Goal: Transaction & Acquisition: Purchase product/service

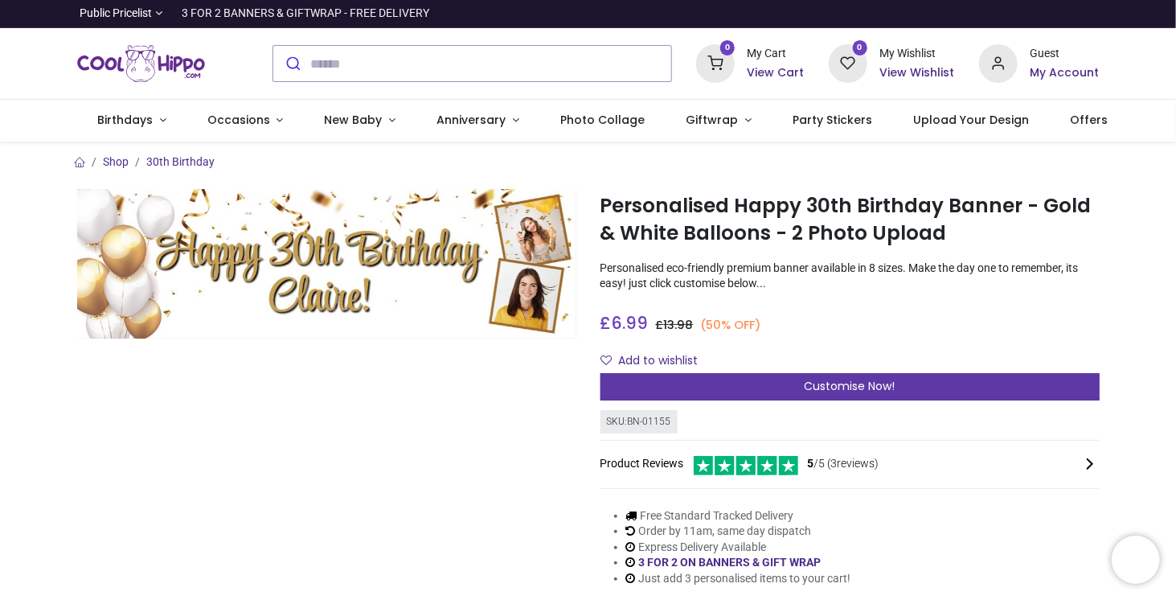
click at [812, 385] on span "Customise Now!" at bounding box center [849, 386] width 91 height 16
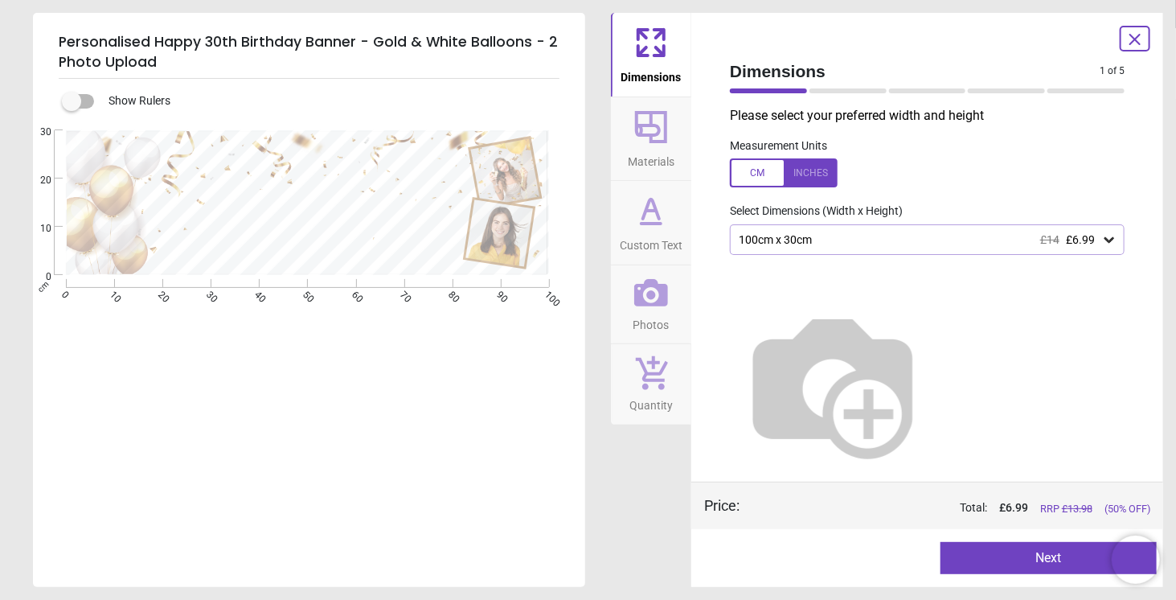
click at [849, 239] on div "100cm x 30cm £14 £6.99" at bounding box center [919, 240] width 364 height 14
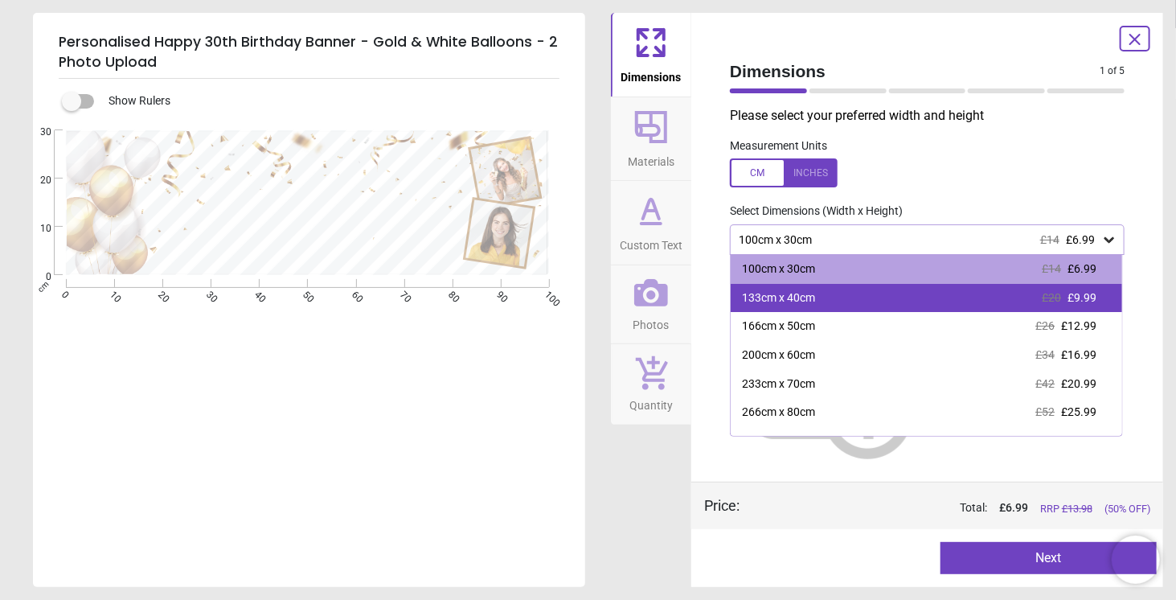
scroll to position [47, 0]
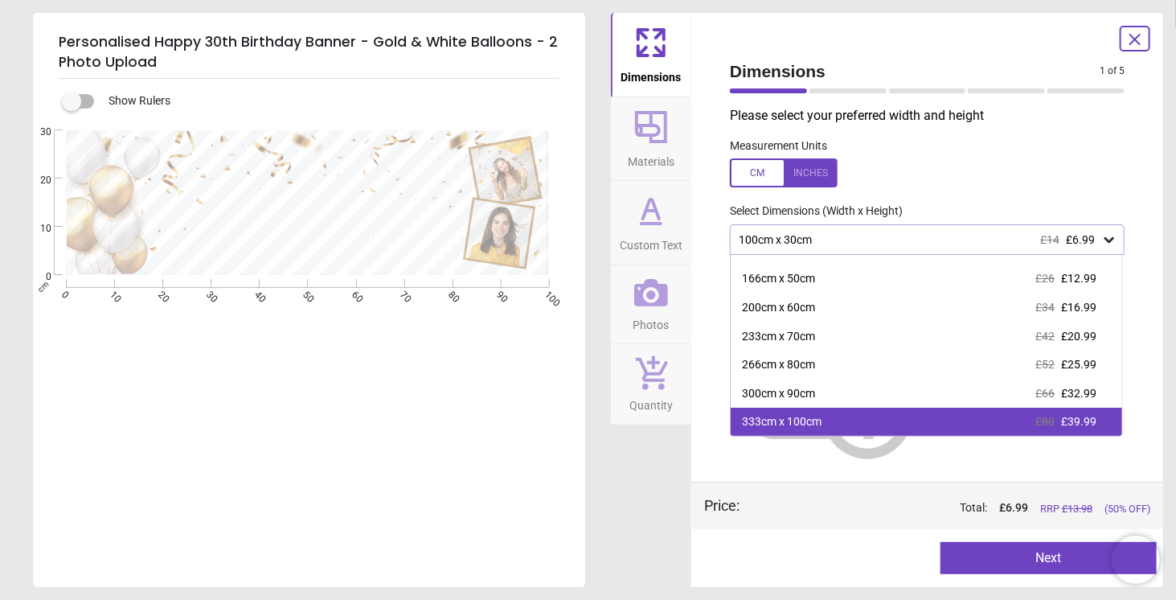
click at [829, 418] on div "333cm x 100cm £80 £39.99" at bounding box center [926, 421] width 391 height 29
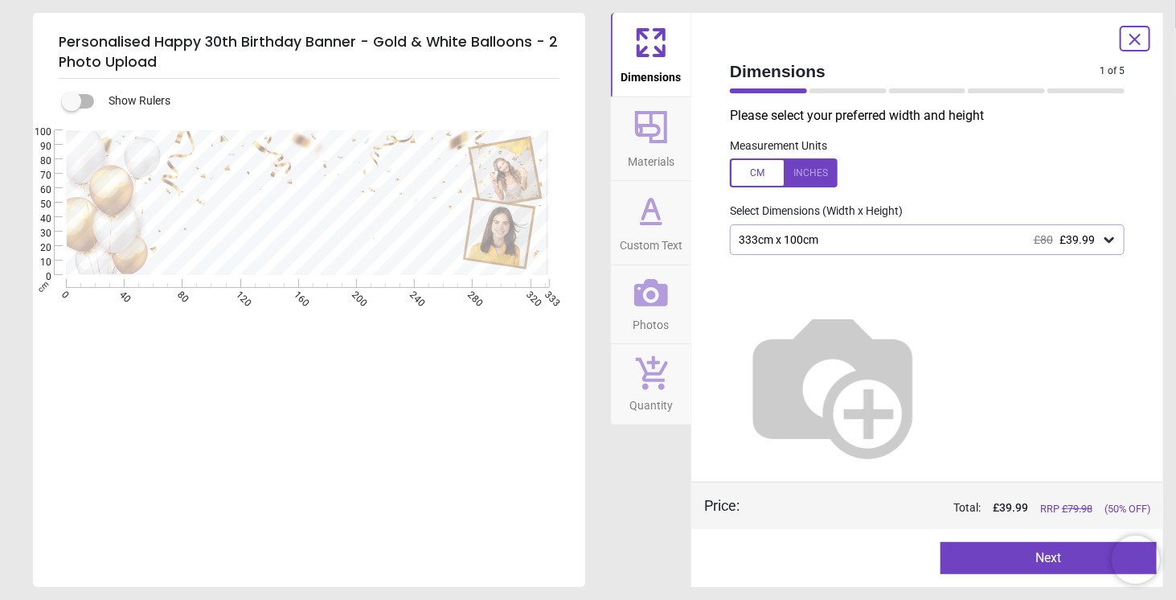
click at [846, 236] on div "333cm x 100cm £80 £39.99" at bounding box center [919, 240] width 364 height 14
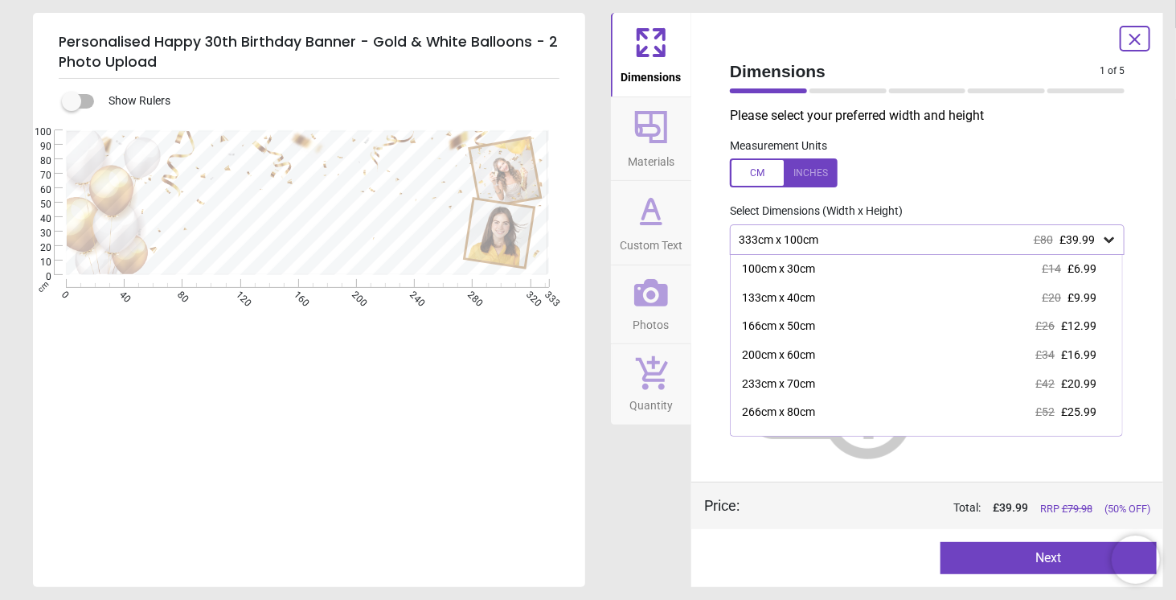
scroll to position [47, 0]
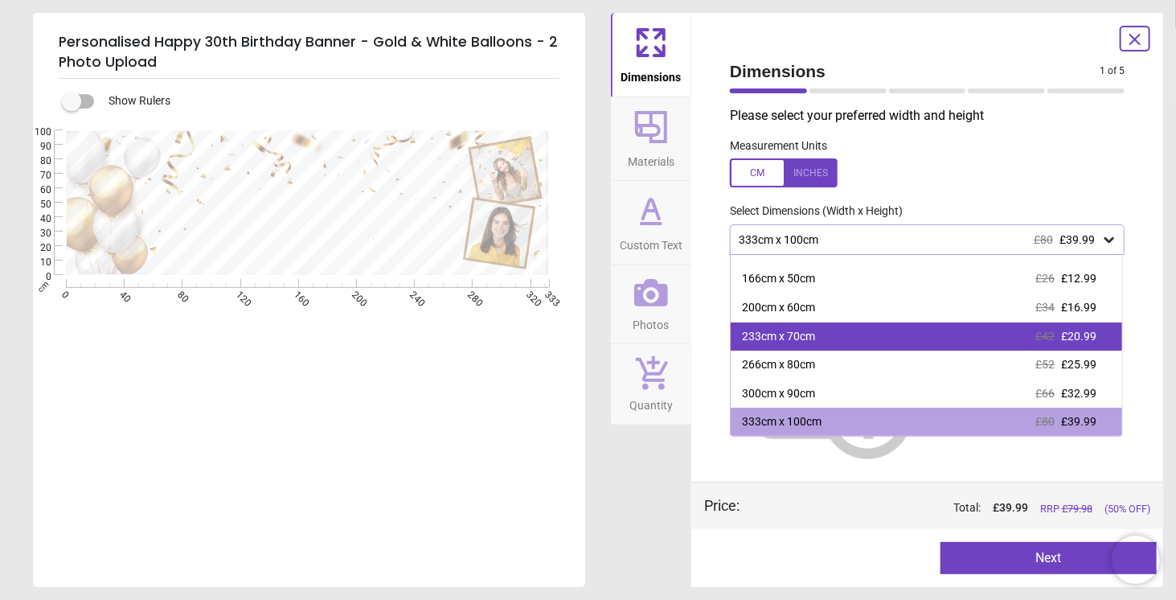
click at [894, 331] on div "233cm x 70cm £42 £20.99" at bounding box center [926, 336] width 391 height 29
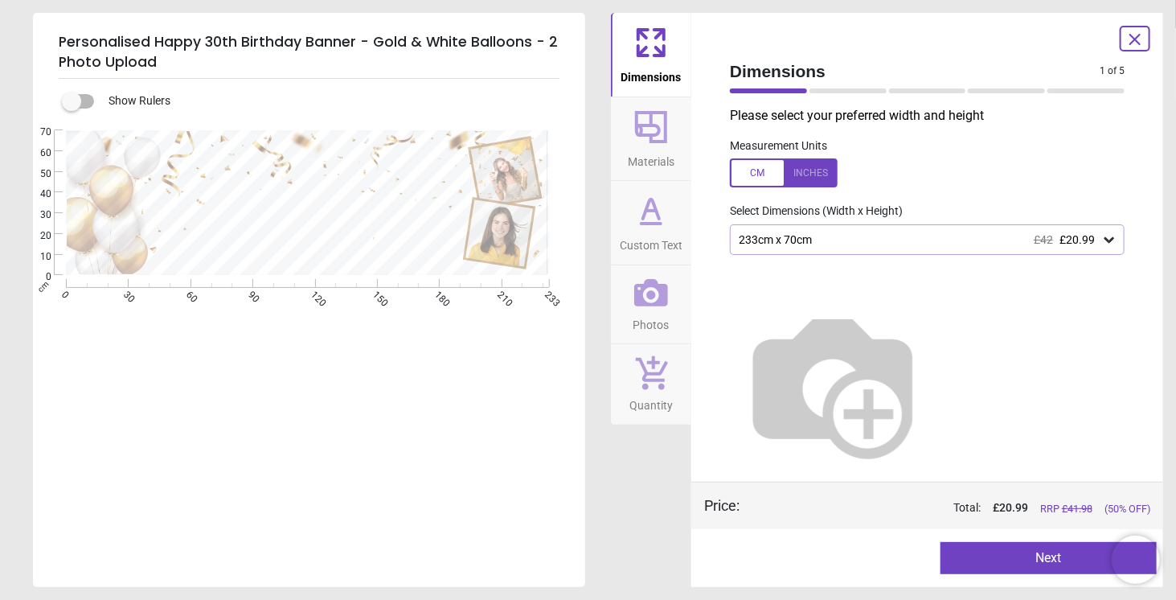
click at [656, 215] on icon at bounding box center [651, 210] width 39 height 39
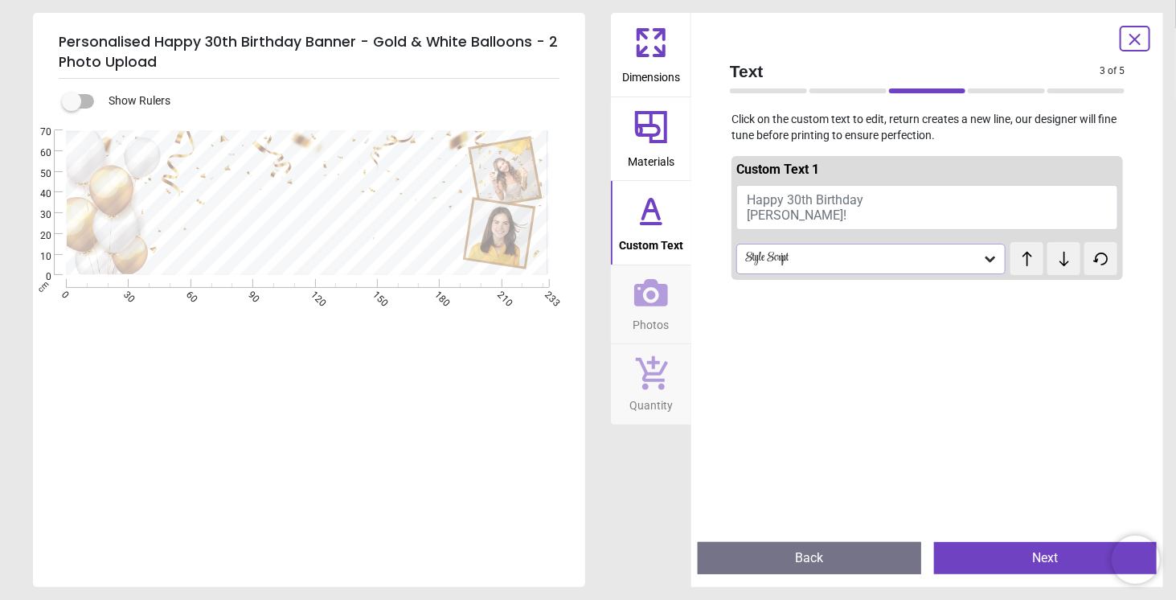
click at [829, 225] on button "Happy 30th Birthday Claire!" at bounding box center [927, 207] width 382 height 45
click at [792, 216] on button "Happy 30th Birthday Claire!" at bounding box center [927, 207] width 382 height 45
click at [762, 211] on span "Happy 30th Birthday Claire!" at bounding box center [805, 207] width 117 height 31
click at [750, 218] on span "Happy 30th Birthday Claire!" at bounding box center [805, 207] width 117 height 31
click at [298, 231] on textarea at bounding box center [301, 214] width 320 height 45
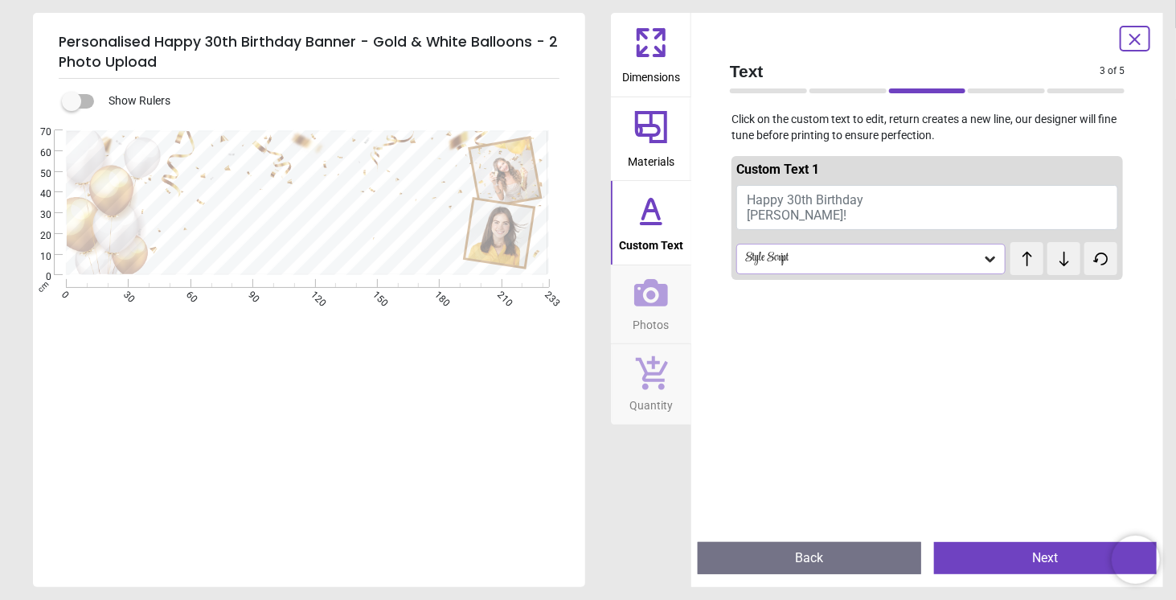
click at [351, 293] on div "E" at bounding box center [307, 430] width 549 height 600
click at [303, 231] on textarea at bounding box center [301, 214] width 320 height 45
click at [773, 219] on span "Happy 30th Birthday Claire!" at bounding box center [805, 207] width 117 height 31
click at [405, 207] on textarea at bounding box center [301, 214] width 320 height 45
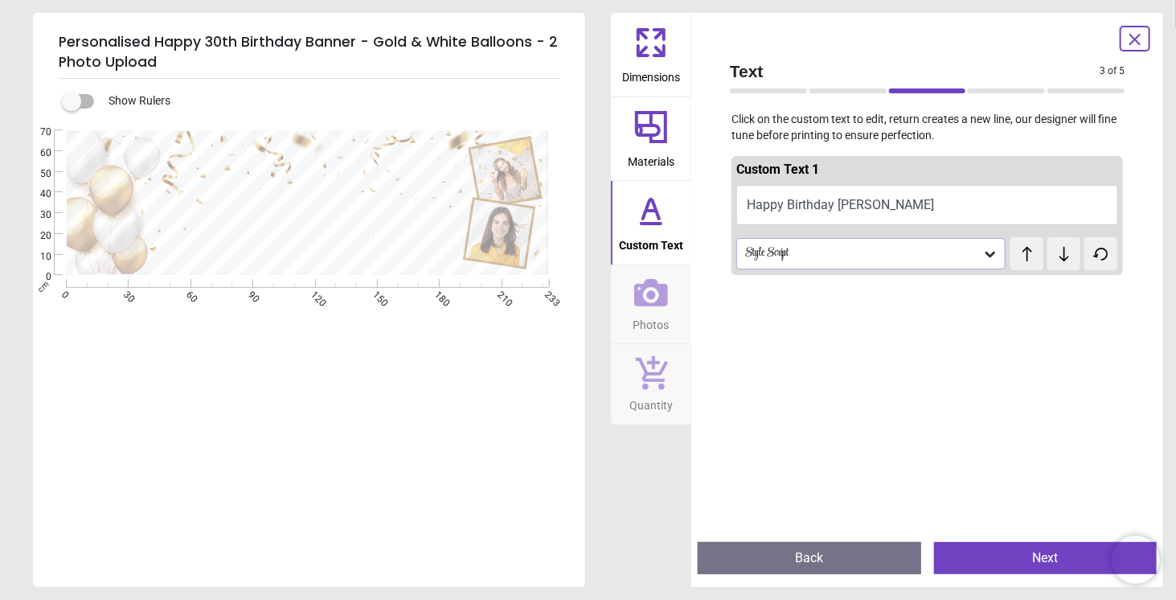
scroll to position [7, 0]
click at [304, 209] on textarea "**********" at bounding box center [301, 213] width 320 height 39
click at [357, 221] on textarea "**********" at bounding box center [301, 213] width 320 height 39
click at [836, 206] on button "Happy Birthday Emma!" at bounding box center [927, 205] width 382 height 40
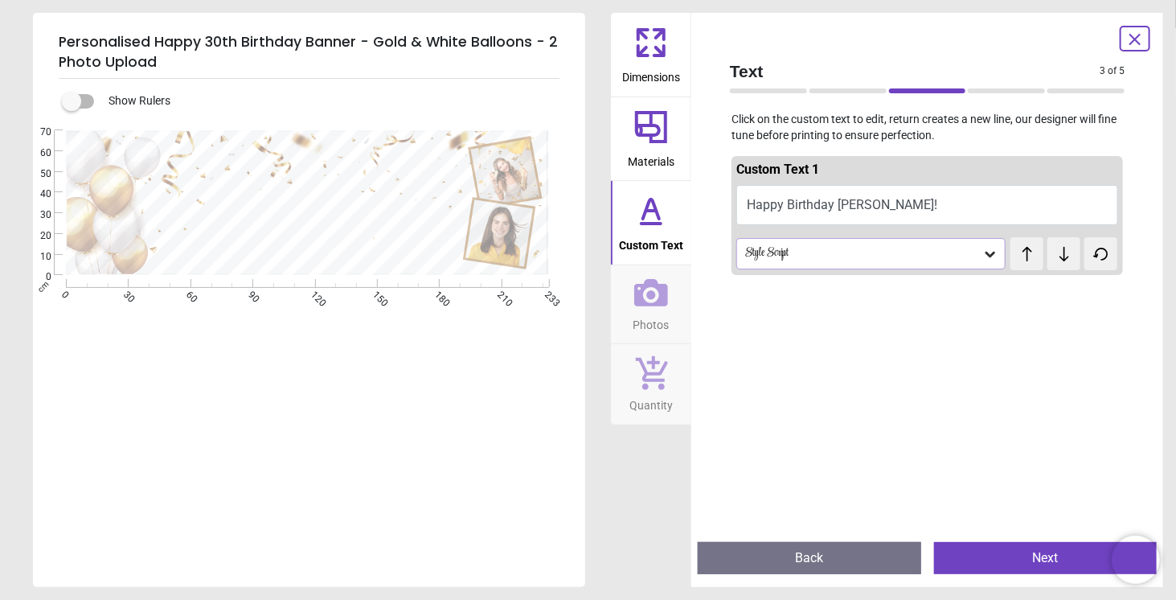
click at [836, 206] on button "Happy Birthday Emma!" at bounding box center [927, 205] width 382 height 40
click at [352, 192] on div "**********" at bounding box center [301, 215] width 320 height 92
click at [360, 219] on textarea "**********" at bounding box center [301, 213] width 320 height 39
drag, startPoint x: 454, startPoint y: 218, endPoint x: 358, endPoint y: 237, distance: 98.3
click at [362, 235] on div "**********" at bounding box center [301, 215] width 320 height 92
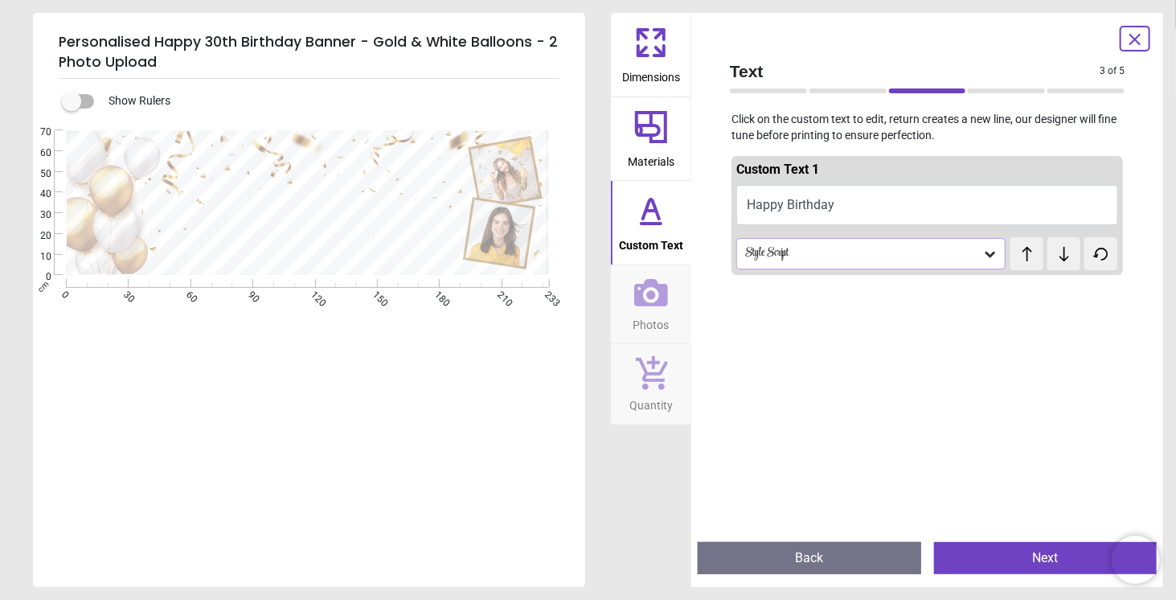
scroll to position [11, 0]
click at [843, 357] on div at bounding box center [926, 586] width 391 height 600
click at [302, 187] on textarea "**********" at bounding box center [301, 214] width 320 height 87
click at [641, 303] on icon at bounding box center [651, 292] width 34 height 27
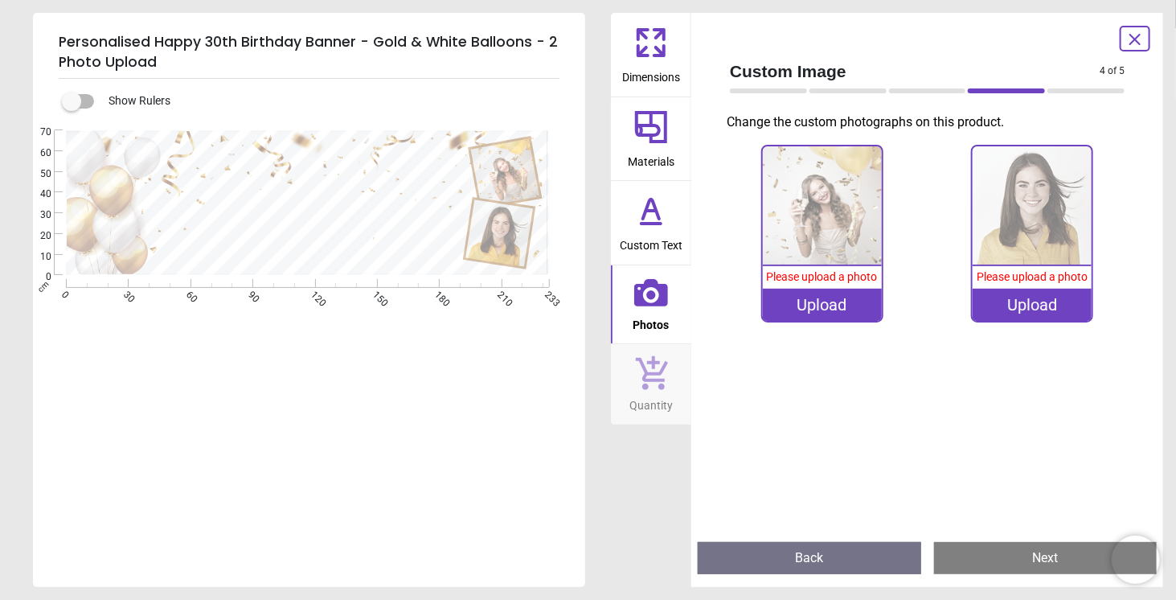
click at [644, 136] on icon at bounding box center [651, 127] width 32 height 32
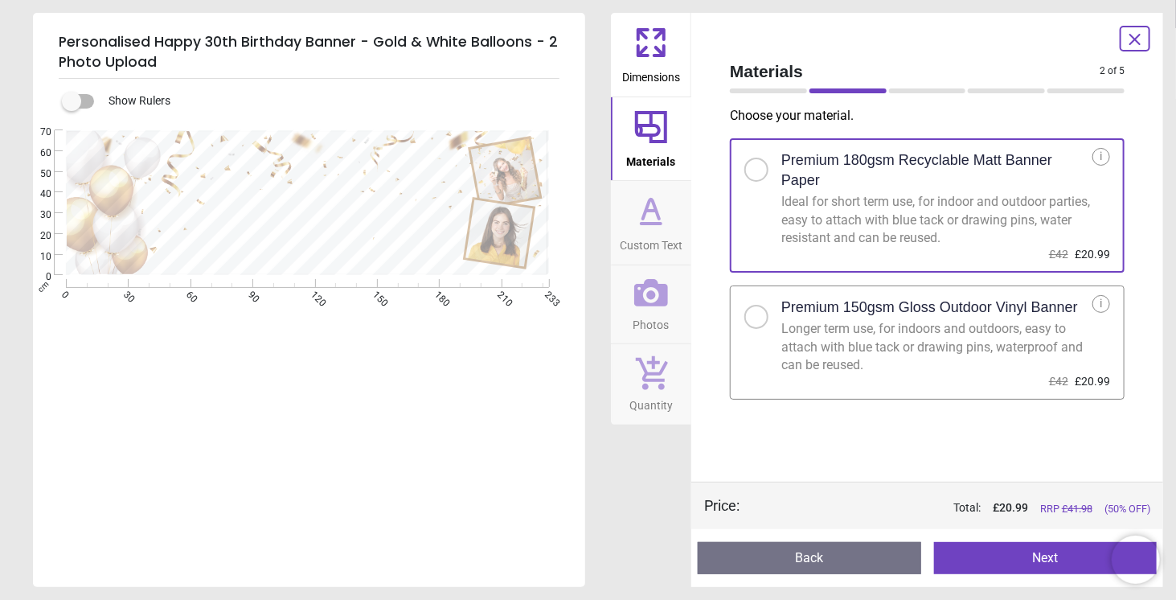
click at [660, 72] on span "Dimensions" at bounding box center [651, 74] width 58 height 24
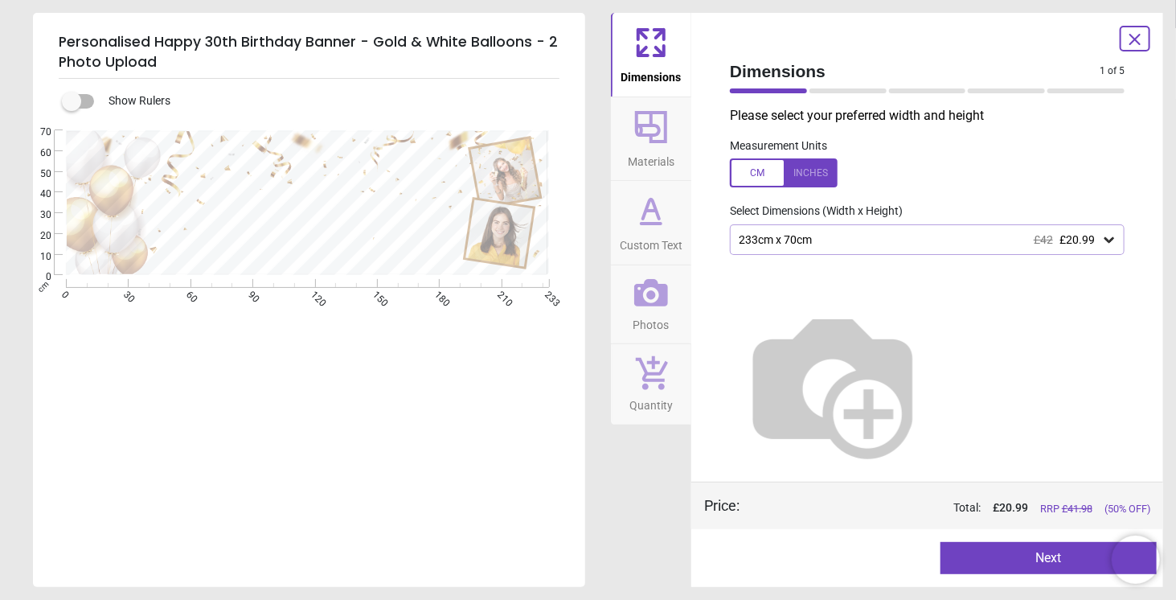
click at [657, 125] on icon at bounding box center [651, 127] width 32 height 32
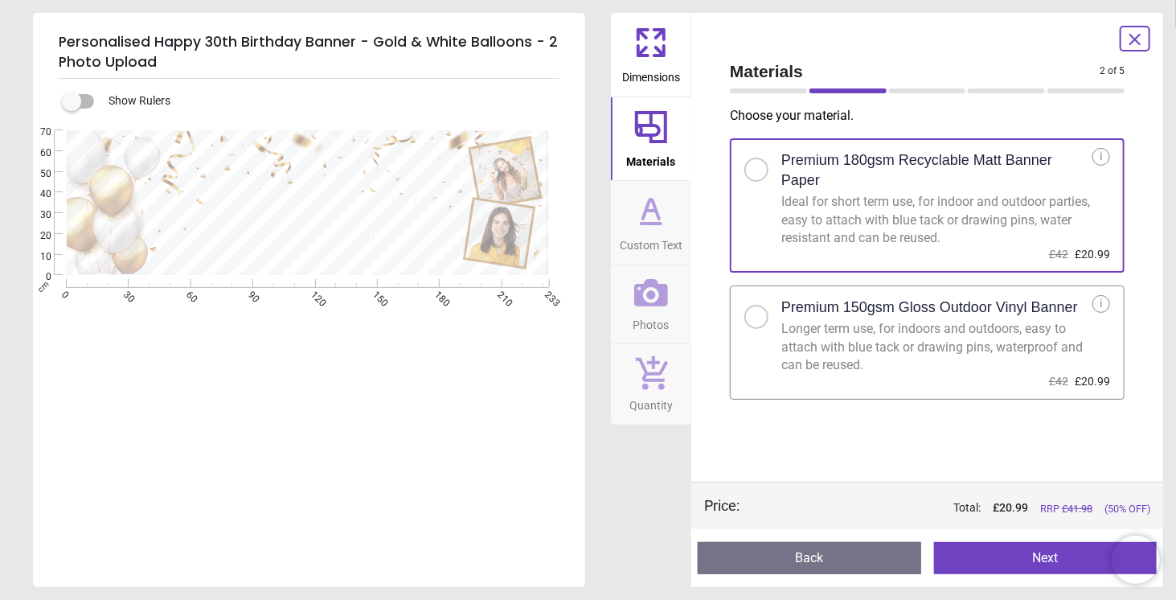
click at [758, 322] on div at bounding box center [756, 317] width 24 height 24
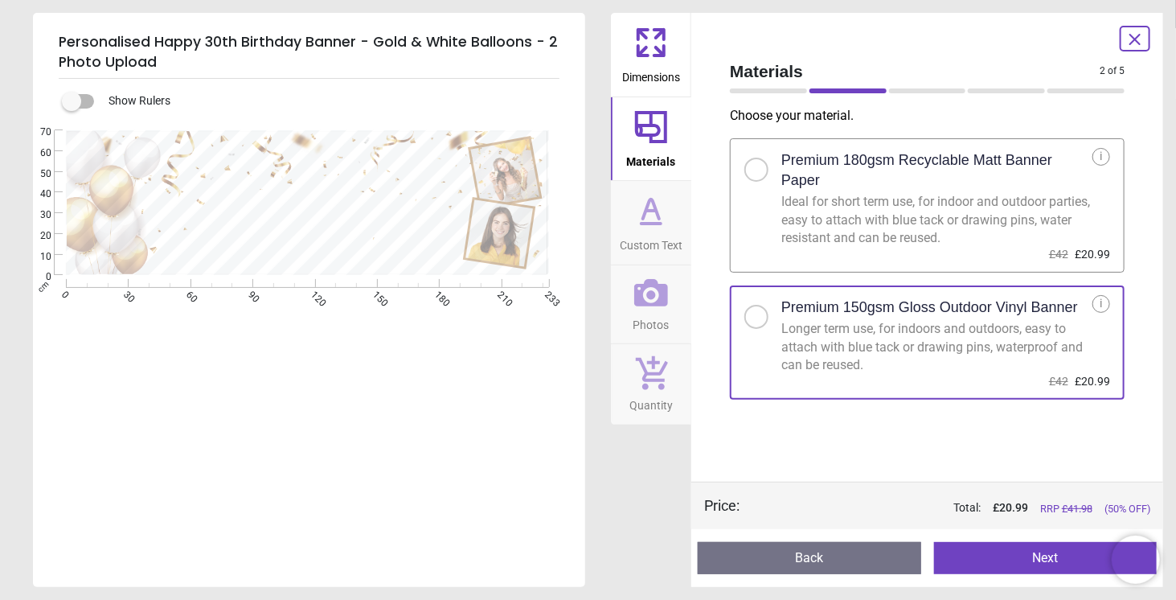
click at [655, 54] on icon at bounding box center [659, 51] width 10 height 10
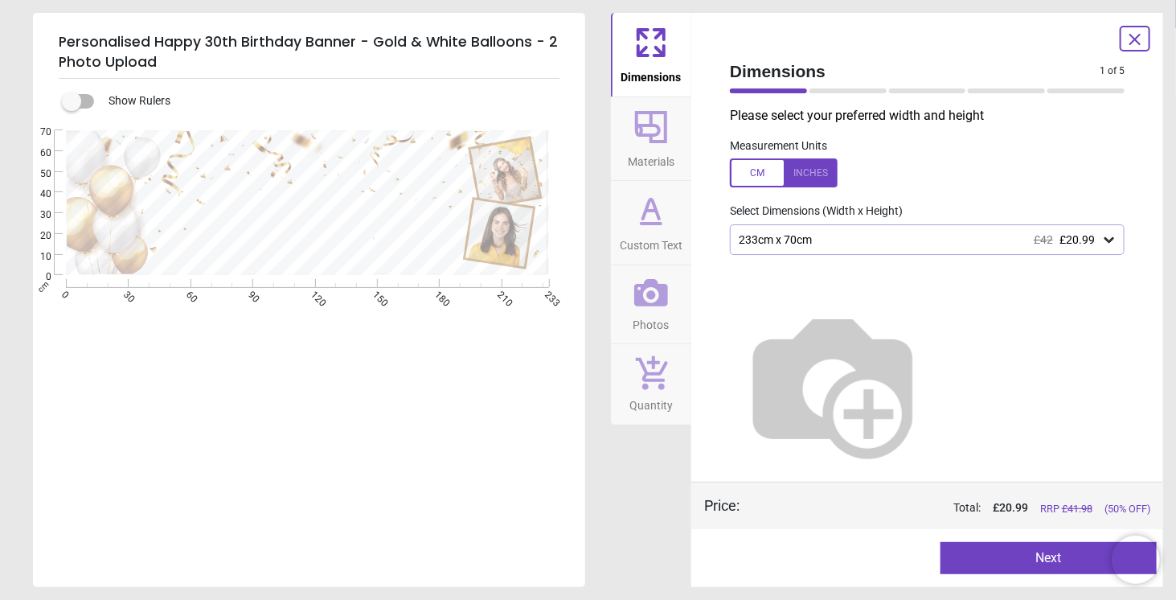
click at [828, 248] on div "233cm x 70cm £42 £20.99" at bounding box center [927, 239] width 395 height 31
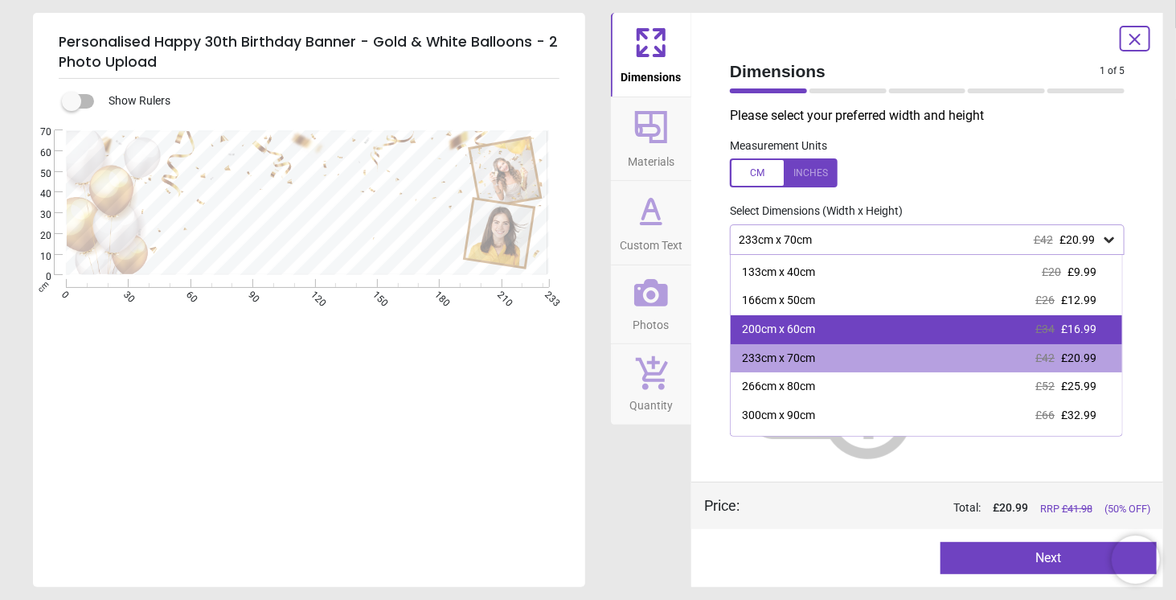
scroll to position [47, 0]
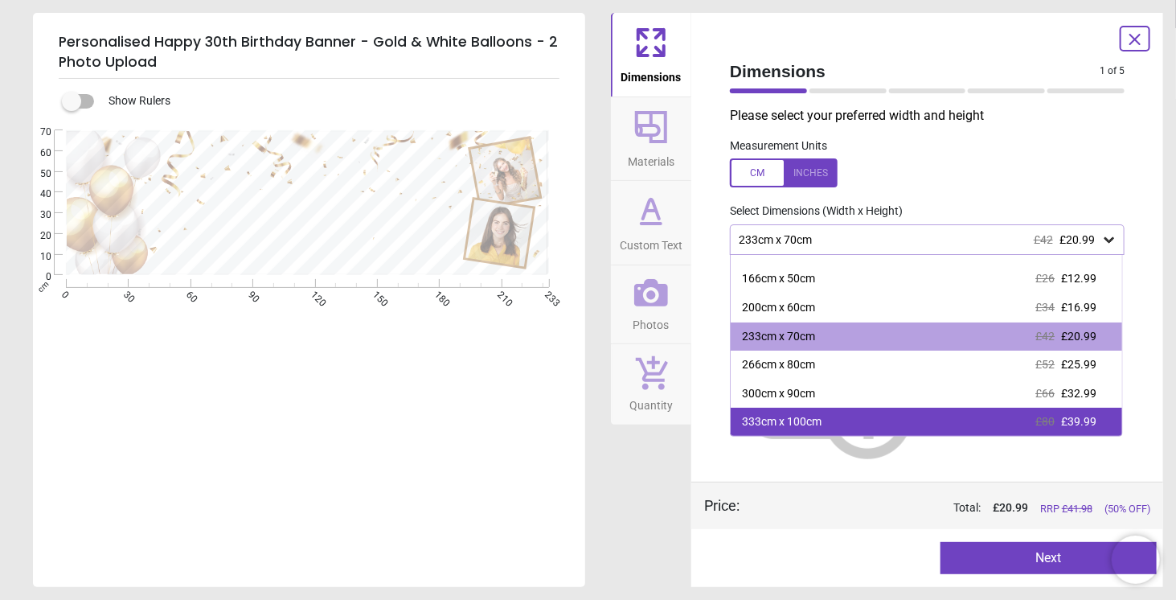
click at [831, 421] on div "333cm x 100cm £80 £39.99" at bounding box center [926, 421] width 391 height 29
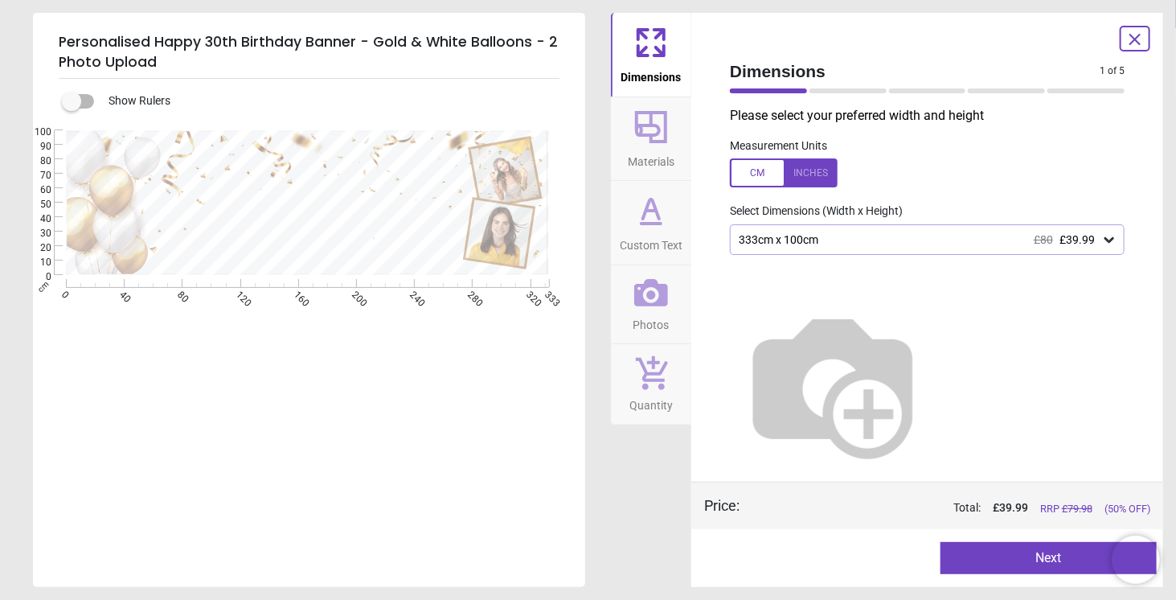
click at [670, 152] on span "Materials" at bounding box center [651, 158] width 47 height 24
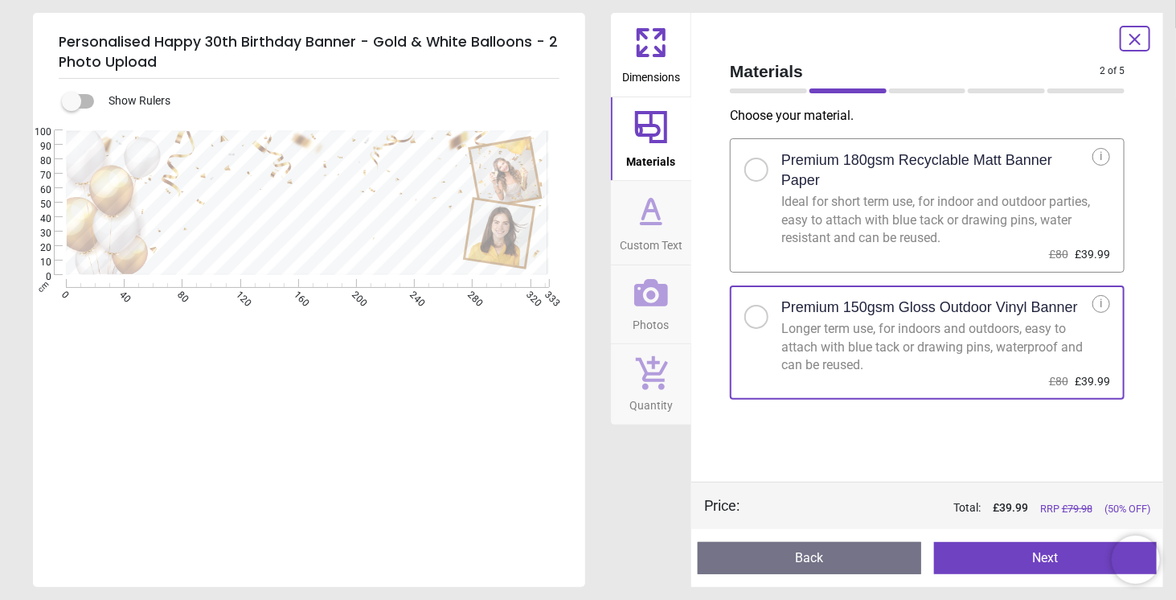
click at [660, 225] on icon at bounding box center [651, 210] width 39 height 39
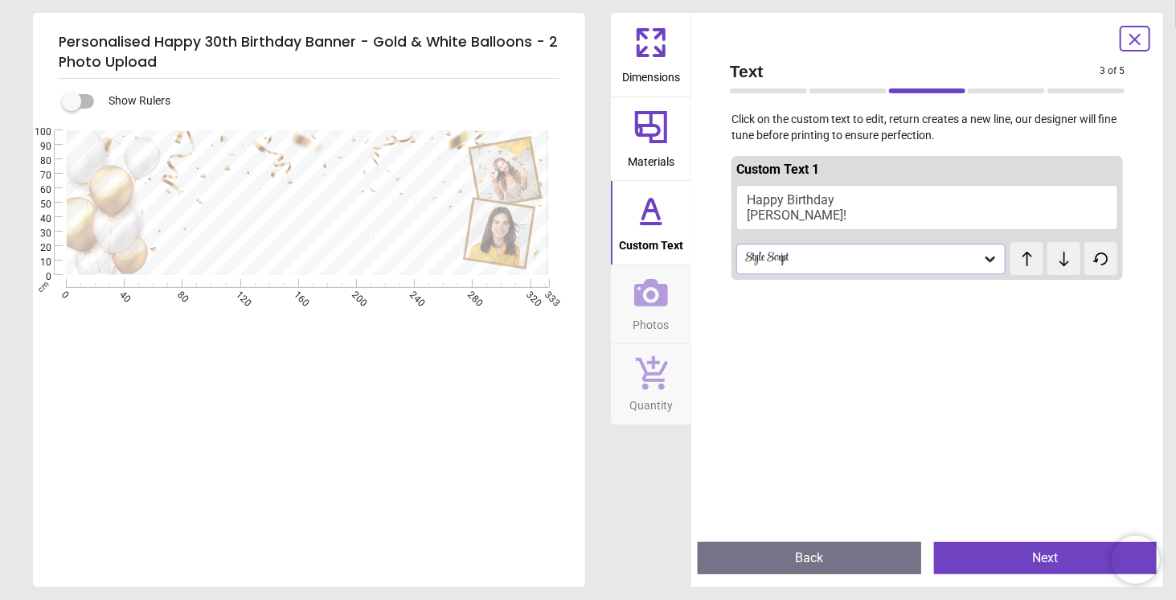
click at [659, 153] on span "Materials" at bounding box center [651, 158] width 47 height 24
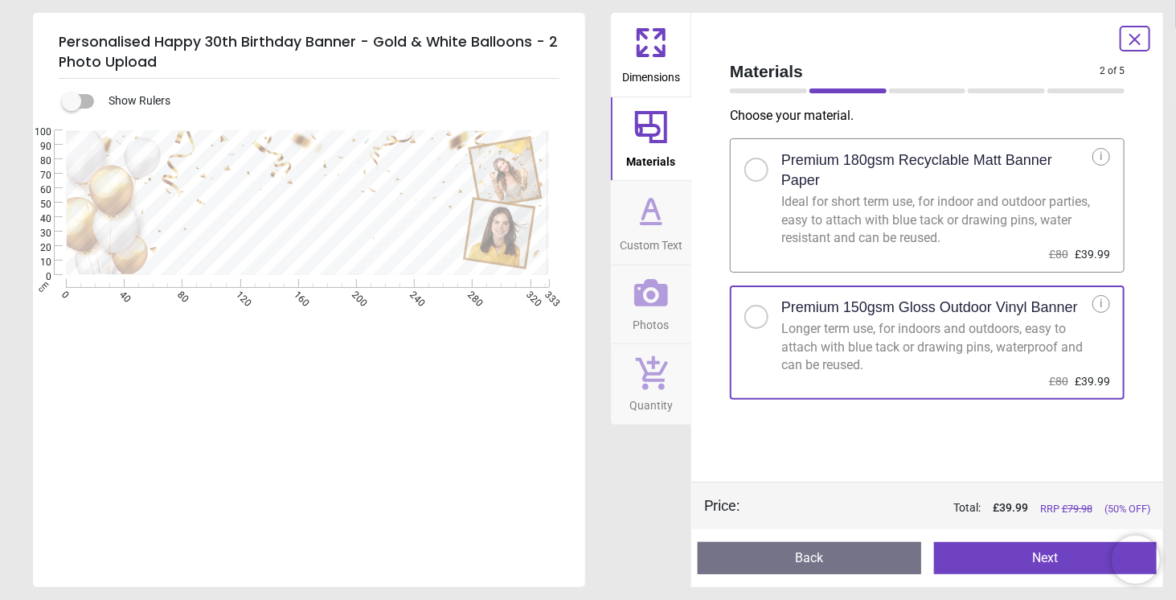
click at [653, 219] on icon at bounding box center [651, 210] width 39 height 39
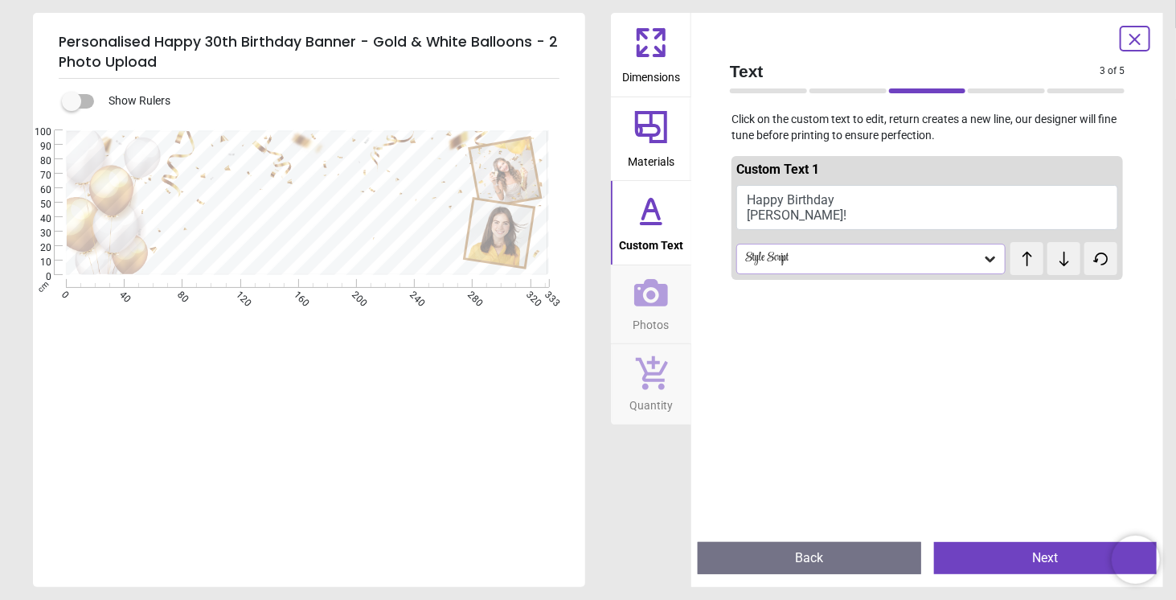
click at [817, 213] on button "Happy Birthday Emma!" at bounding box center [927, 207] width 382 height 45
click at [426, 226] on div ".cls-1 { fill: none; } .cls-1, .cls-2, .cls-3 { stroke-width: 0px; } .cls-4 { c…" at bounding box center [307, 202] width 549 height 145
drag, startPoint x: 388, startPoint y: 238, endPoint x: 277, endPoint y: 203, distance: 116.2
click at [19, 227] on div "**********" at bounding box center [588, 300] width 1176 height 600
click at [315, 202] on div ".cls-1 { fill: none; } .cls-1, .cls-2, .cls-3 { stroke-width: 0px; } .cls-4 { c…" at bounding box center [307, 202] width 549 height 145
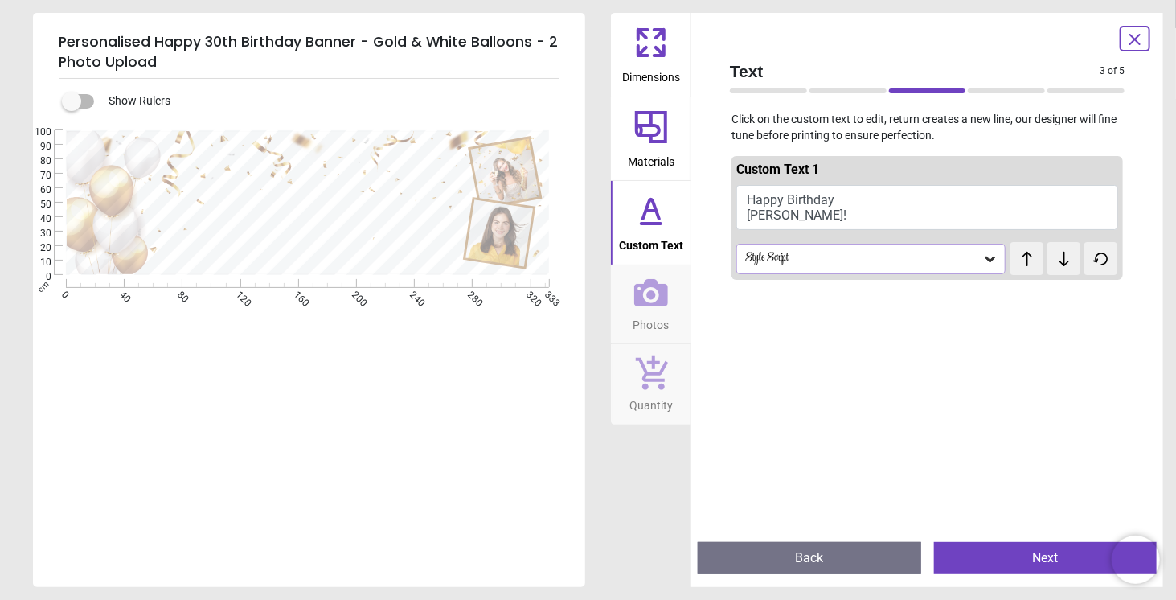
click at [338, 206] on div ".cls-1 { fill: none; } .cls-1, .cls-2, .cls-3 { stroke-width: 0px; } .cls-4 { c…" at bounding box center [307, 202] width 549 height 145
click at [714, 190] on div "Text 3 of 5 3 of 6 Click on the custom text to edit, return creates a new line,…" at bounding box center [927, 300] width 472 height 574
click at [778, 213] on button "Happy Birthday Emma!" at bounding box center [927, 207] width 382 height 45
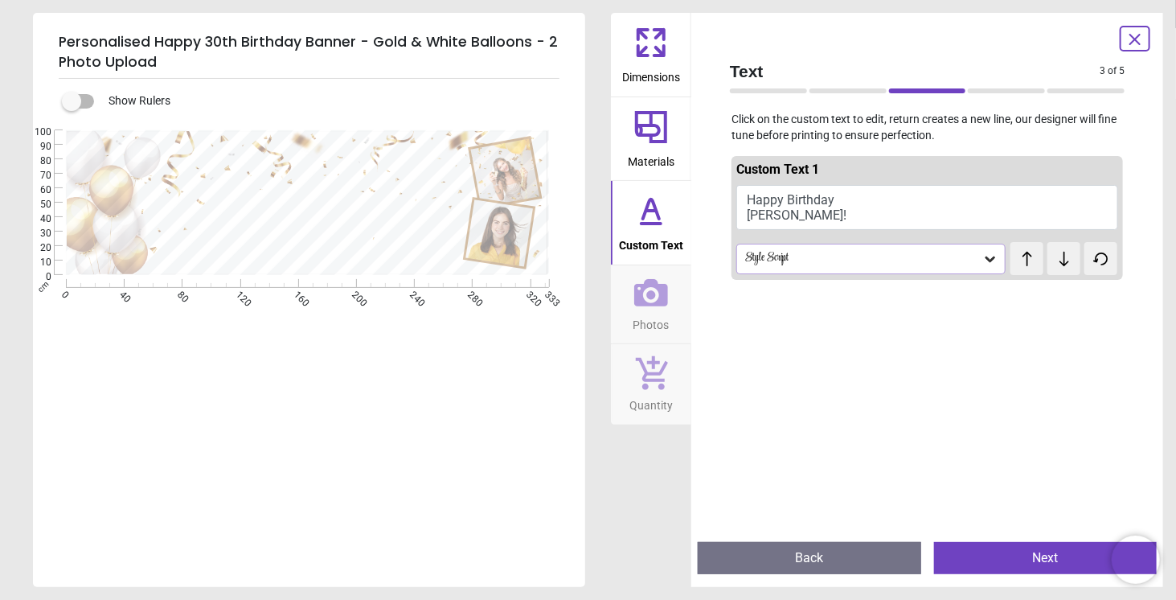
click at [778, 213] on button "Happy Birthday Emma!" at bounding box center [927, 207] width 382 height 45
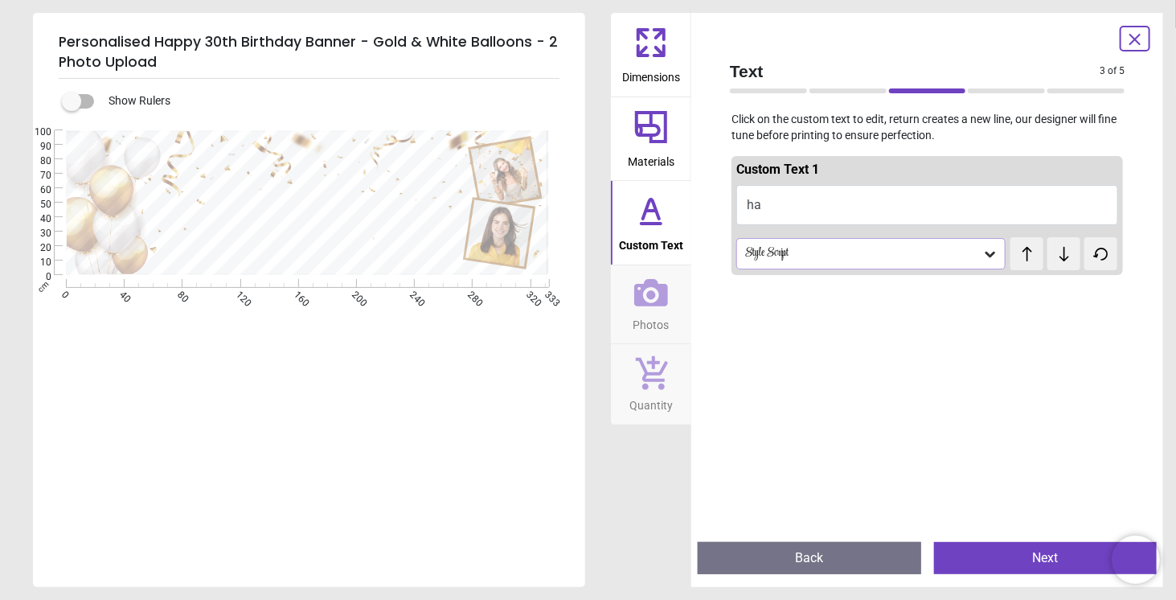
type textarea "*"
type textarea "**********"
click at [1021, 254] on icon at bounding box center [1027, 254] width 24 height 16
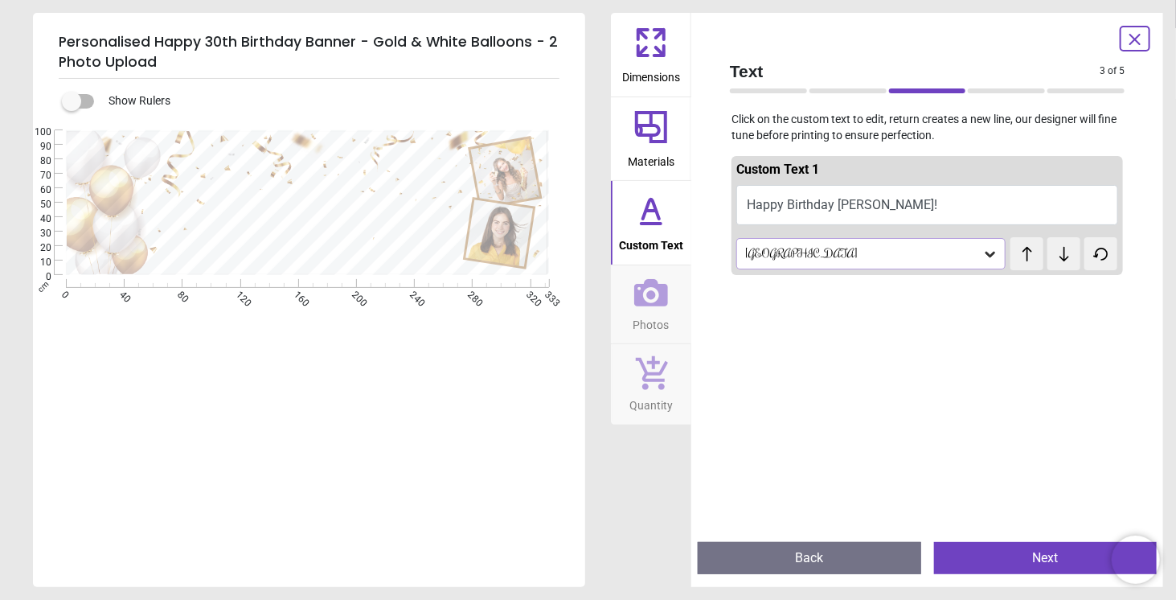
click at [1021, 254] on div "test test" at bounding box center [1021, 246] width 23 height 18
click at [959, 257] on div "Rochester" at bounding box center [862, 254] width 239 height 14
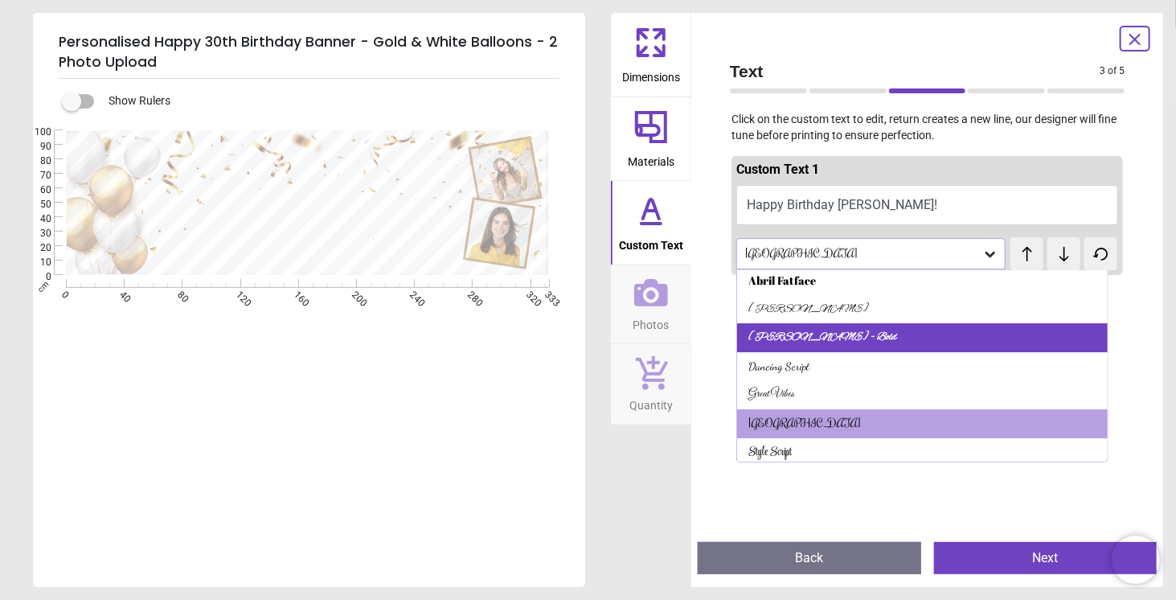
scroll to position [0, 0]
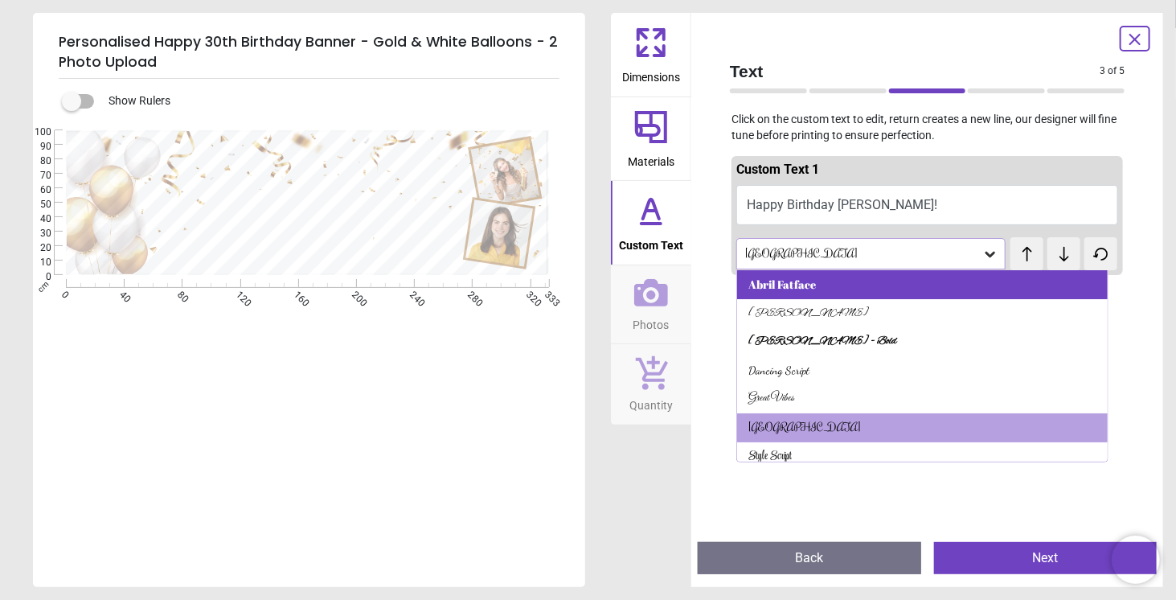
click at [914, 289] on div "Abril Fatface" at bounding box center [922, 284] width 370 height 29
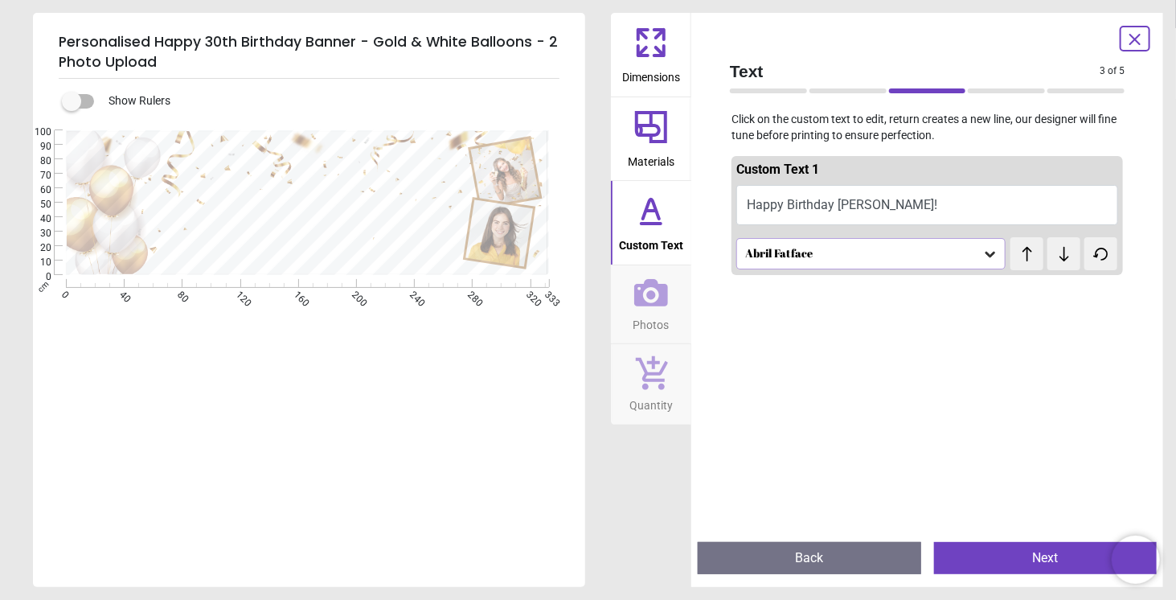
click at [863, 240] on div "Abril Fatface" at bounding box center [870, 253] width 269 height 31
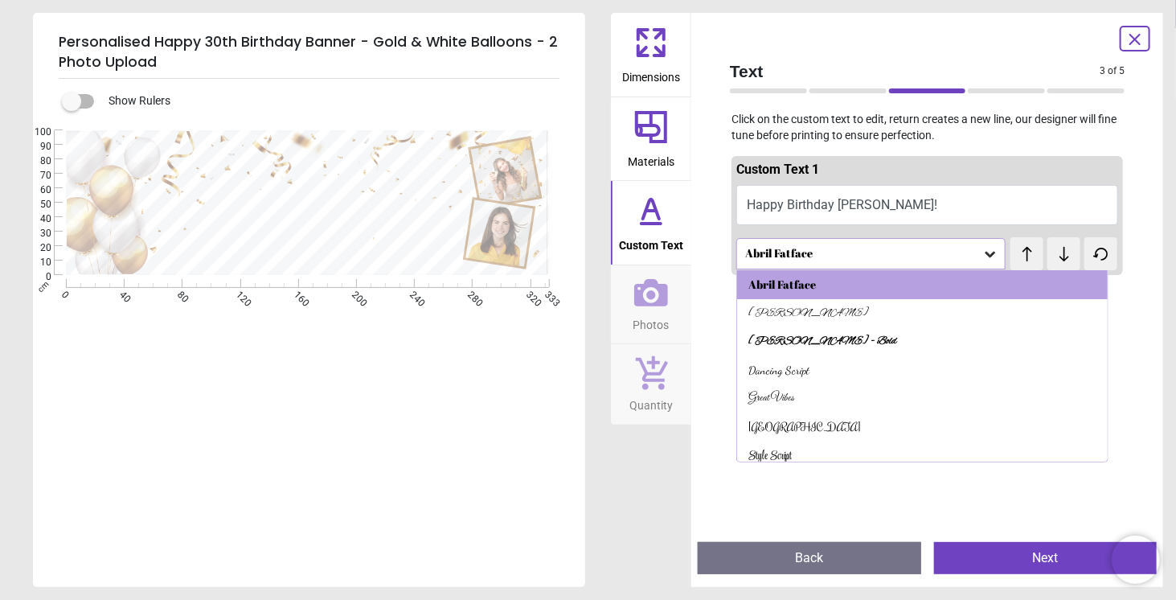
click at [863, 251] on div "Abril Fatface" at bounding box center [862, 254] width 239 height 14
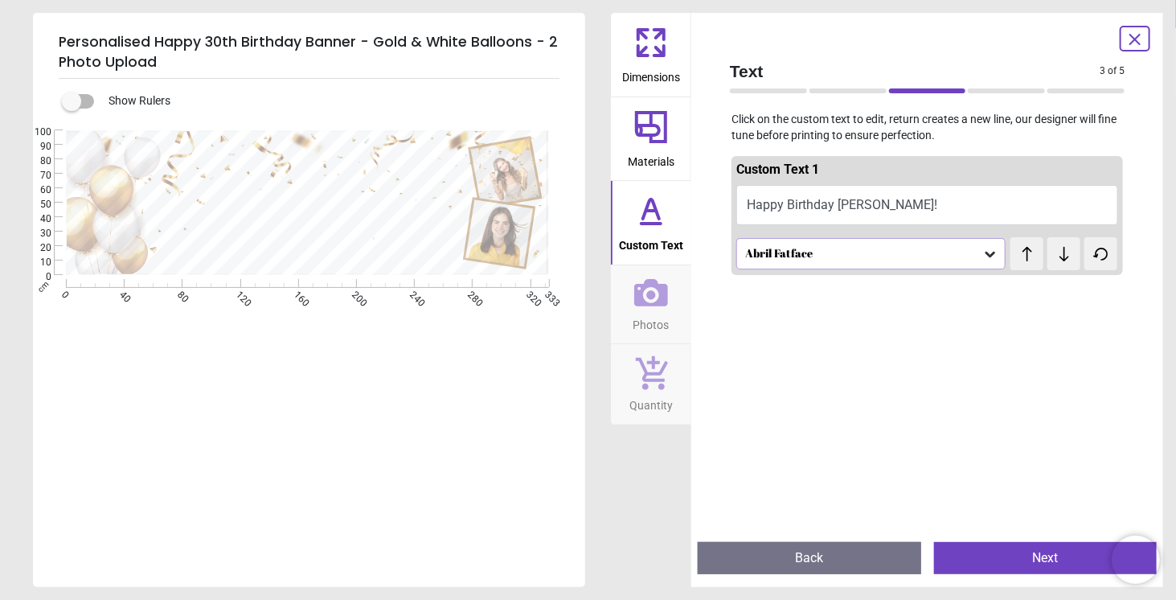
click at [844, 253] on div "Abril Fatface" at bounding box center [862, 254] width 239 height 14
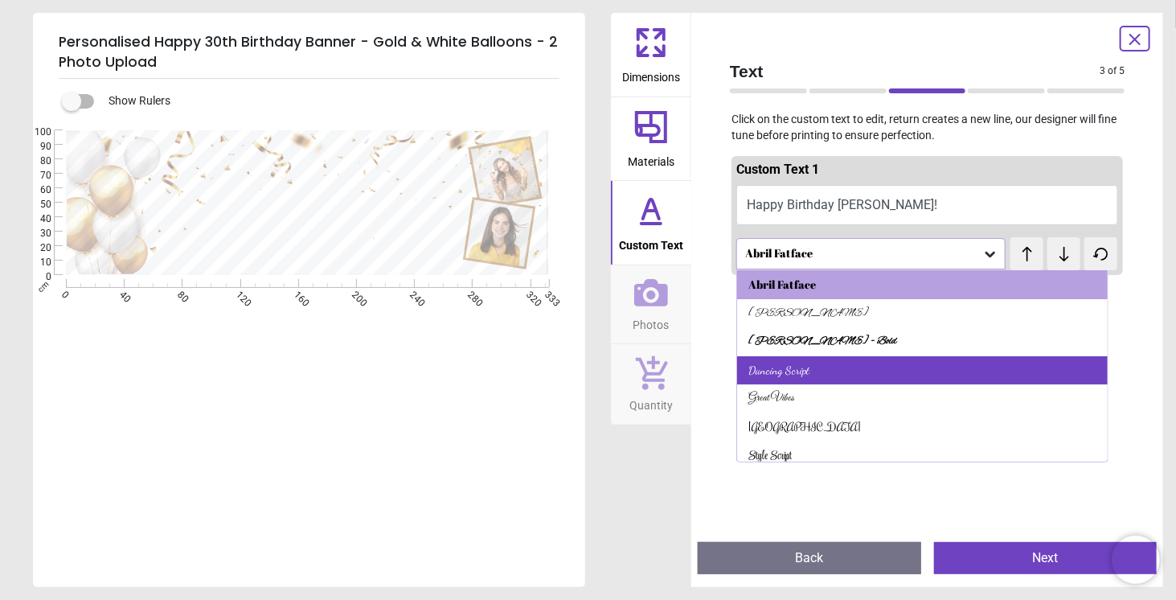
click at [847, 366] on div "Dancing Script" at bounding box center [922, 370] width 370 height 29
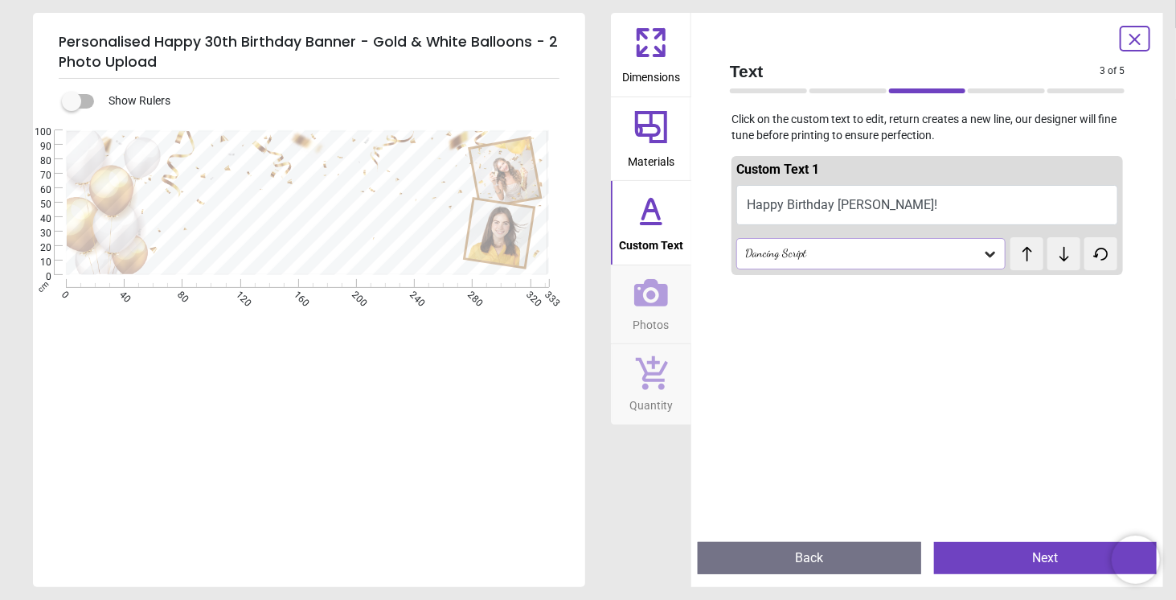
click at [835, 263] on div "Dancing Script" at bounding box center [870, 253] width 269 height 31
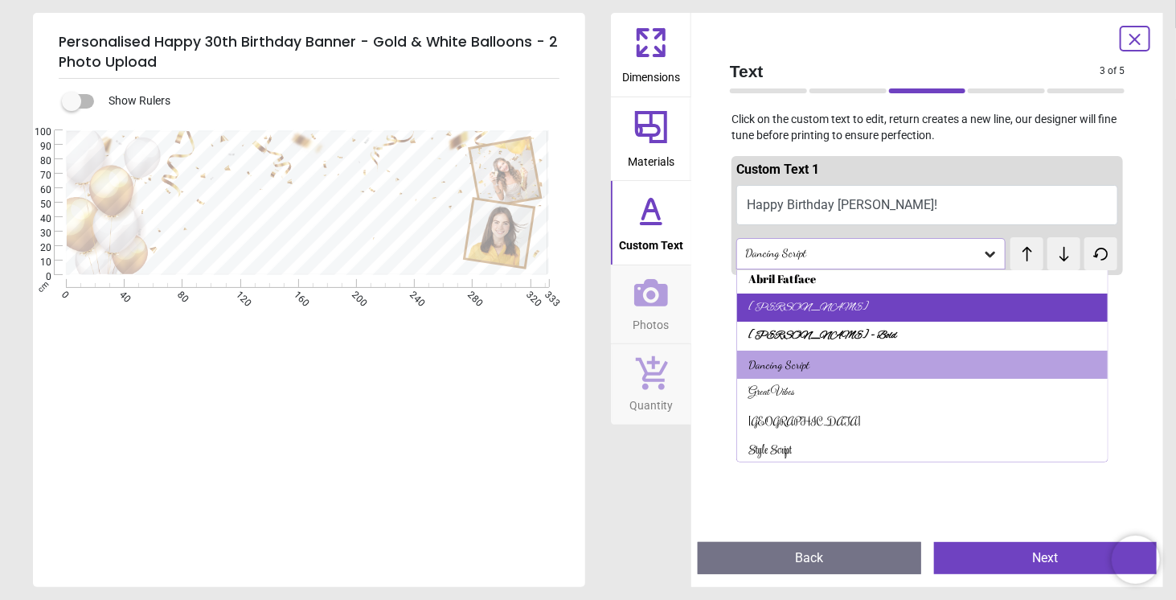
scroll to position [8, 0]
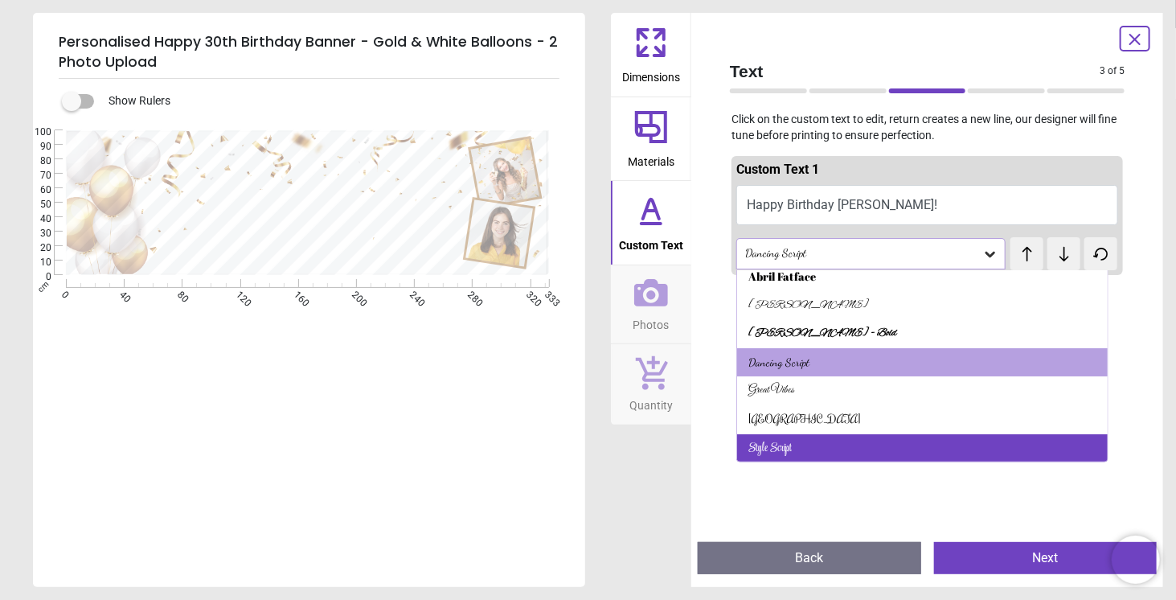
click at [845, 443] on div "Style Script" at bounding box center [922, 448] width 370 height 29
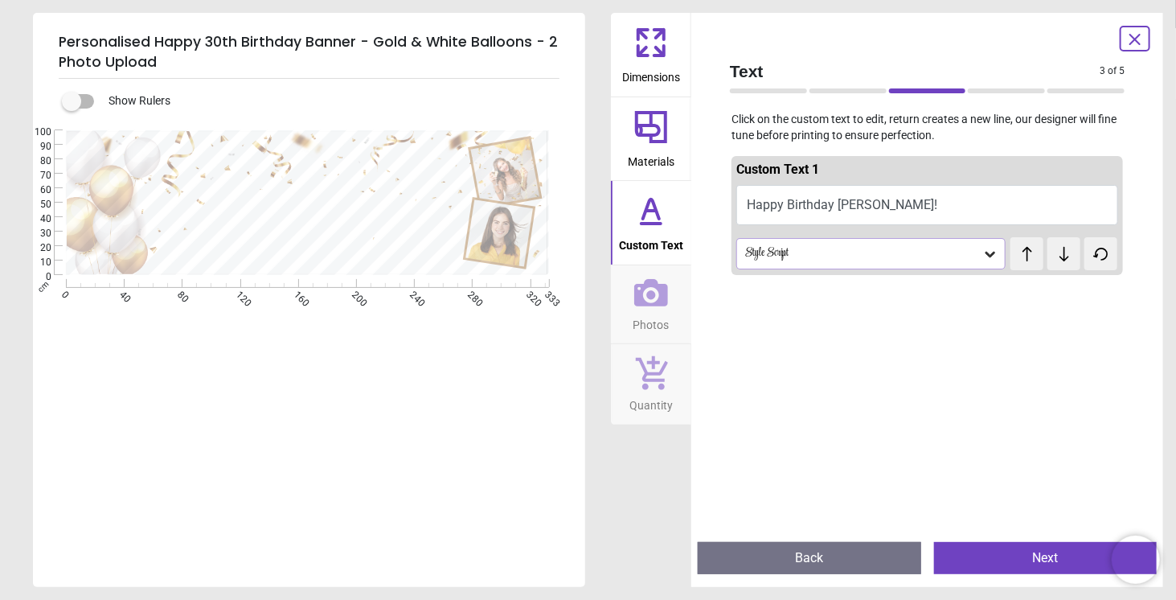
click at [843, 248] on div "Style Script" at bounding box center [862, 254] width 239 height 14
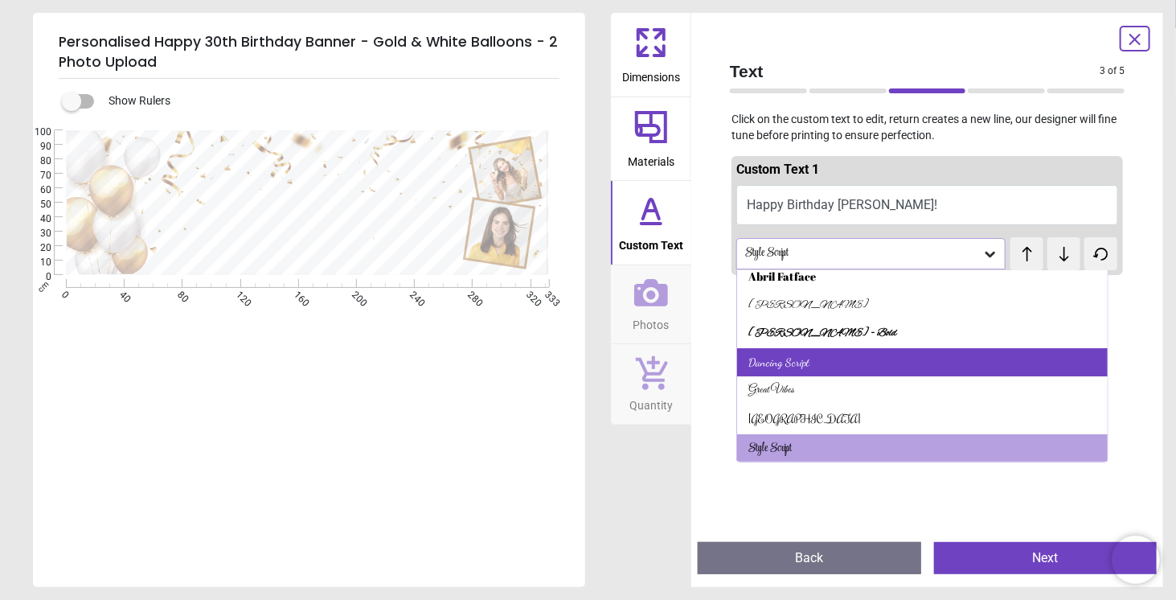
click at [852, 366] on div "Dancing Script" at bounding box center [922, 362] width 370 height 29
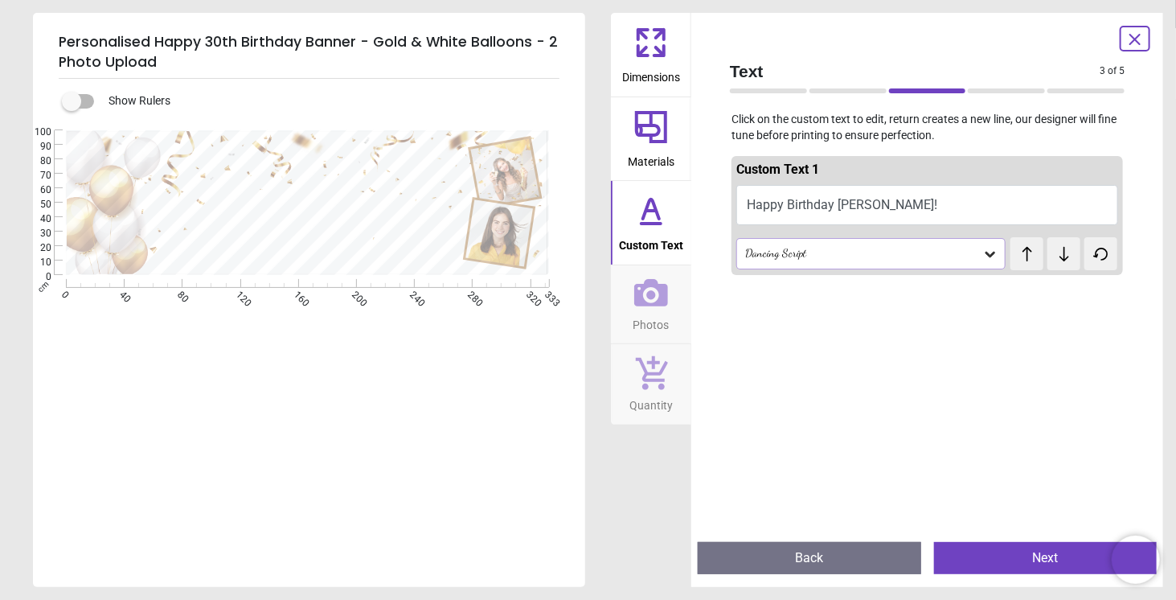
click at [814, 252] on div "Dancing Script" at bounding box center [862, 254] width 239 height 14
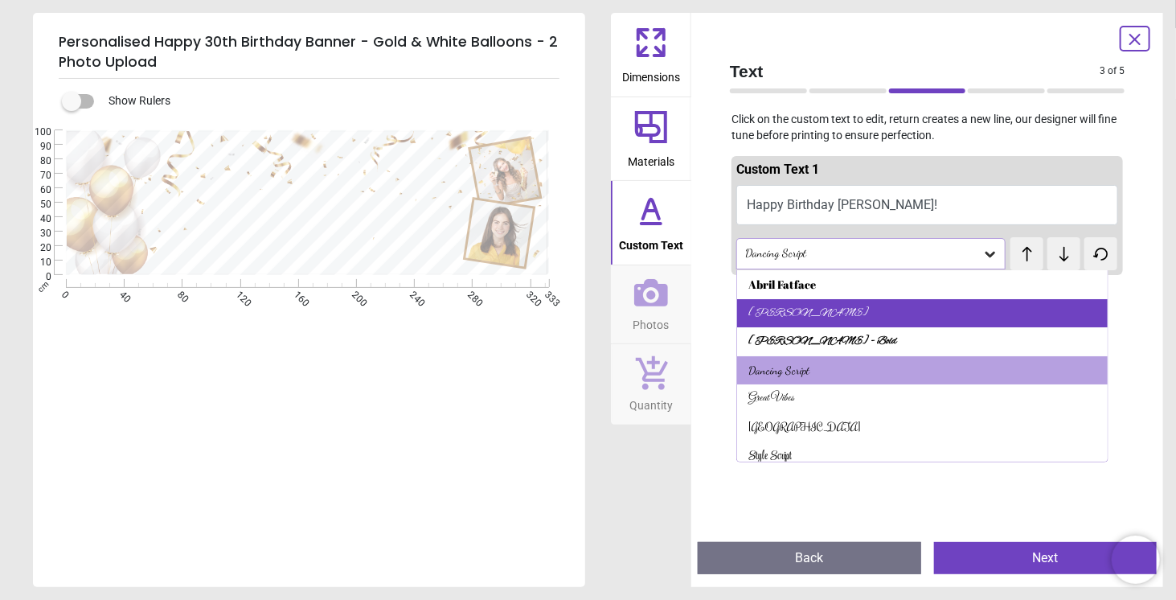
click at [821, 313] on div "Alex Brush" at bounding box center [922, 313] width 370 height 29
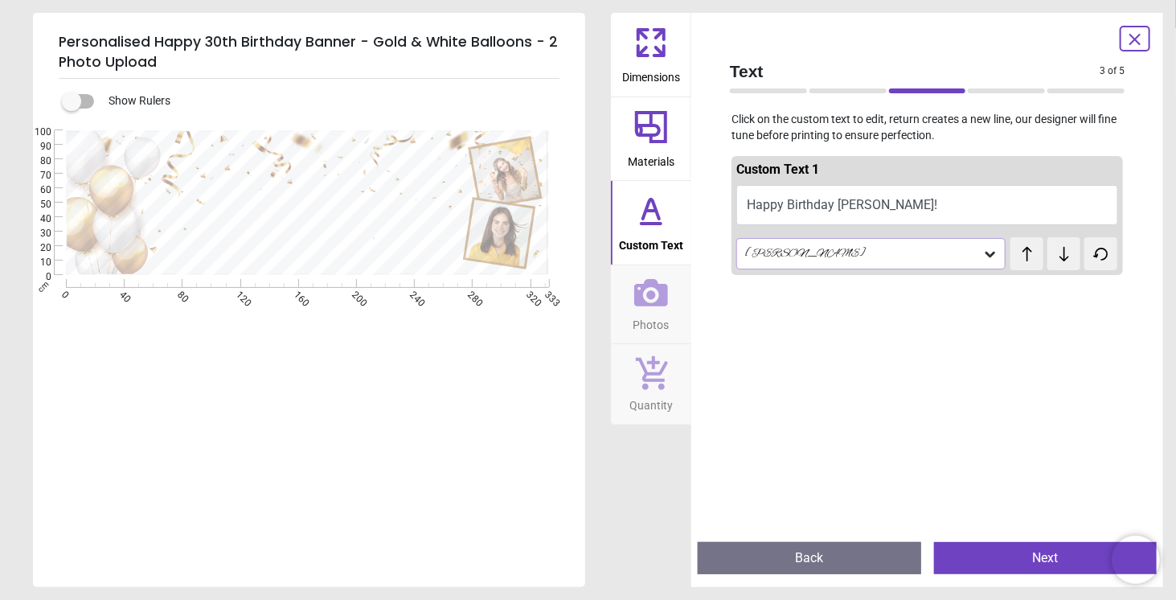
click at [819, 249] on div "Alex Brush" at bounding box center [862, 254] width 239 height 14
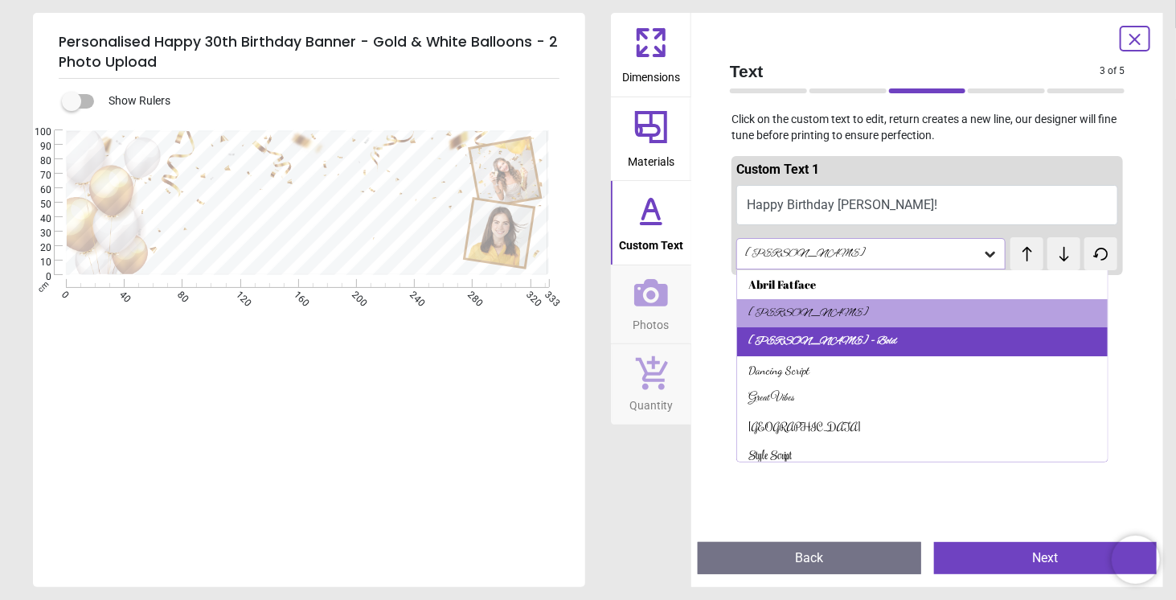
click at [851, 343] on div "Alex Brush - Bold" at bounding box center [922, 341] width 370 height 29
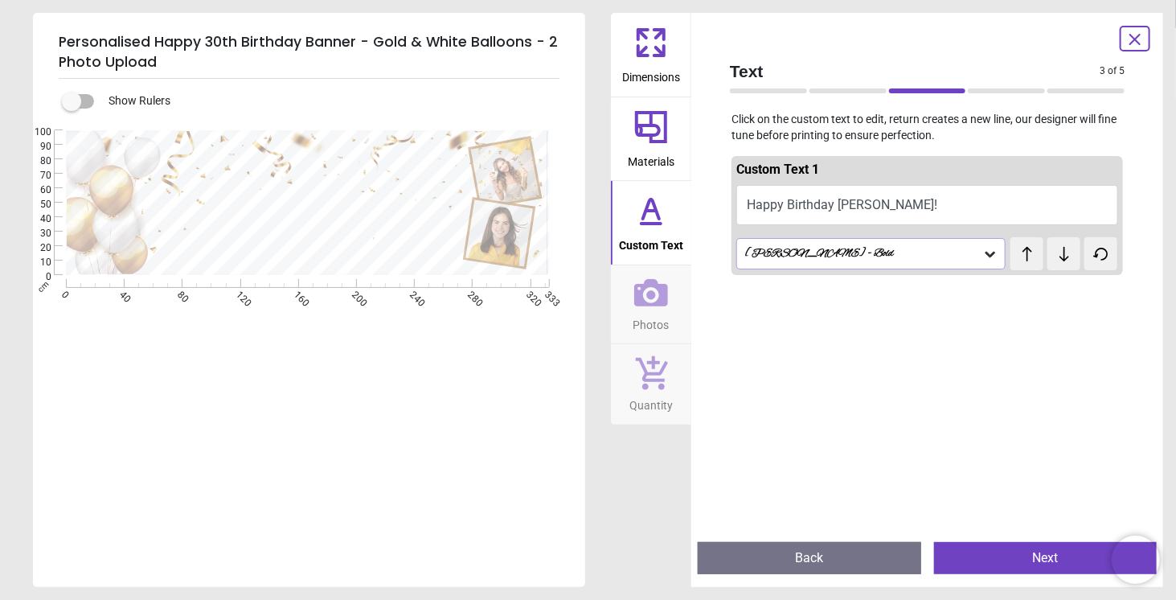
click at [833, 250] on div "Alex Brush - Bold" at bounding box center [862, 254] width 239 height 14
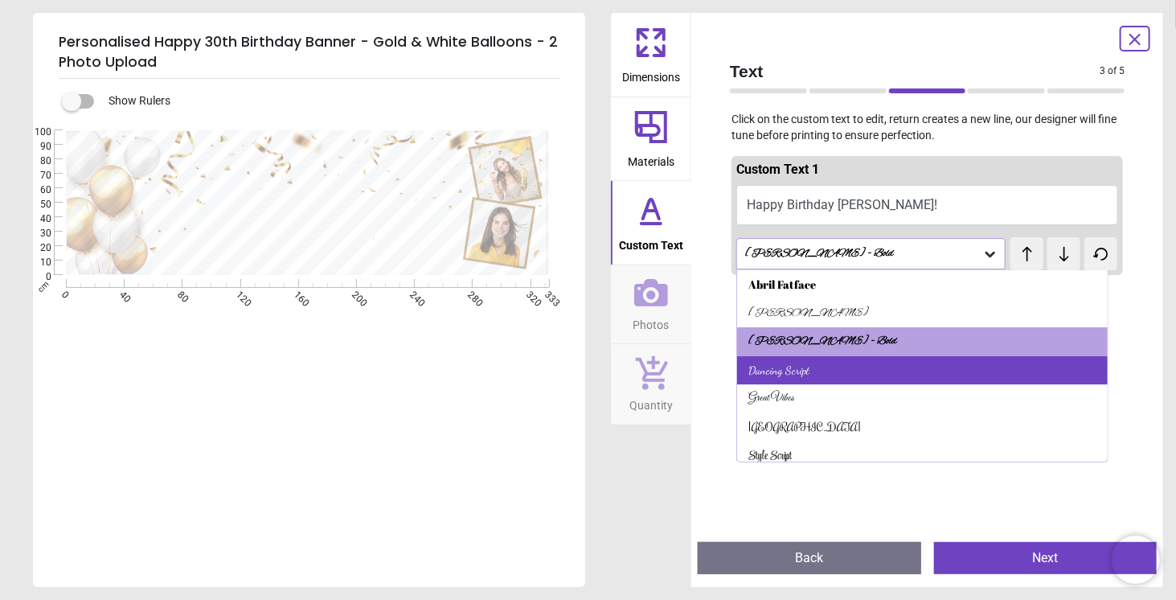
click at [836, 363] on div "Dancing Script" at bounding box center [922, 370] width 370 height 29
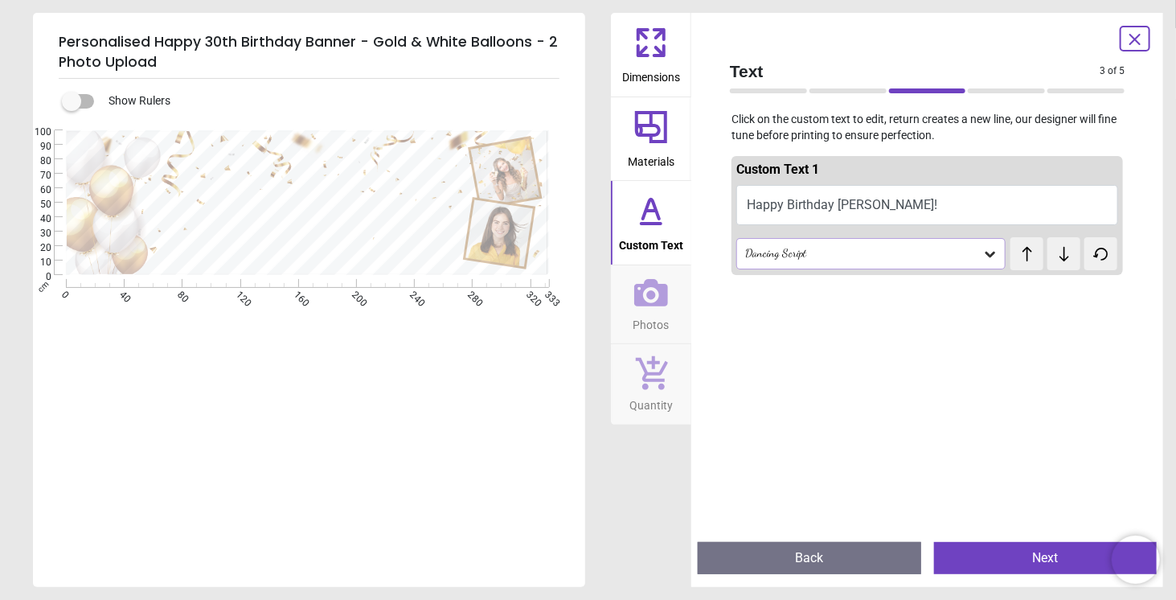
click at [1025, 255] on div "test test" at bounding box center [1022, 246] width 25 height 18
drag, startPoint x: 1025, startPoint y: 255, endPoint x: 1037, endPoint y: 254, distance: 11.3
click at [1026, 255] on div "test test" at bounding box center [1064, 253] width 108 height 33
click at [1062, 252] on icon at bounding box center [1064, 254] width 24 height 16
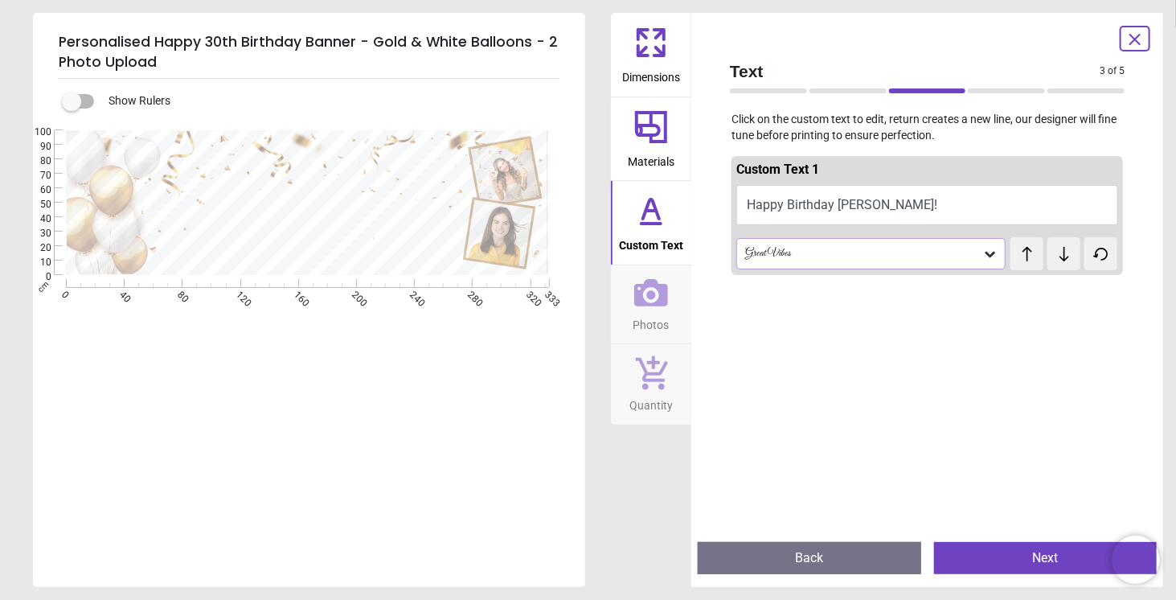
click at [1062, 252] on icon at bounding box center [1064, 254] width 24 height 16
click at [1062, 251] on icon at bounding box center [1064, 254] width 24 height 16
click at [1024, 255] on icon at bounding box center [1027, 254] width 24 height 16
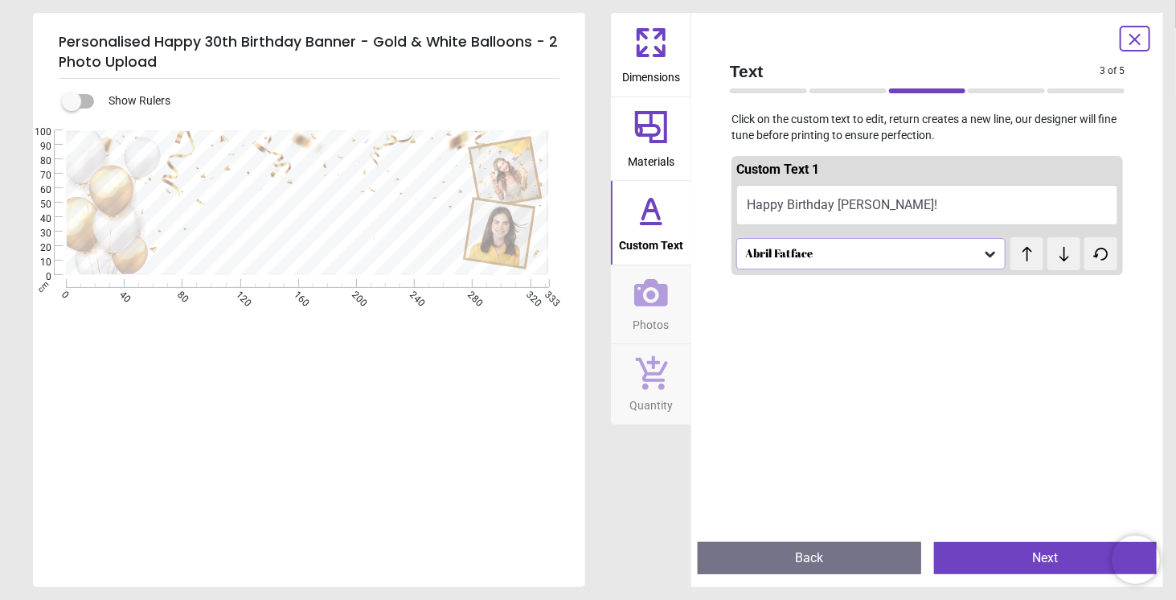
click at [1023, 255] on icon at bounding box center [1027, 254] width 24 height 16
click at [1024, 255] on icon at bounding box center [1027, 254] width 24 height 16
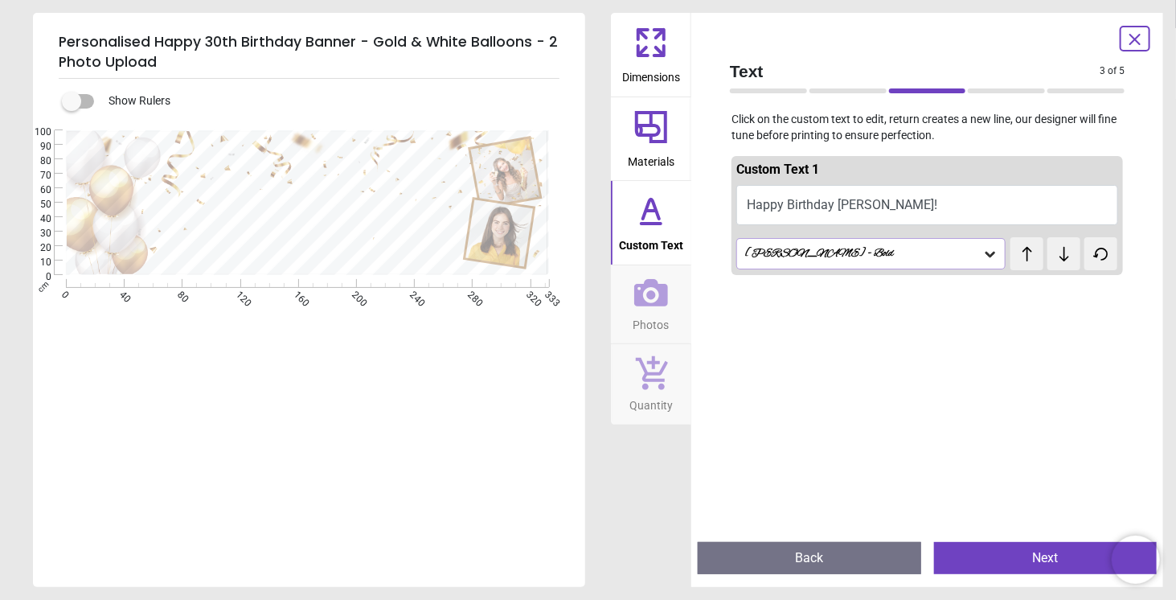
click at [1024, 255] on icon at bounding box center [1027, 254] width 24 height 16
click at [1017, 254] on icon at bounding box center [1027, 254] width 24 height 16
click at [1024, 254] on span "test" at bounding box center [1029, 245] width 11 height 17
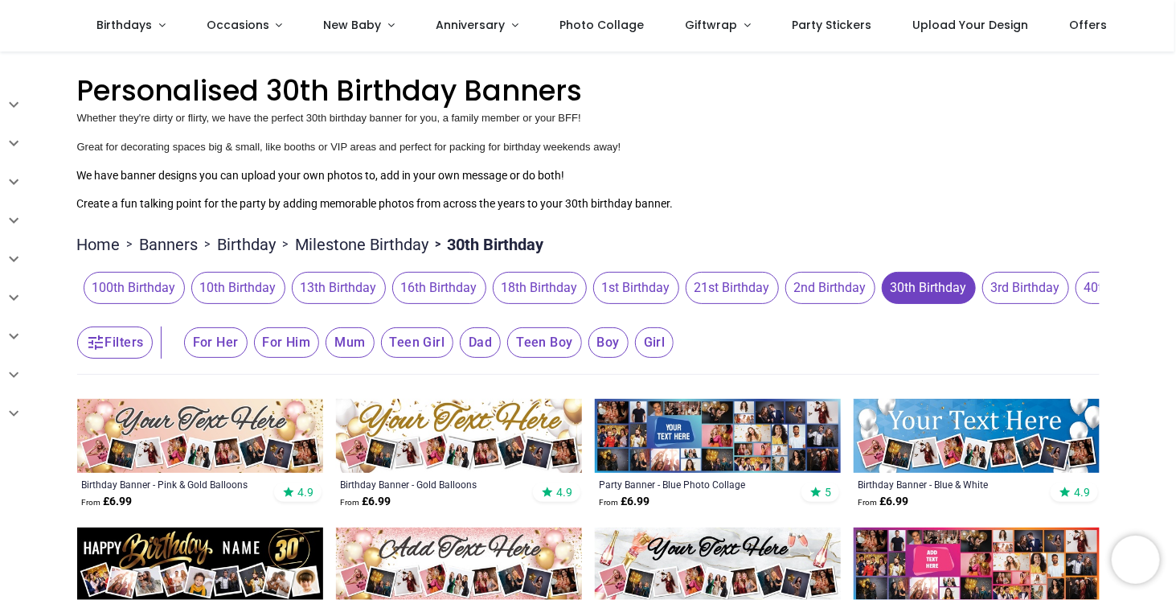
scroll to position [321, 0]
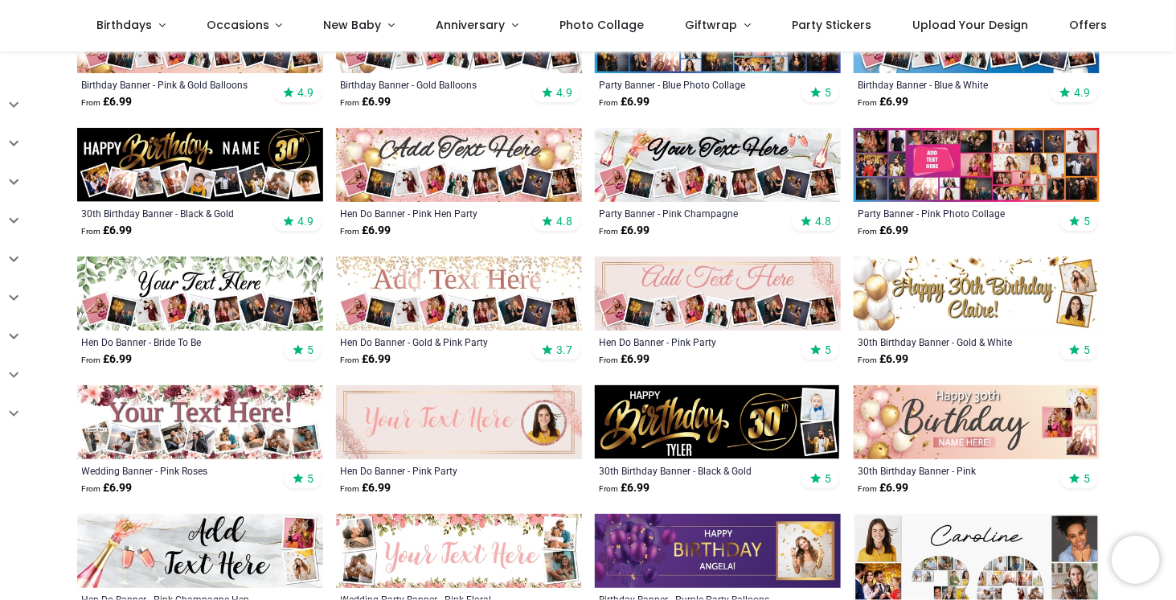
scroll to position [482, 0]
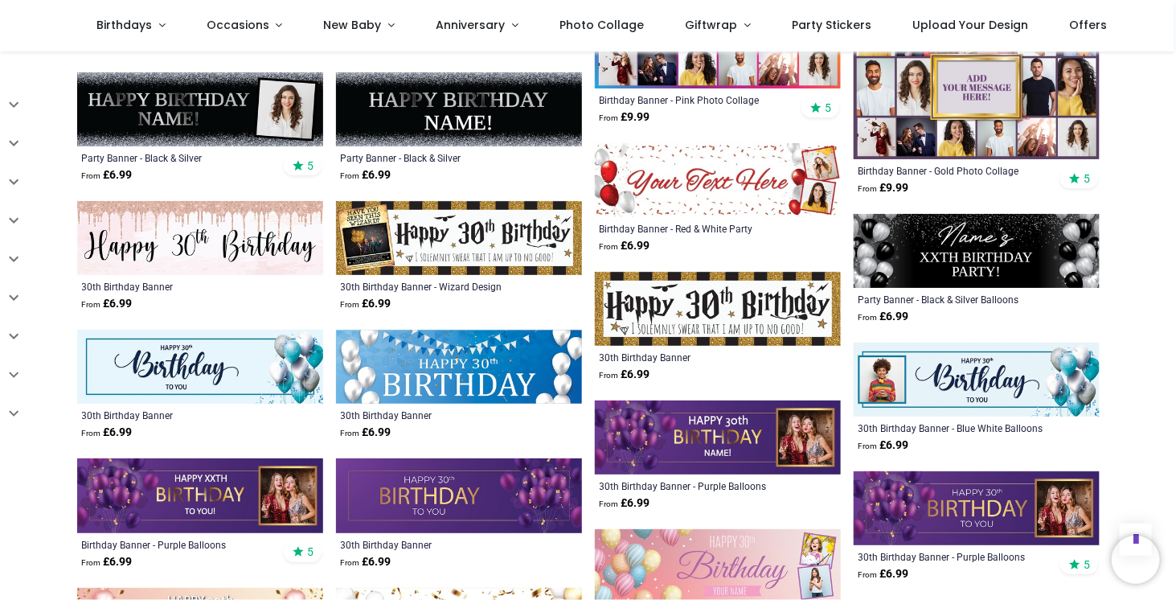
scroll to position [1320, 0]
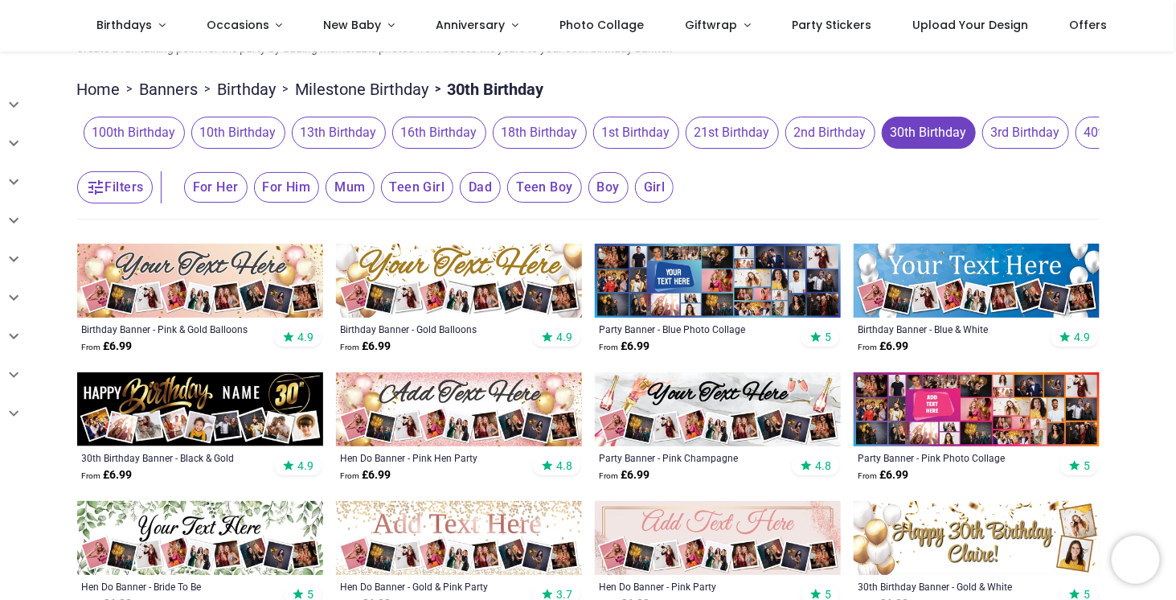
scroll to position [241, 0]
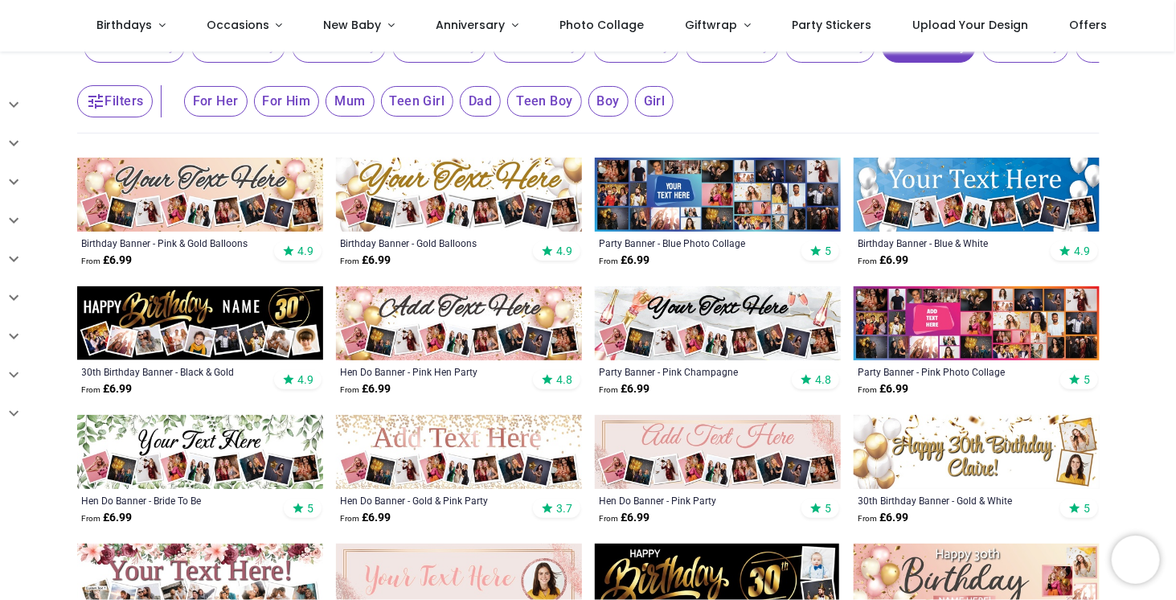
drag, startPoint x: 1172, startPoint y: 137, endPoint x: 1175, endPoint y: 181, distance: 43.5
click at [1175, 181] on div "Login • Register Birthdays Milestone Birthday 1510 products 208" at bounding box center [588, 300] width 1176 height 600
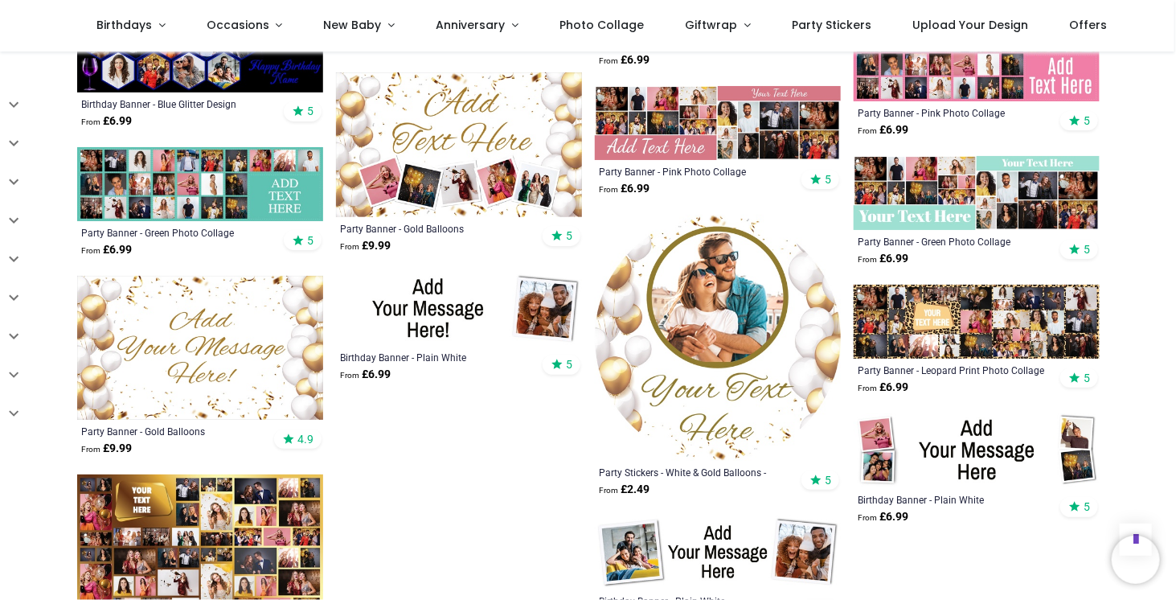
scroll to position [3295, 0]
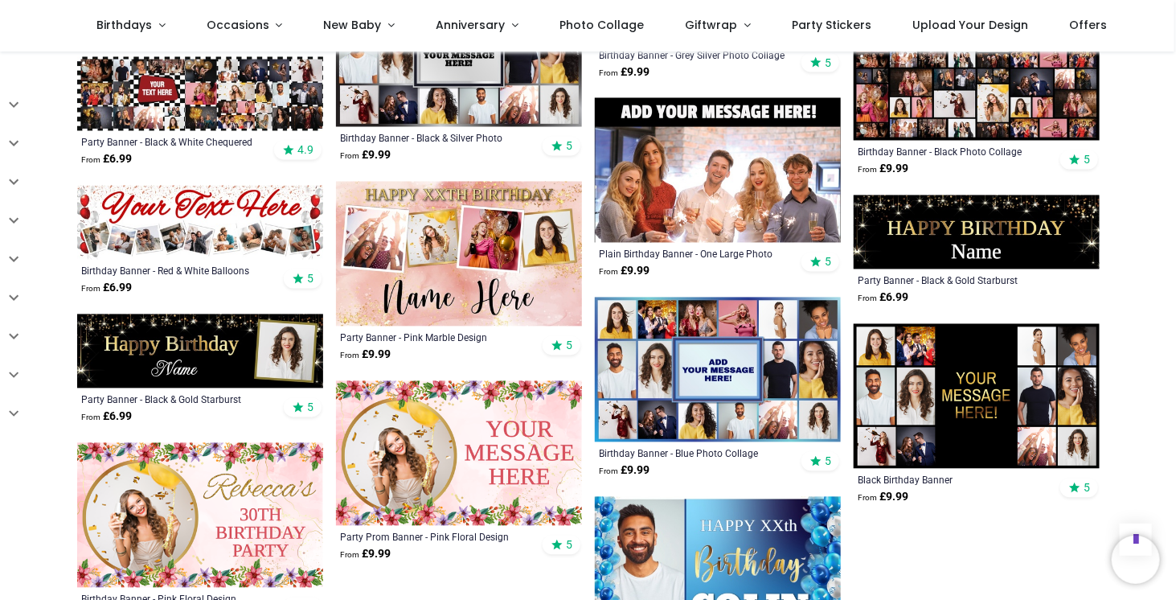
scroll to position [4099, 0]
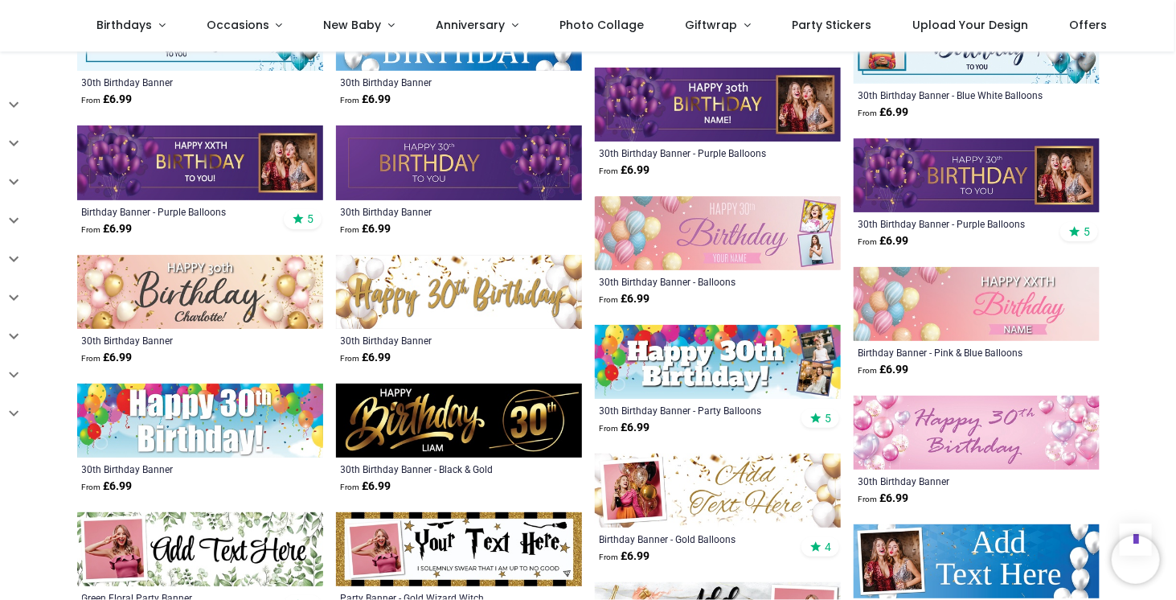
scroll to position [1607, 0]
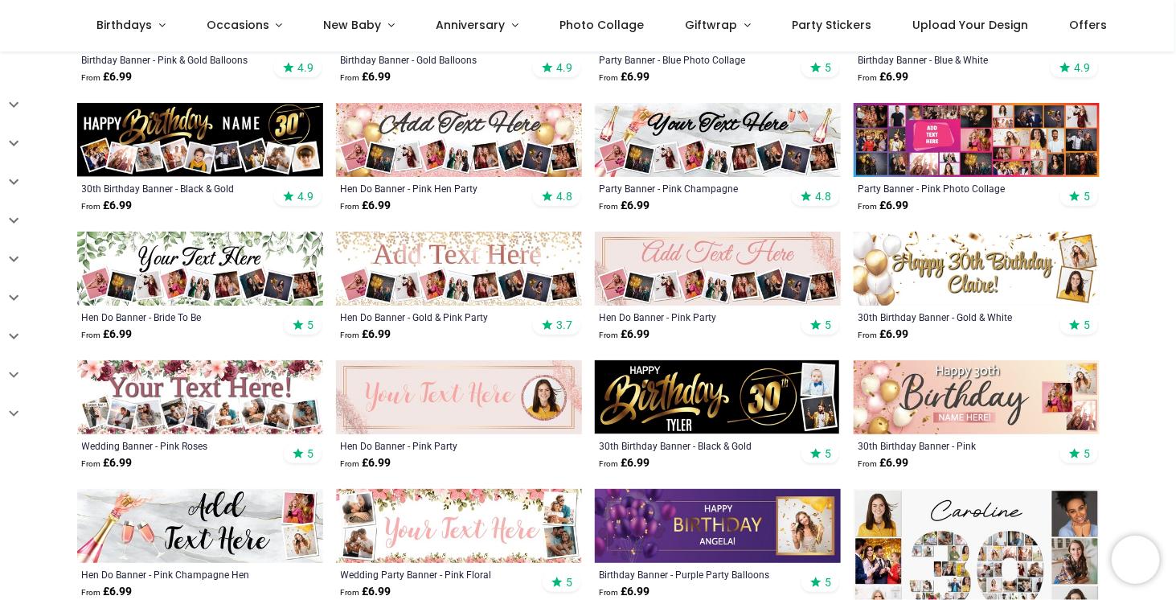
scroll to position [402, 0]
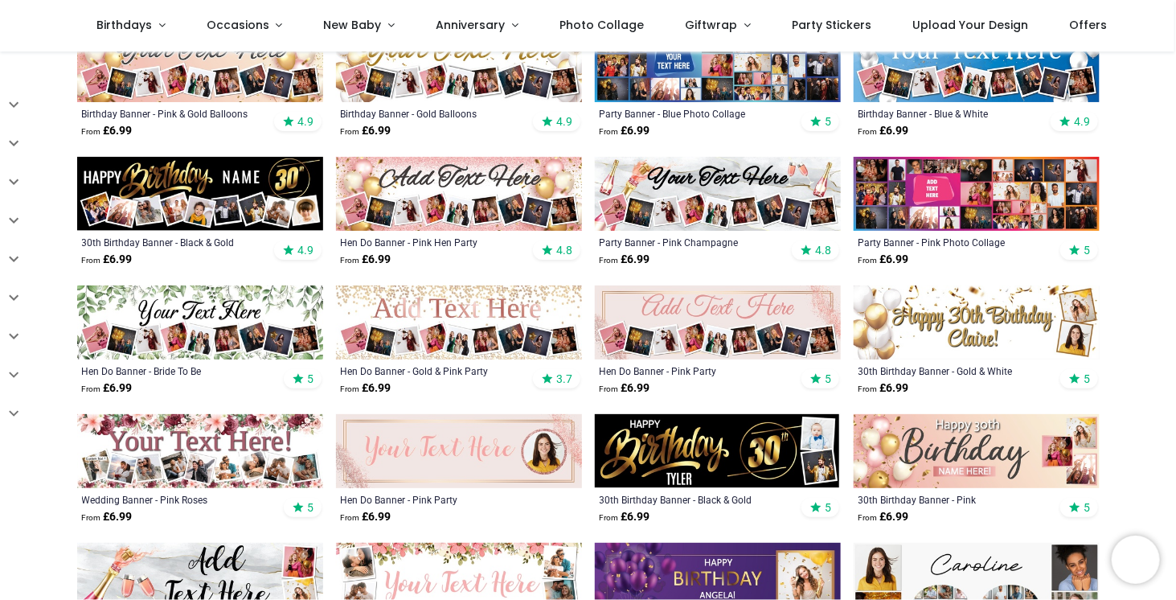
scroll to position [402, 0]
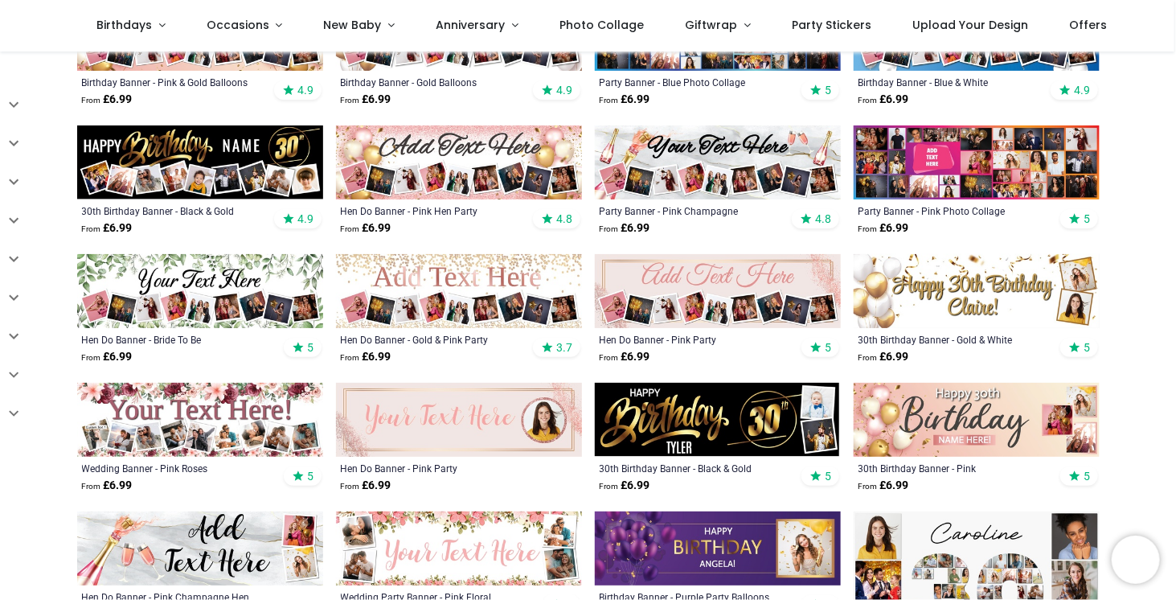
click at [924, 411] on img at bounding box center [976, 420] width 246 height 74
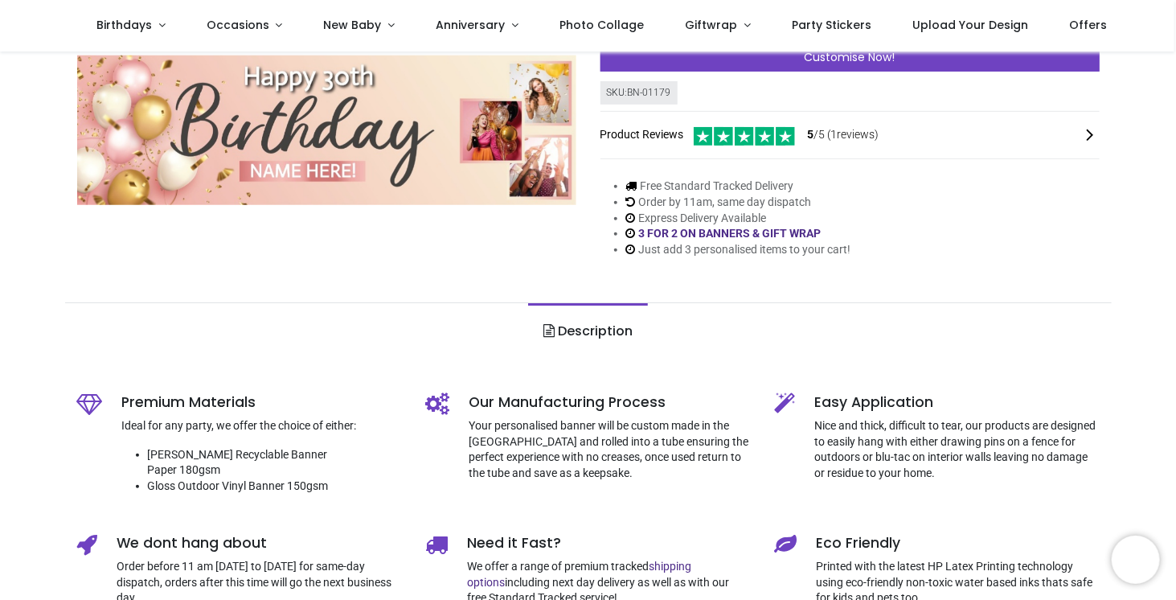
scroll to position [241, 0]
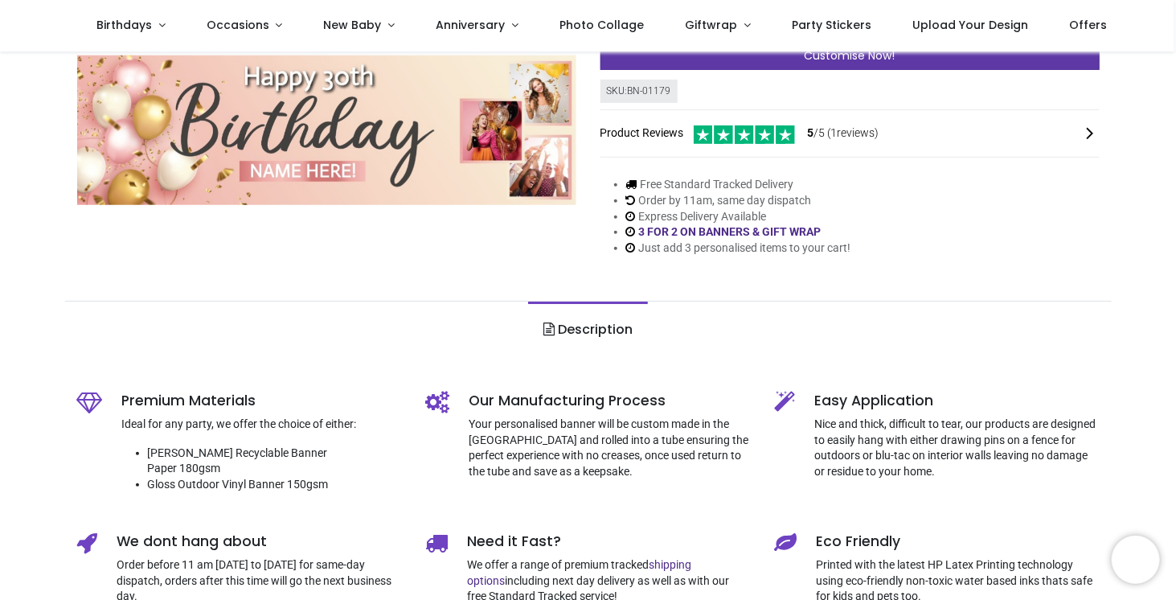
click at [802, 65] on div "Customise Now!" at bounding box center [849, 56] width 499 height 27
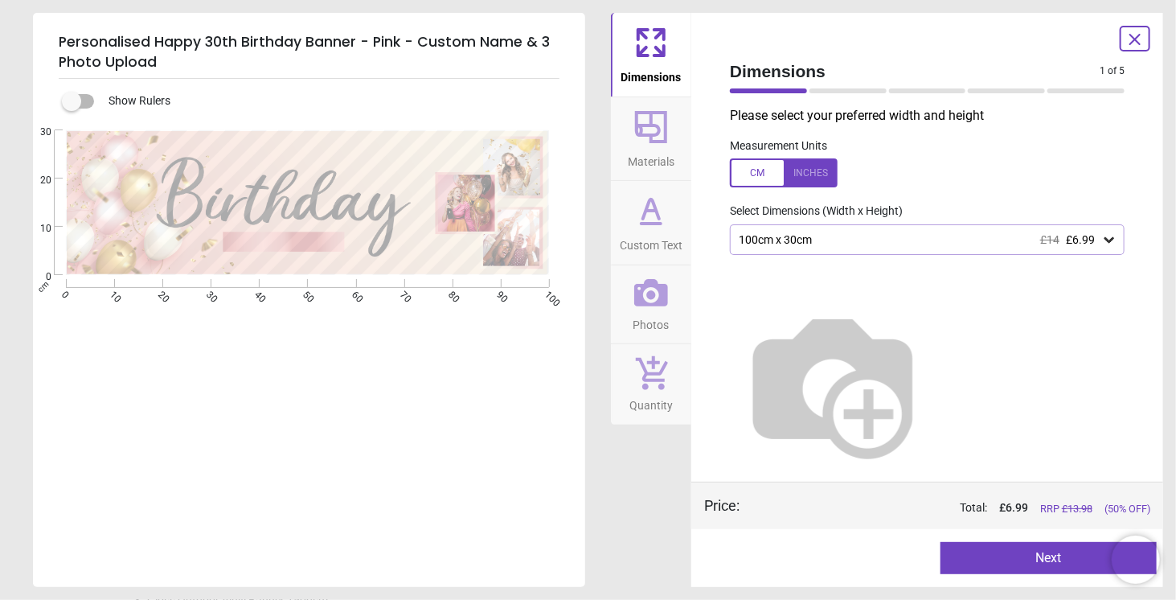
click at [817, 238] on div "100cm x 30cm £14 £6.99" at bounding box center [919, 240] width 364 height 14
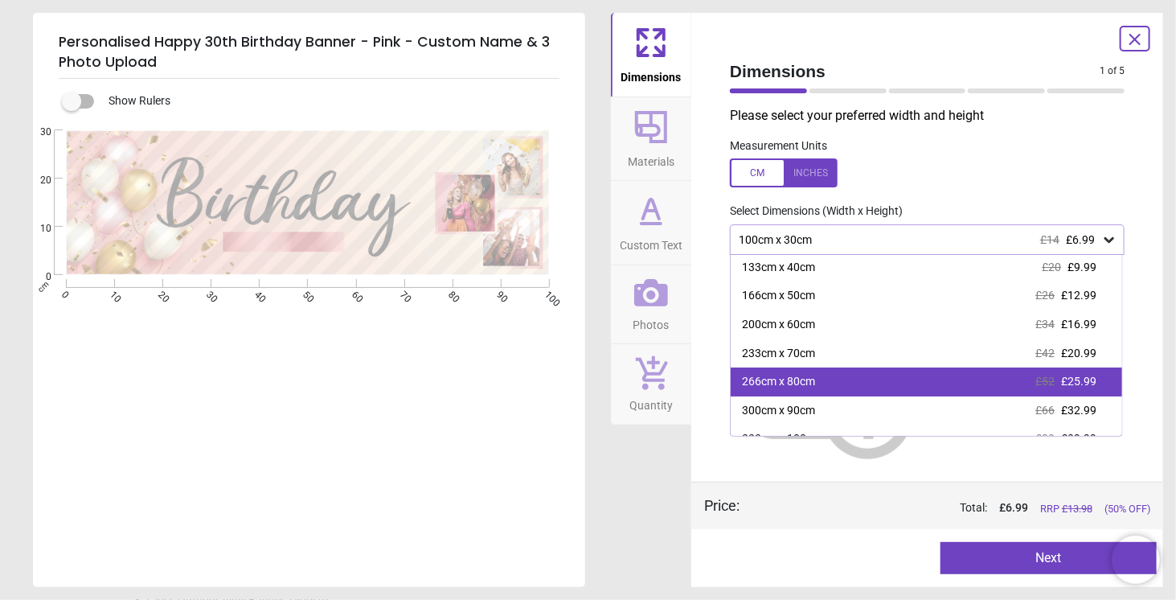
scroll to position [47, 0]
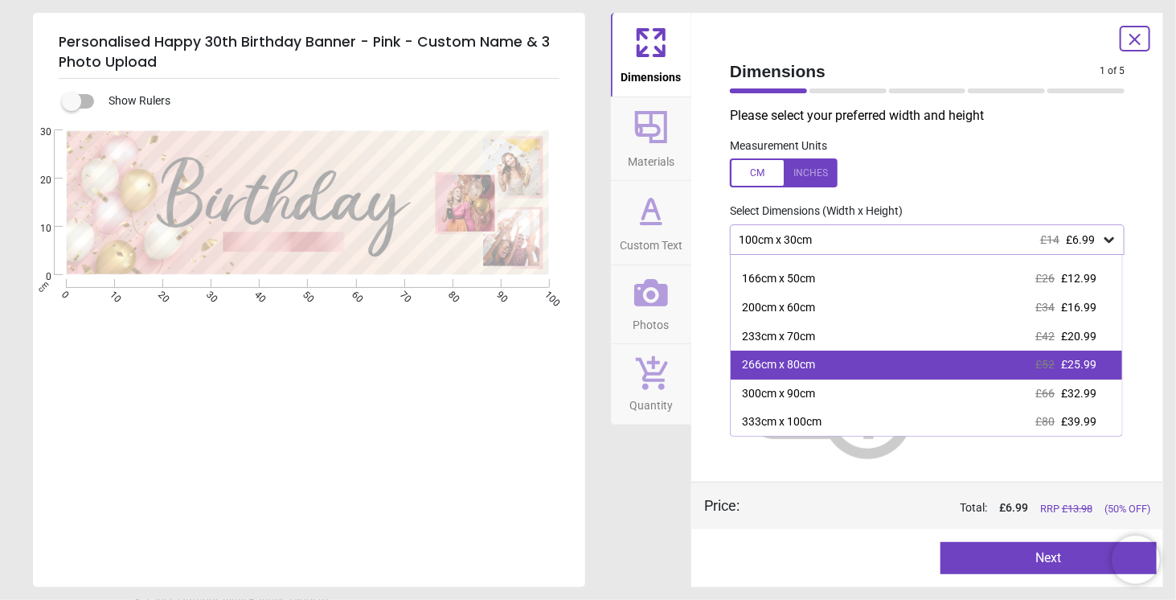
click at [828, 370] on div "266cm x 80cm £52 £25.99" at bounding box center [926, 364] width 391 height 29
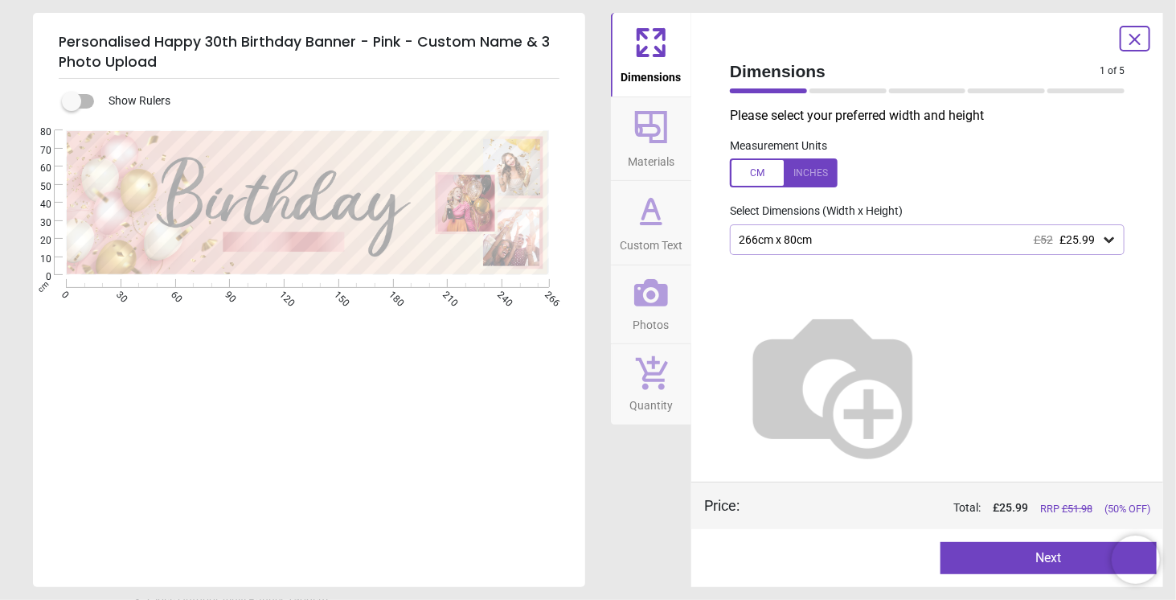
click at [653, 147] on span "Materials" at bounding box center [651, 158] width 47 height 24
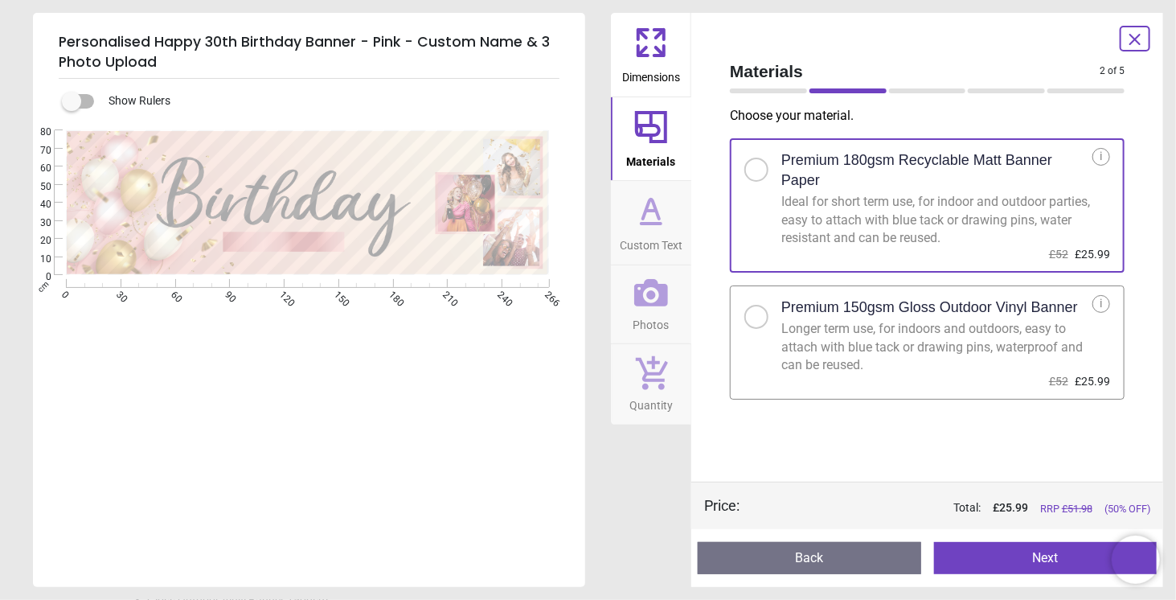
click at [365, 376] on div "E E" at bounding box center [307, 430] width 549 height 600
click at [654, 223] on icon at bounding box center [650, 223] width 19 height 0
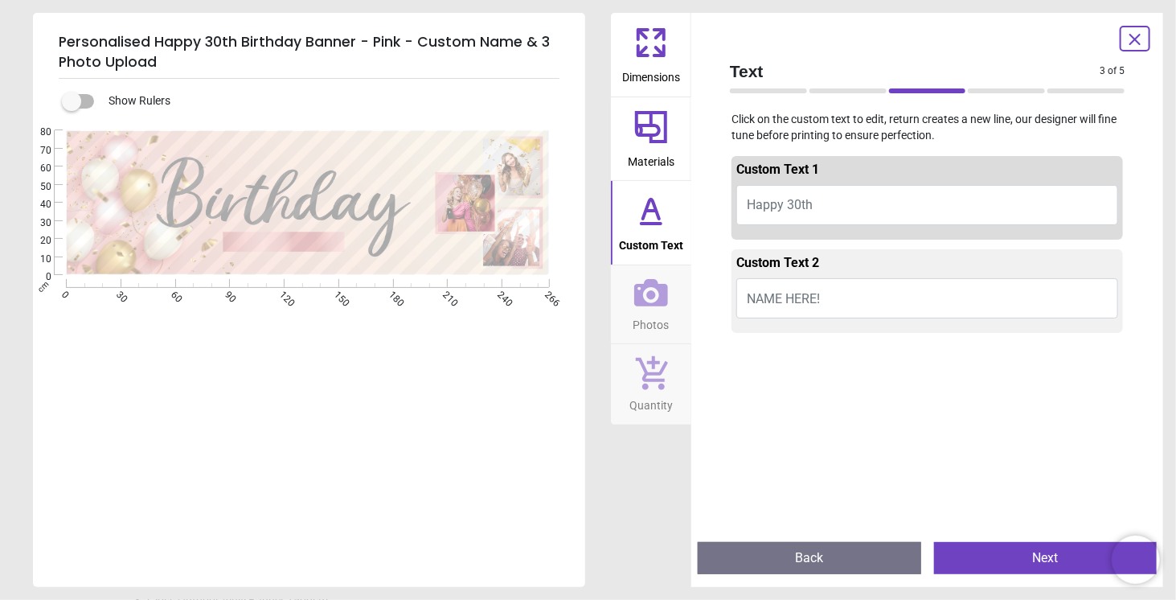
click at [845, 193] on button "Happy 30th" at bounding box center [927, 205] width 382 height 40
click at [823, 296] on button "NAME HERE!" at bounding box center [927, 298] width 382 height 40
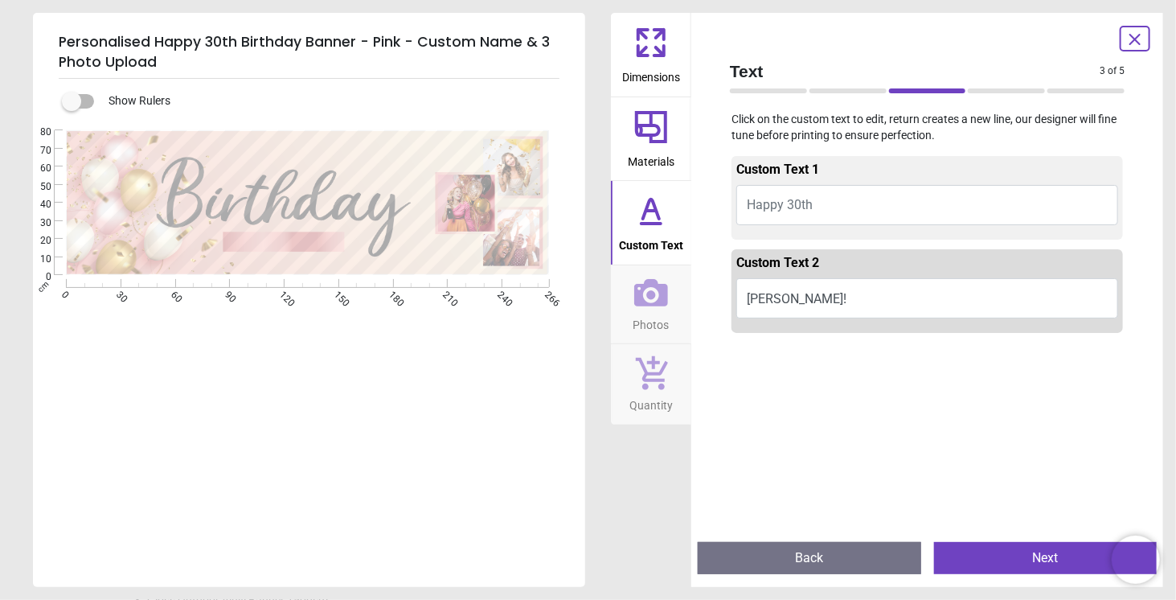
type textarea "*****"
click at [349, 398] on div "E e *****" at bounding box center [307, 430] width 549 height 600
drag, startPoint x: 358, startPoint y: 337, endPoint x: 477, endPoint y: 311, distance: 122.5
click at [358, 337] on div "E e *****" at bounding box center [307, 430] width 549 height 600
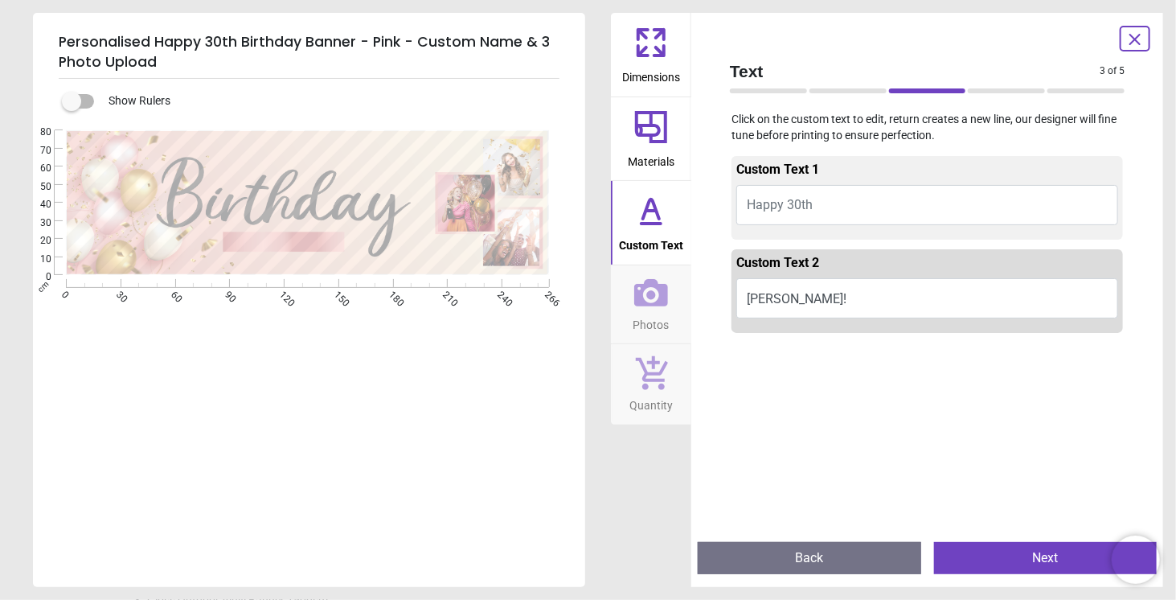
click at [805, 211] on span "Happy 30th" at bounding box center [780, 204] width 66 height 15
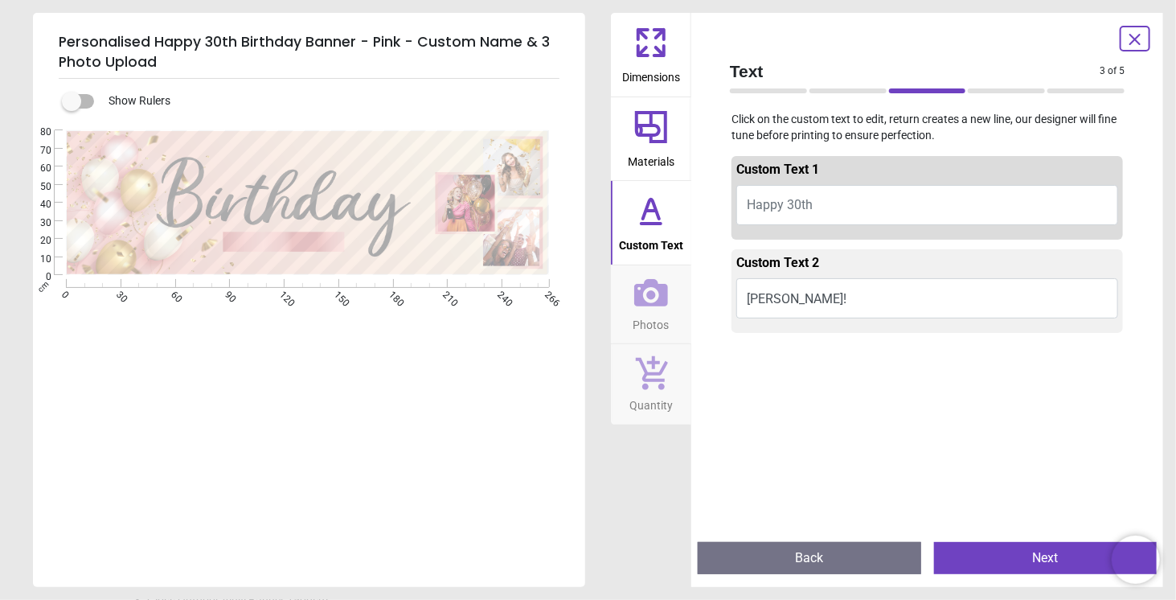
click at [644, 227] on icon at bounding box center [651, 210] width 39 height 39
click at [622, 147] on button "Materials" at bounding box center [651, 139] width 80 height 84
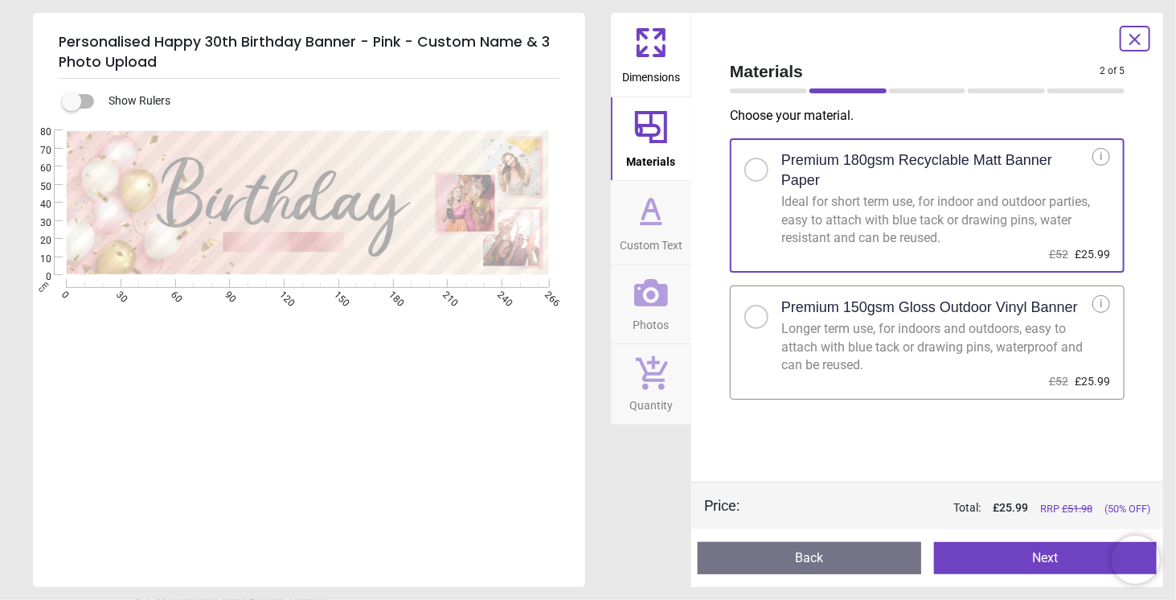
drag, startPoint x: 640, startPoint y: 57, endPoint x: 645, endPoint y: 64, distance: 8.7
click at [641, 55] on icon at bounding box center [643, 51] width 10 height 10
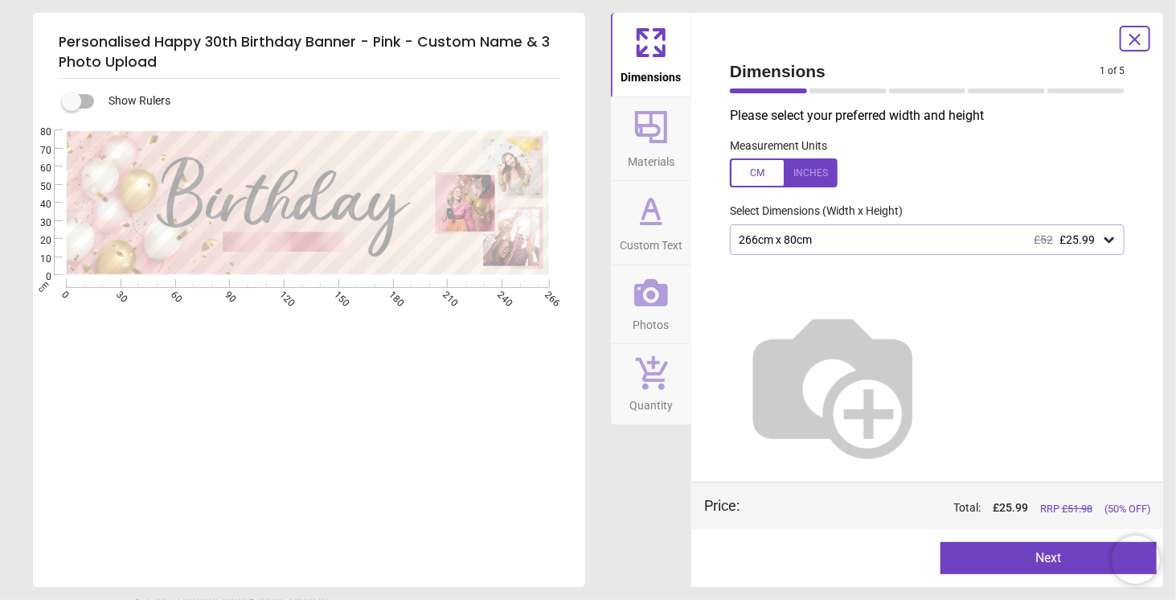
click at [656, 297] on icon at bounding box center [651, 293] width 34 height 34
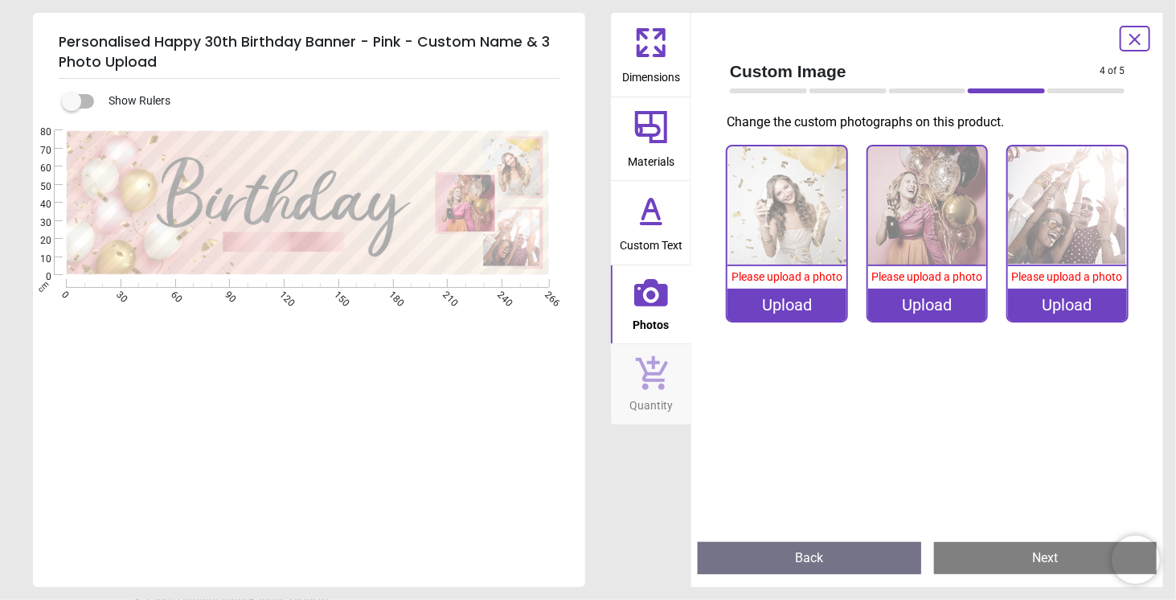
click at [792, 306] on div "Upload" at bounding box center [786, 305] width 119 height 32
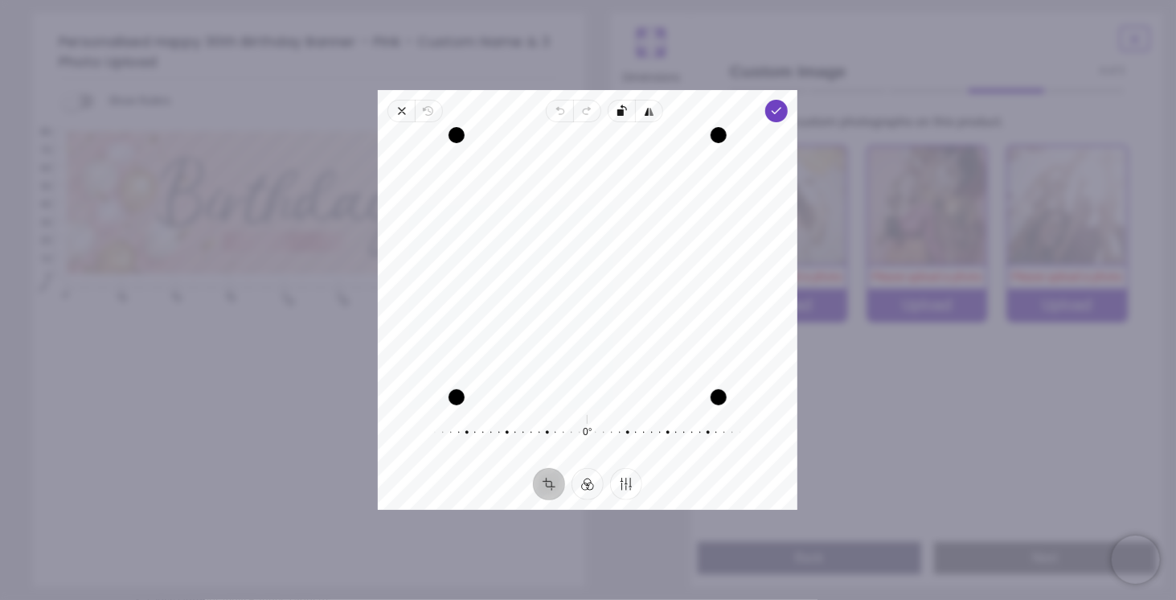
drag, startPoint x: 607, startPoint y: 295, endPoint x: 627, endPoint y: 288, distance: 21.4
click at [628, 288] on div "Recenter" at bounding box center [588, 266] width 394 height 262
drag, startPoint x: 714, startPoint y: 395, endPoint x: 751, endPoint y: 552, distance: 160.8
click at [751, 173] on div "× Trustpilot Product Reviews 5 /5 ( 1 reviews) Lorraine Bell Great banner, fant…" at bounding box center [849, 115] width 499 height 116
drag, startPoint x: 636, startPoint y: 433, endPoint x: 645, endPoint y: 431, distance: 8.4
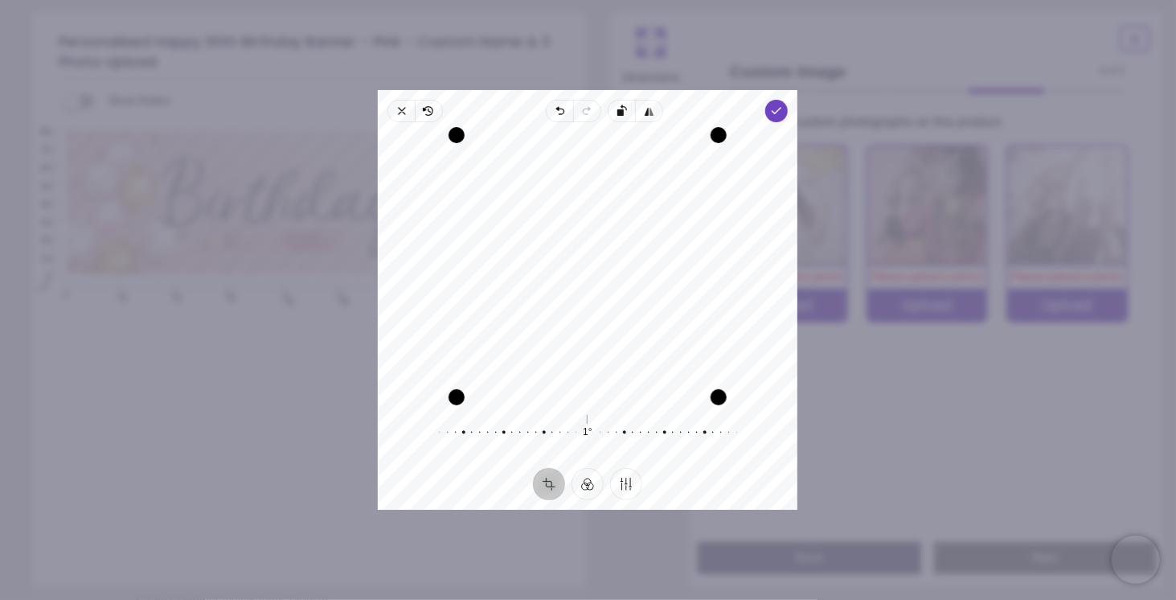
click at [645, 431] on div at bounding box center [577, 432] width 309 height 45
click at [640, 266] on div "Recenter" at bounding box center [588, 266] width 394 height 262
click at [776, 108] on icon "button" at bounding box center [777, 110] width 13 height 13
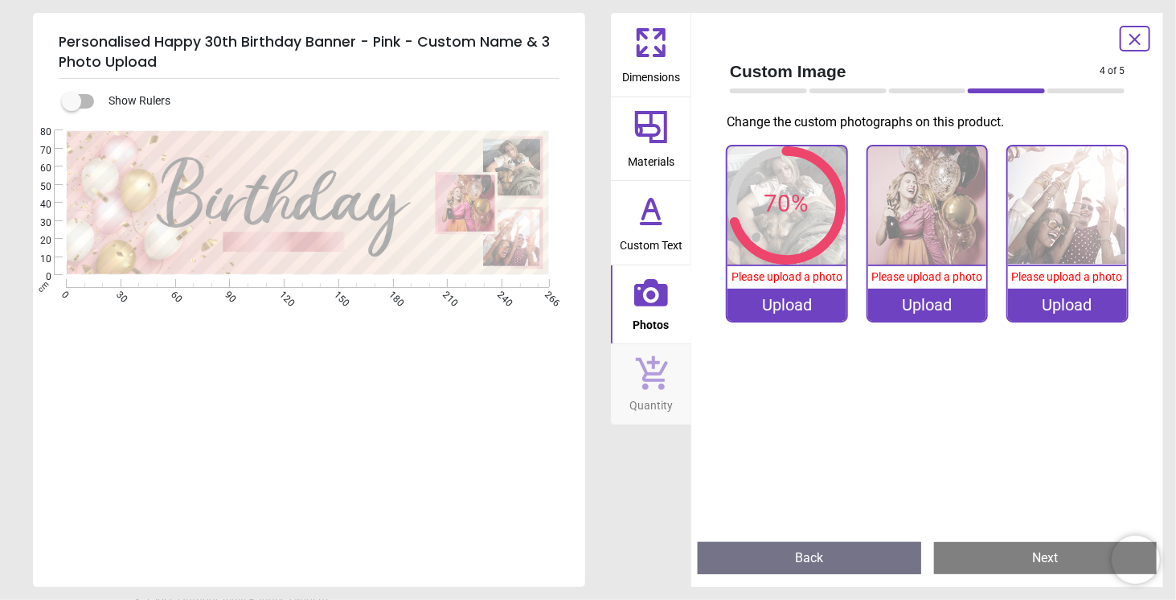
click at [930, 306] on div "Upload" at bounding box center [927, 305] width 119 height 32
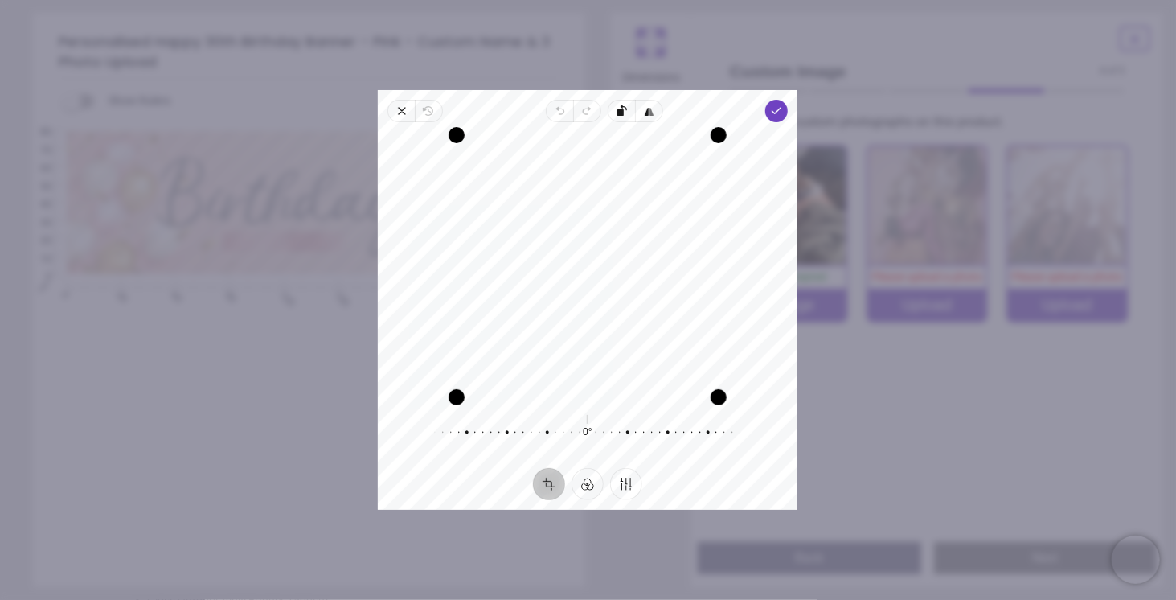
drag, startPoint x: 621, startPoint y: 241, endPoint x: 603, endPoint y: 266, distance: 31.0
click at [603, 266] on div "Recenter" at bounding box center [588, 266] width 394 height 262
drag, startPoint x: 603, startPoint y: 266, endPoint x: 601, endPoint y: 277, distance: 11.4
click at [601, 277] on div "Recenter" at bounding box center [588, 266] width 394 height 262
drag, startPoint x: 721, startPoint y: 402, endPoint x: 734, endPoint y: 449, distance: 49.1
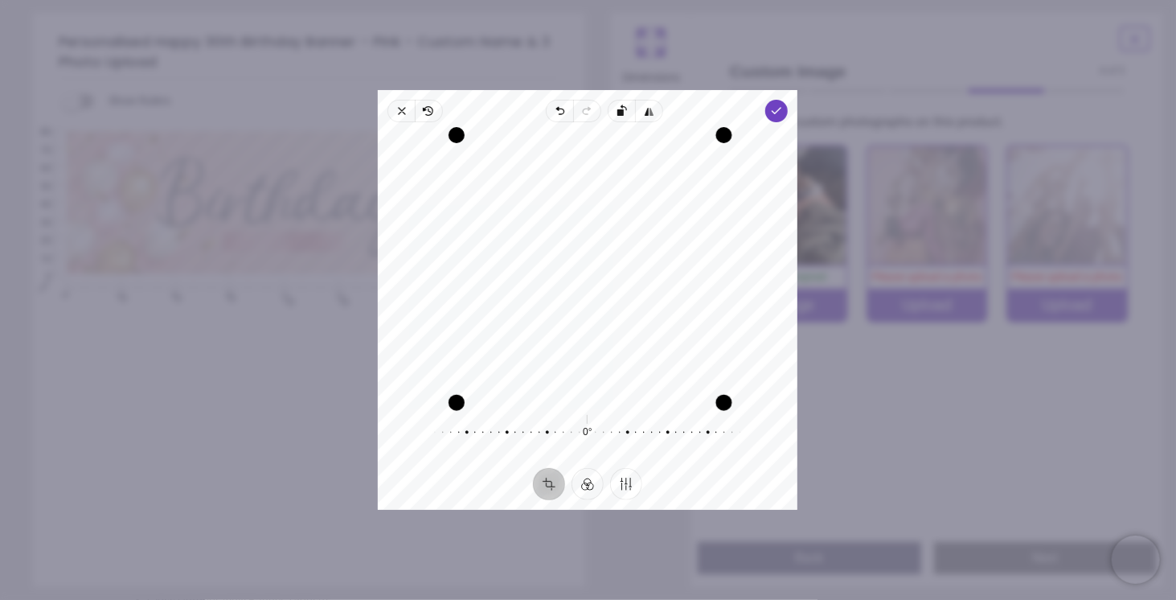
click at [734, 449] on div "Recenter 0° Reset" at bounding box center [588, 295] width 420 height 346
drag, startPoint x: 714, startPoint y: 392, endPoint x: 649, endPoint y: 434, distance: 76.7
click at [701, 436] on div "Recenter 0° Reset" at bounding box center [588, 295] width 420 height 346
drag, startPoint x: 630, startPoint y: 252, endPoint x: 541, endPoint y: 286, distance: 95.4
click at [542, 286] on div "Recenter" at bounding box center [588, 266] width 394 height 262
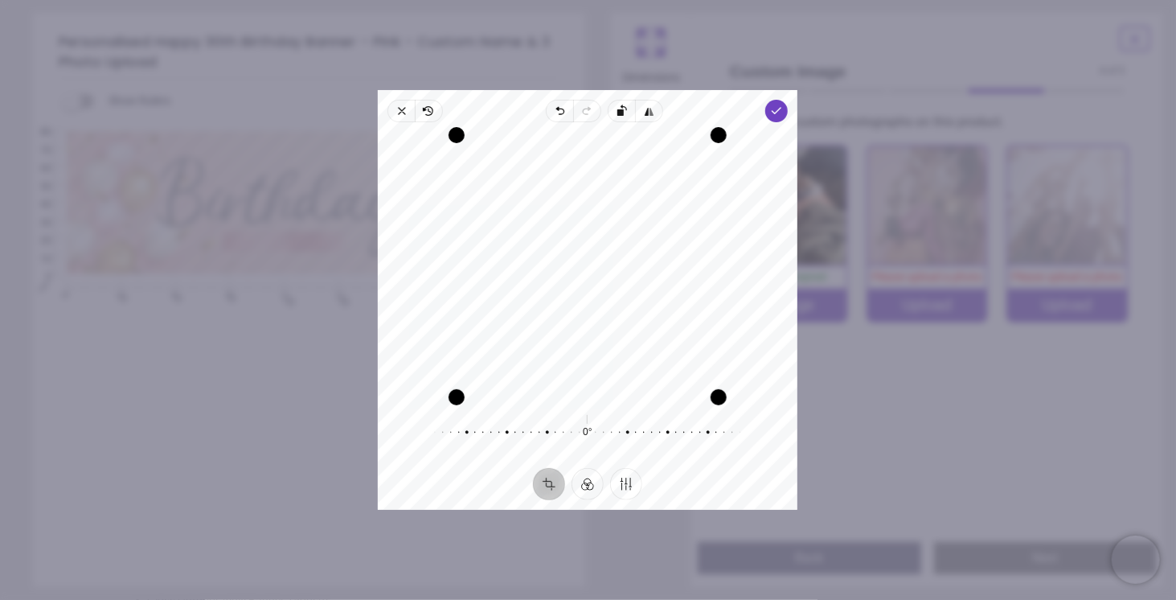
click at [546, 284] on div "Recenter" at bounding box center [588, 266] width 394 height 262
click at [541, 284] on div "Recenter" at bounding box center [588, 266] width 394 height 262
click at [775, 117] on icon "button" at bounding box center [777, 110] width 13 height 13
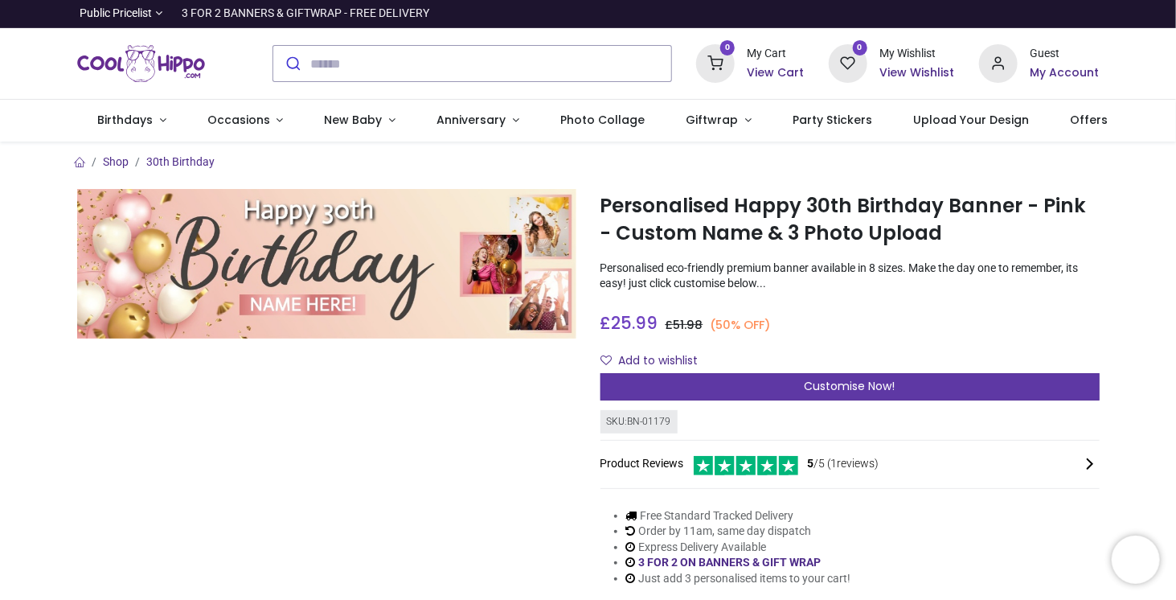
click at [817, 385] on span "Customise Now!" at bounding box center [849, 386] width 91 height 16
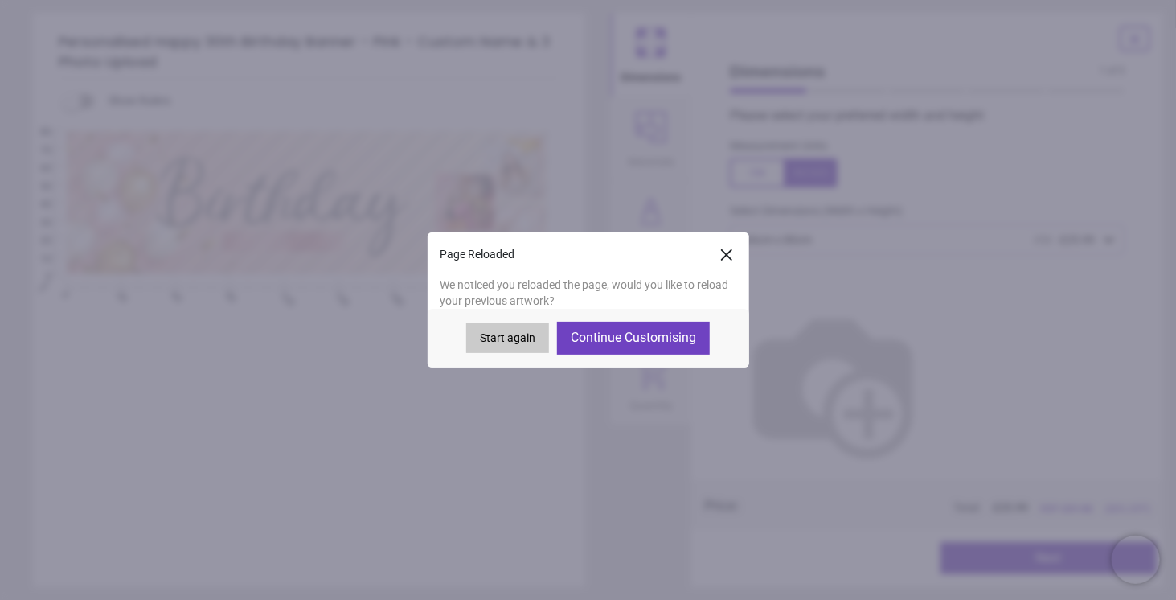
click at [621, 346] on button "Continue Customising" at bounding box center [633, 337] width 153 height 32
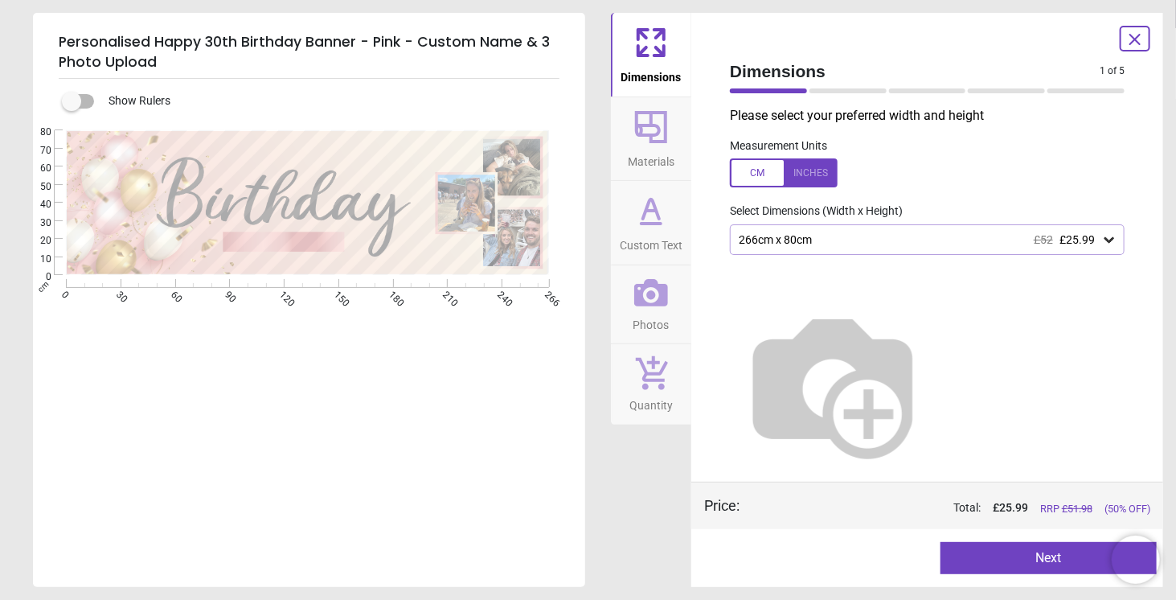
type textarea "*****"
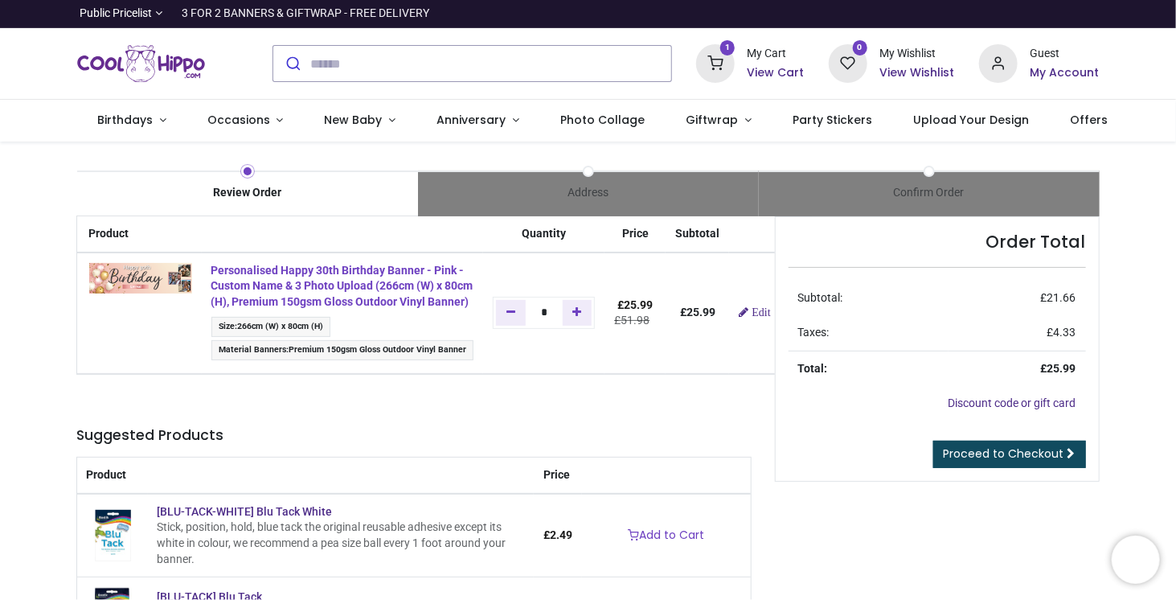
click at [211, 284] on strong "Personalised Happy 30th Birthday Banner - Pink - Custom Name & 3 Photo Upload (…" at bounding box center [342, 286] width 262 height 44
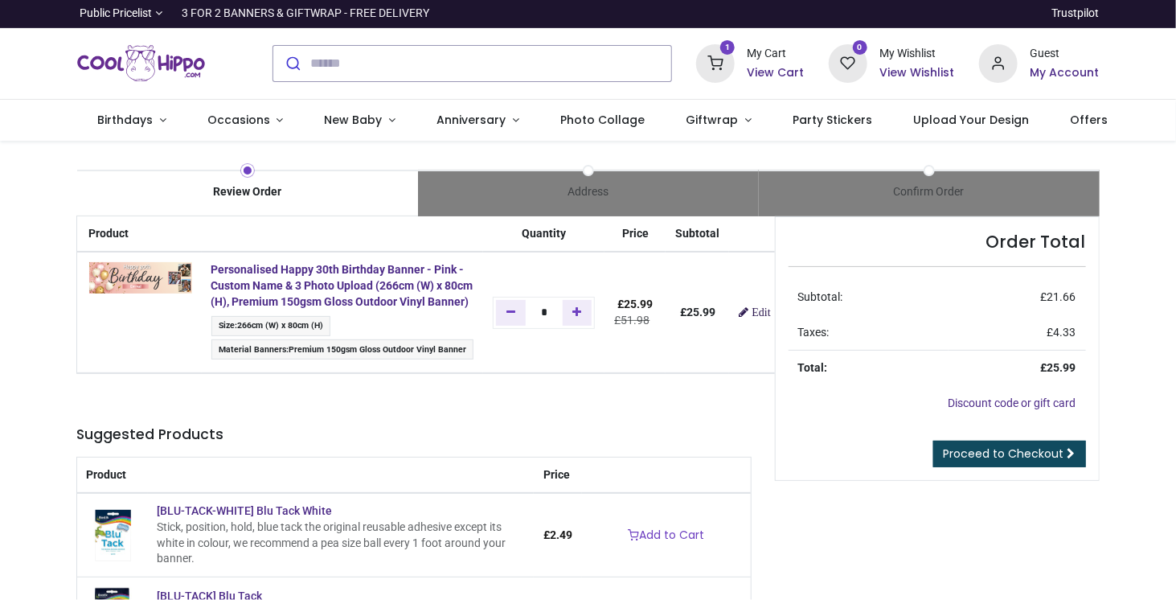
click at [751, 317] on span "Edit" at bounding box center [760, 311] width 18 height 11
click at [1003, 449] on span "Proceed to Checkout" at bounding box center [1003, 453] width 121 height 16
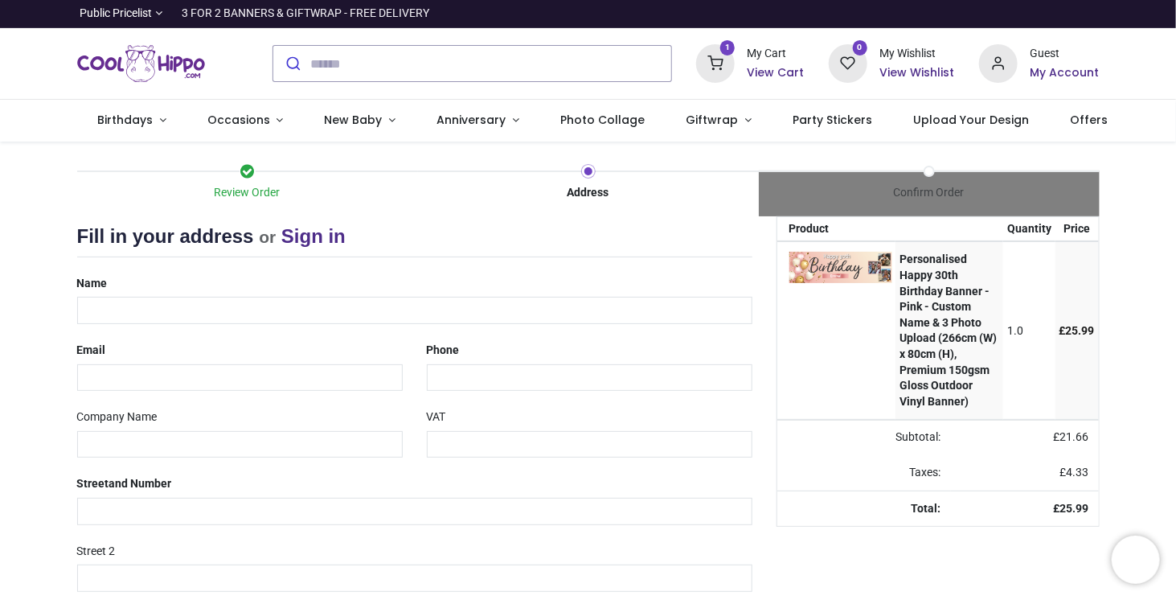
select select "***"
click at [305, 310] on input "text" at bounding box center [414, 310] width 675 height 27
type input "*"
drag, startPoint x: 247, startPoint y: 313, endPoint x: 0, endPoint y: 322, distance: 246.9
click at [0, 322] on div "Review Order Address Confirm Order Your order: £ 25.99 Product Price" at bounding box center [588, 478] width 1176 height 674
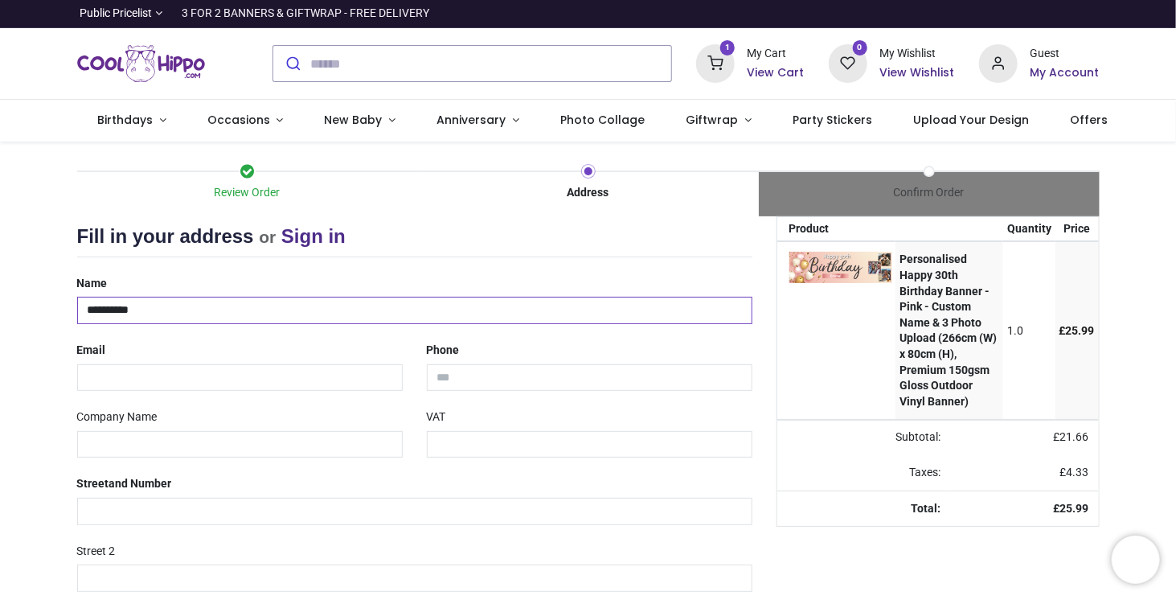
type input "**********"
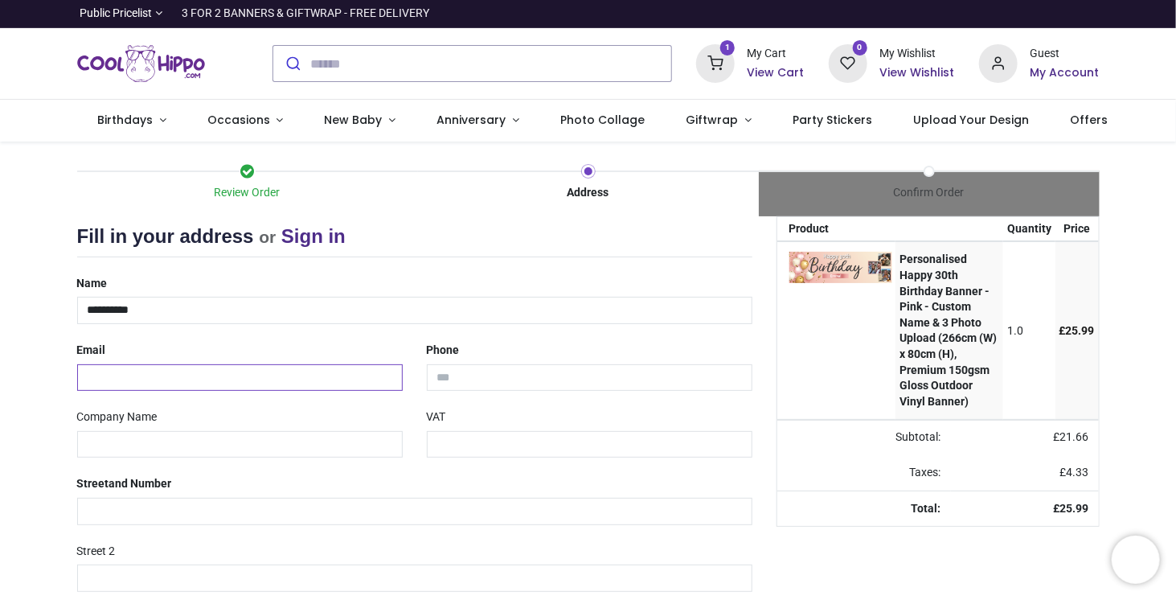
drag, startPoint x: 293, startPoint y: 362, endPoint x: 286, endPoint y: 379, distance: 17.6
click at [293, 364] on input "email" at bounding box center [239, 377] width 325 height 27
type input "**********"
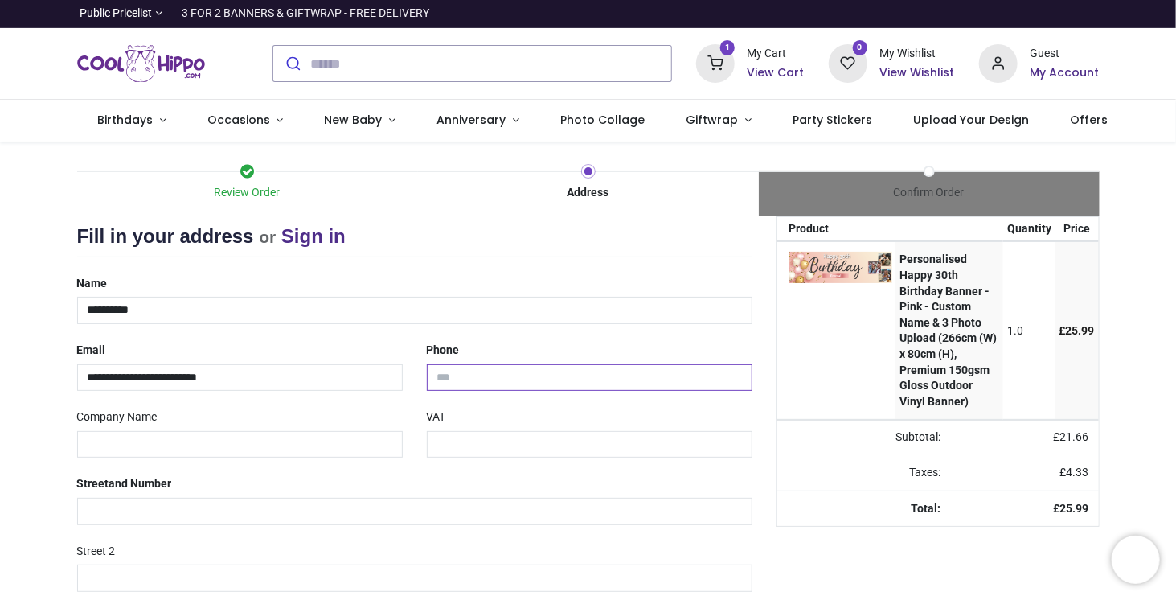
click at [504, 375] on input "tel" at bounding box center [589, 377] width 325 height 27
click at [537, 375] on input "tel" at bounding box center [589, 377] width 325 height 27
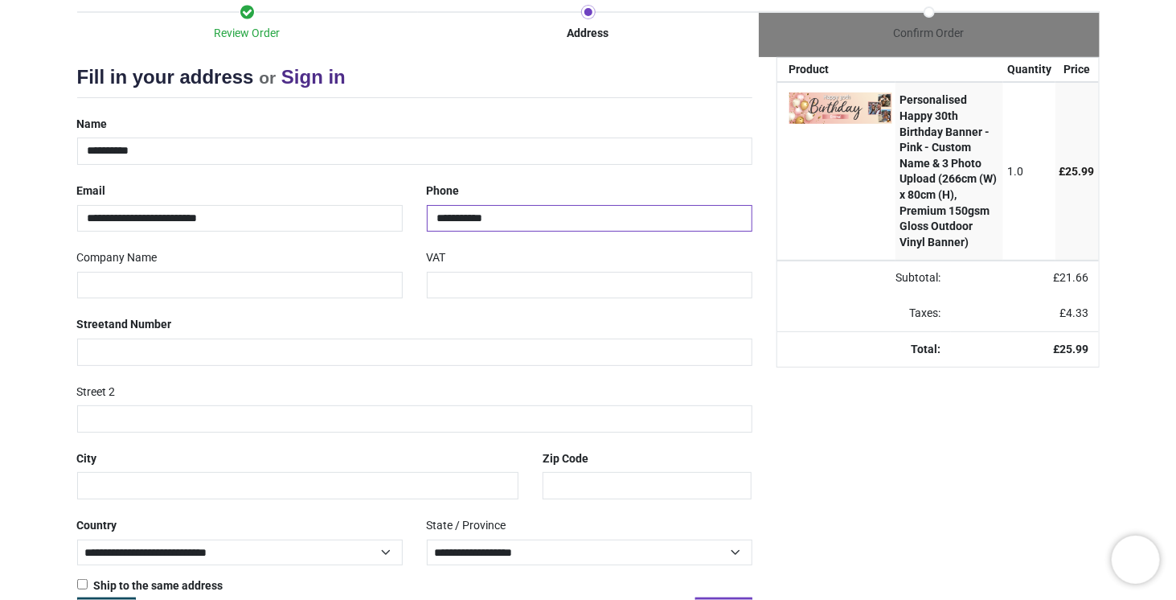
scroll to position [161, 0]
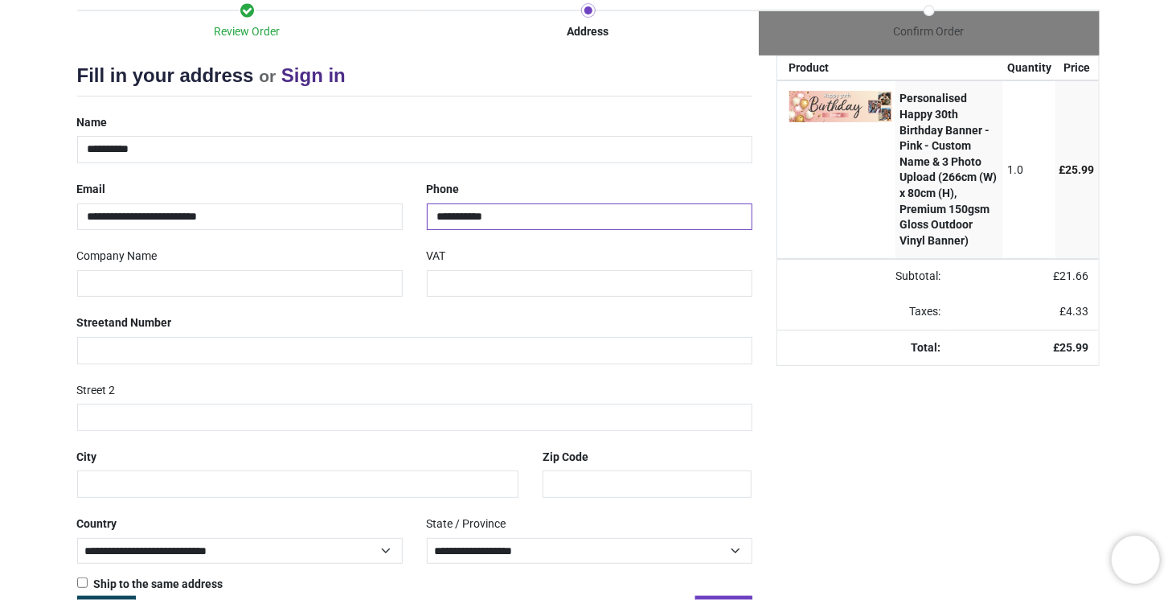
type input "**********"
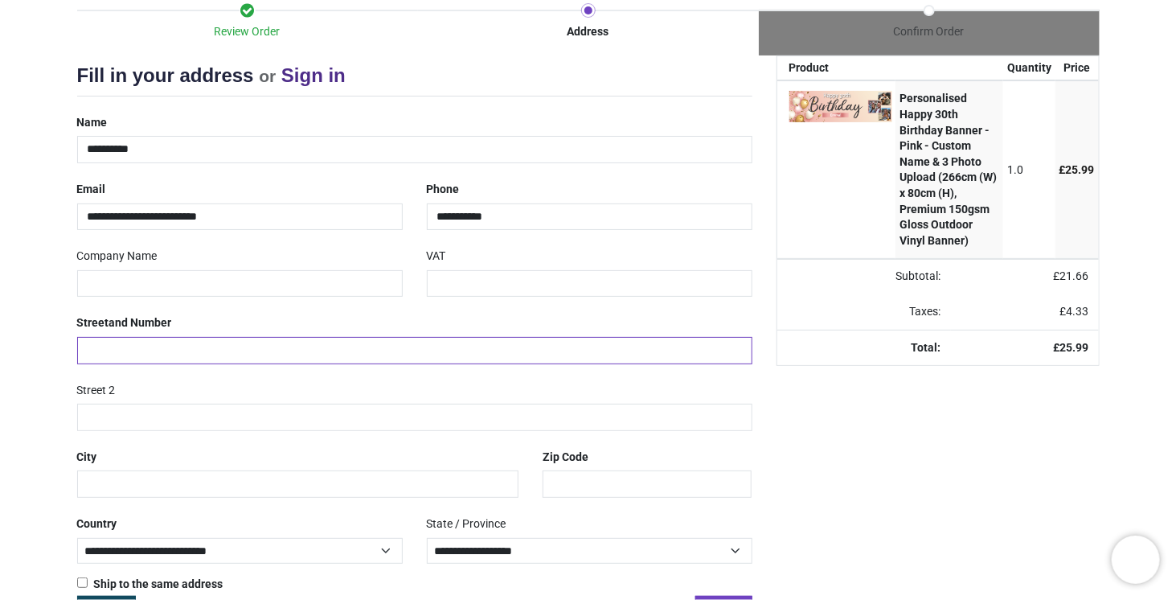
click at [299, 354] on input "text" at bounding box center [414, 350] width 675 height 27
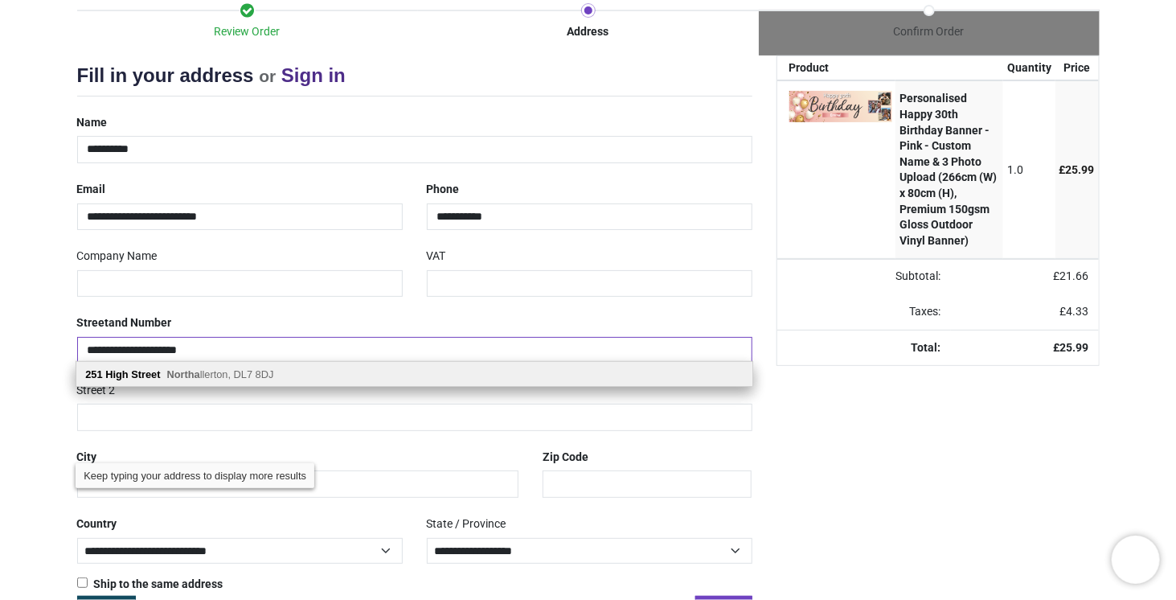
type input "**********"
click at [265, 372] on span "Northa llerton, DL7 8DJ" at bounding box center [219, 374] width 107 height 12
type input "**********"
type input "*******"
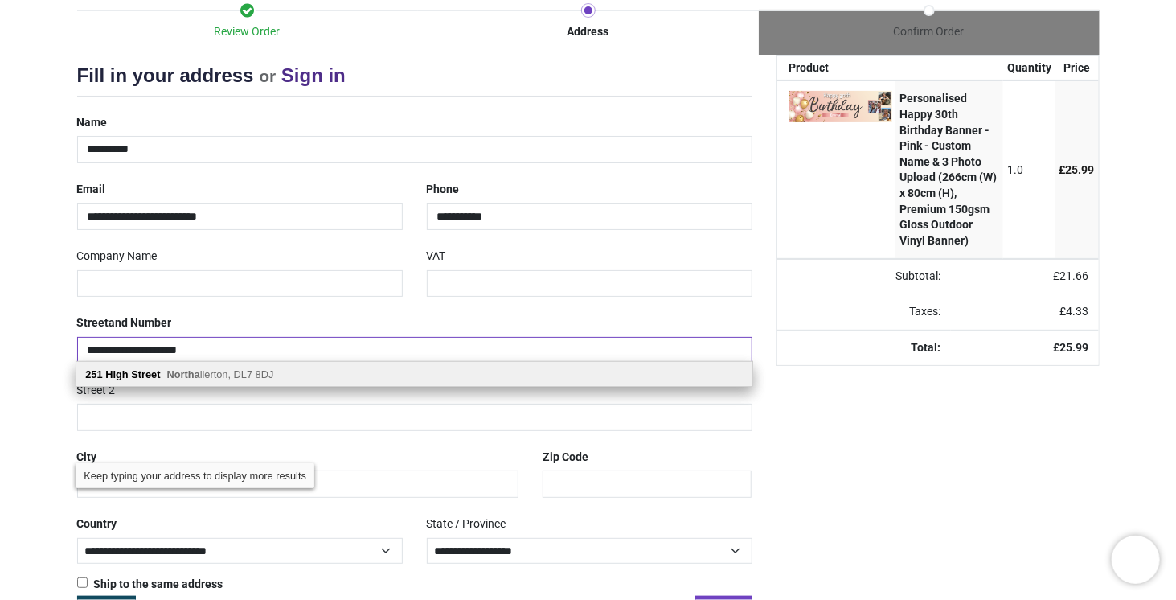
select select "***"
type input "**********"
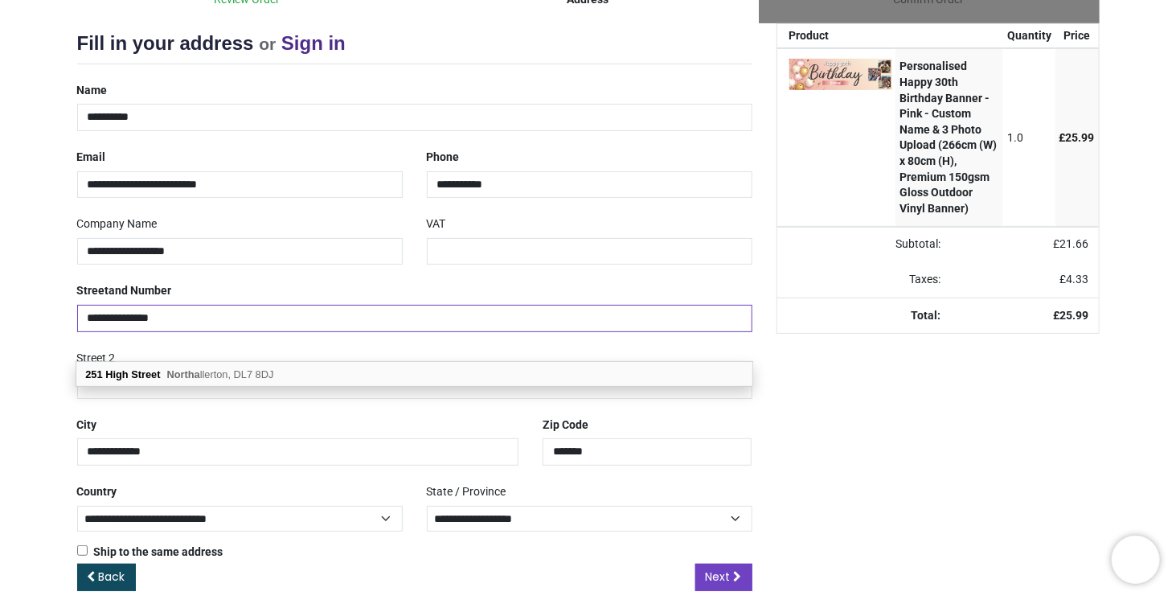
scroll to position [210, 0]
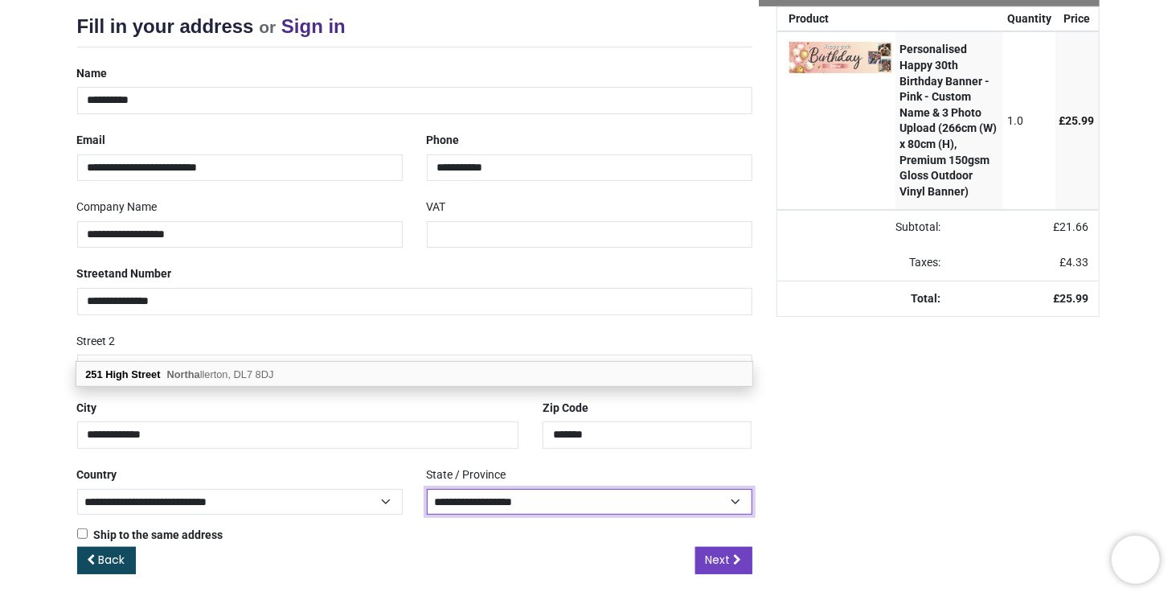
click at [615, 491] on select "**********" at bounding box center [589, 502] width 325 height 27
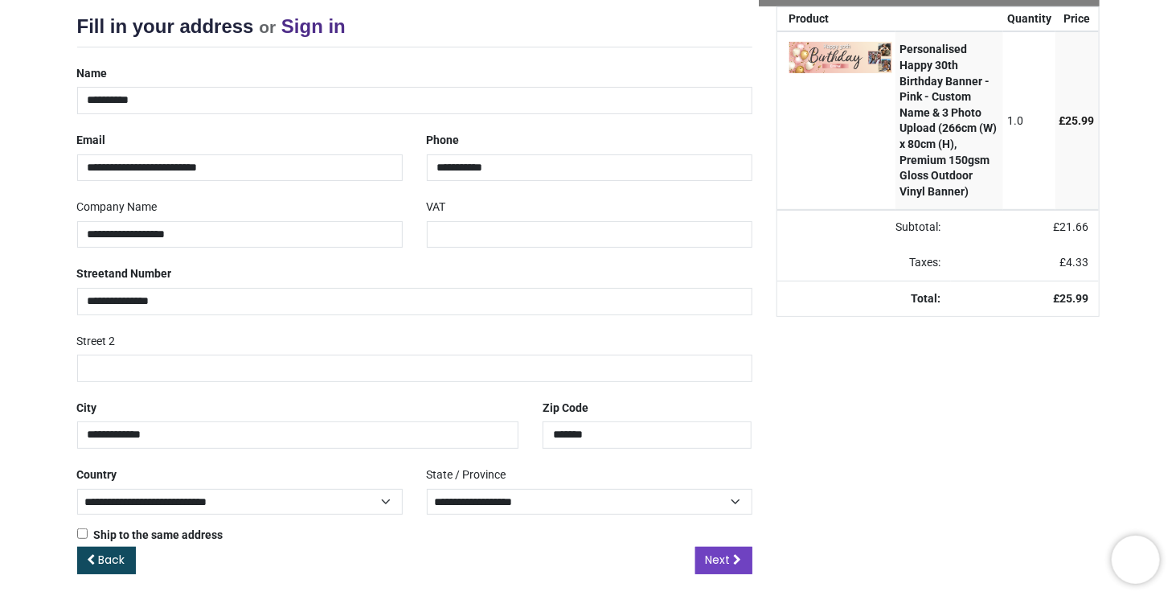
drag, startPoint x: 975, startPoint y: 417, endPoint x: 943, endPoint y: 421, distance: 32.4
click at [977, 417] on div "Your order: £ 25.99 Product Quantity Price Personalised Happy 30th Birthday Ban…" at bounding box center [937, 302] width 347 height 593
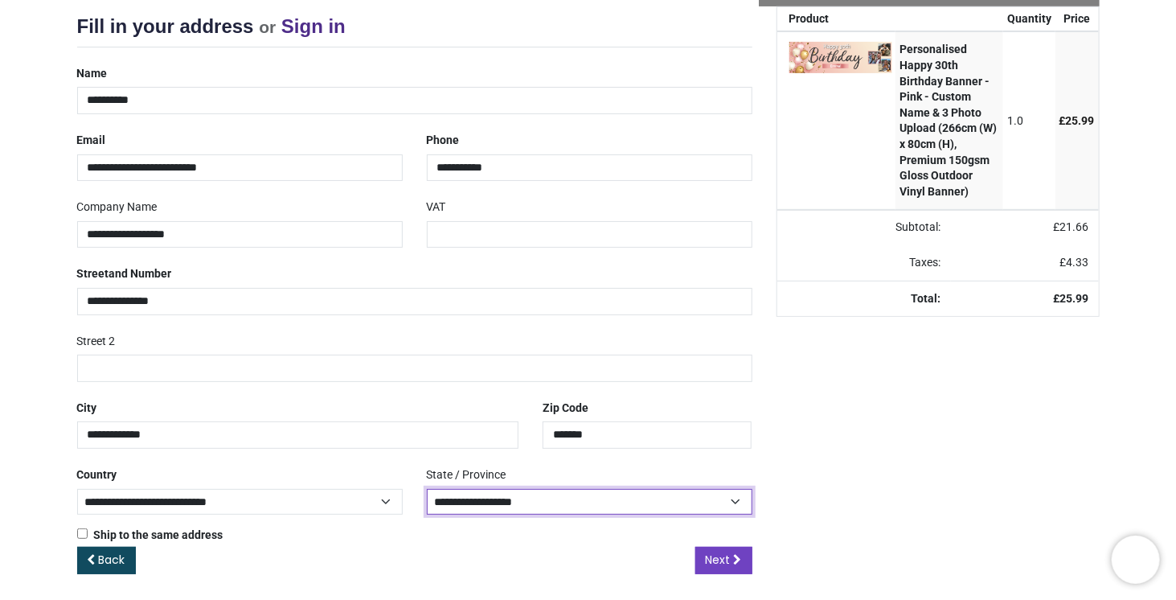
click at [538, 502] on select "**********" at bounding box center [589, 502] width 325 height 27
click at [427, 489] on select "**********" at bounding box center [589, 502] width 325 height 27
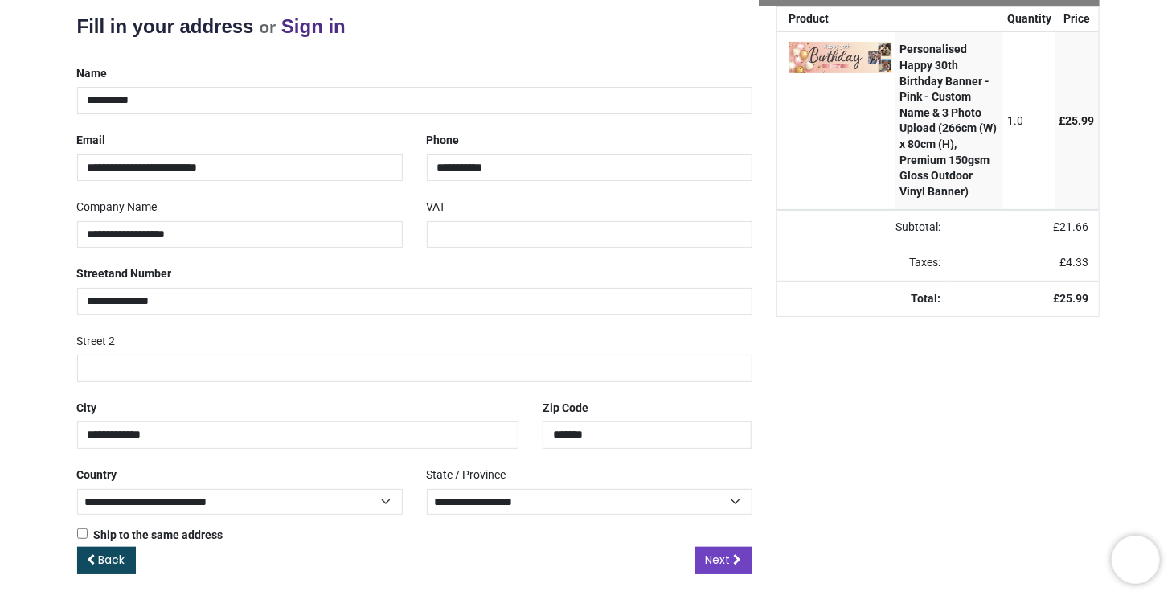
click at [854, 380] on div "Your order: £ 25.99 Product Quantity Price Personalised Happy 30th Birthday Ban…" at bounding box center [937, 302] width 347 height 593
click at [724, 551] on span "Next" at bounding box center [718, 559] width 25 height 16
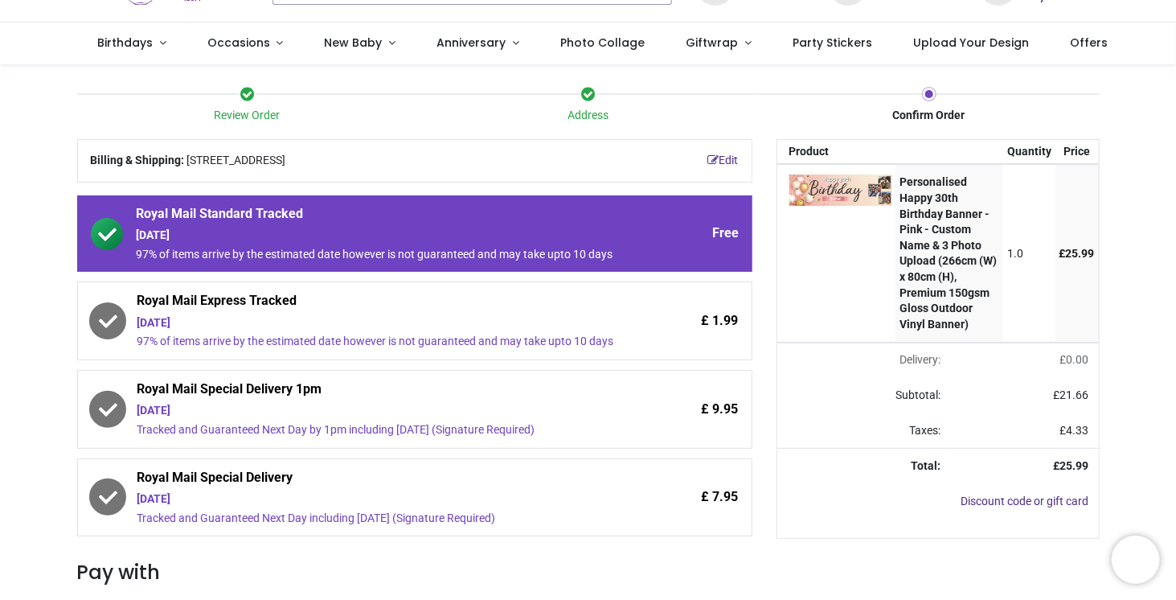
scroll to position [161, 0]
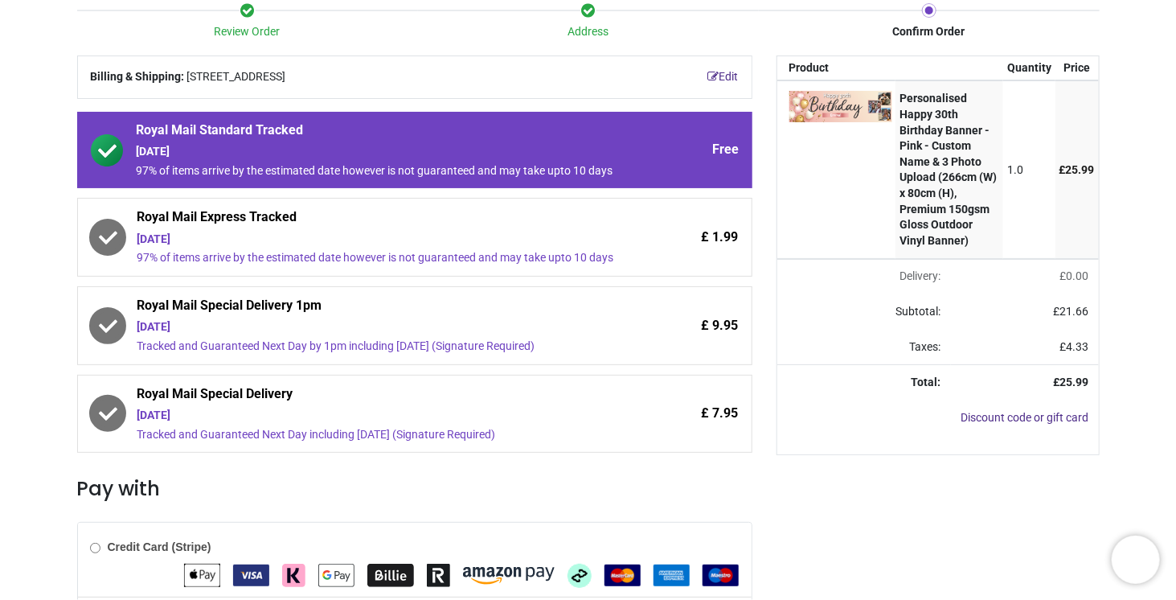
click at [104, 238] on icon at bounding box center [107, 237] width 18 height 13
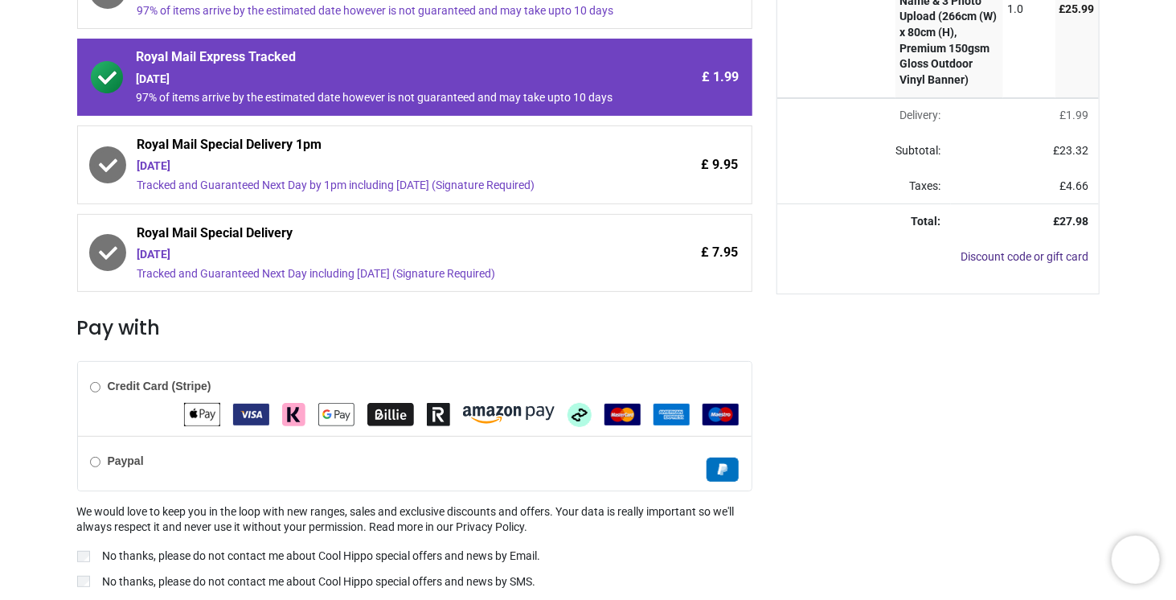
scroll to position [373, 0]
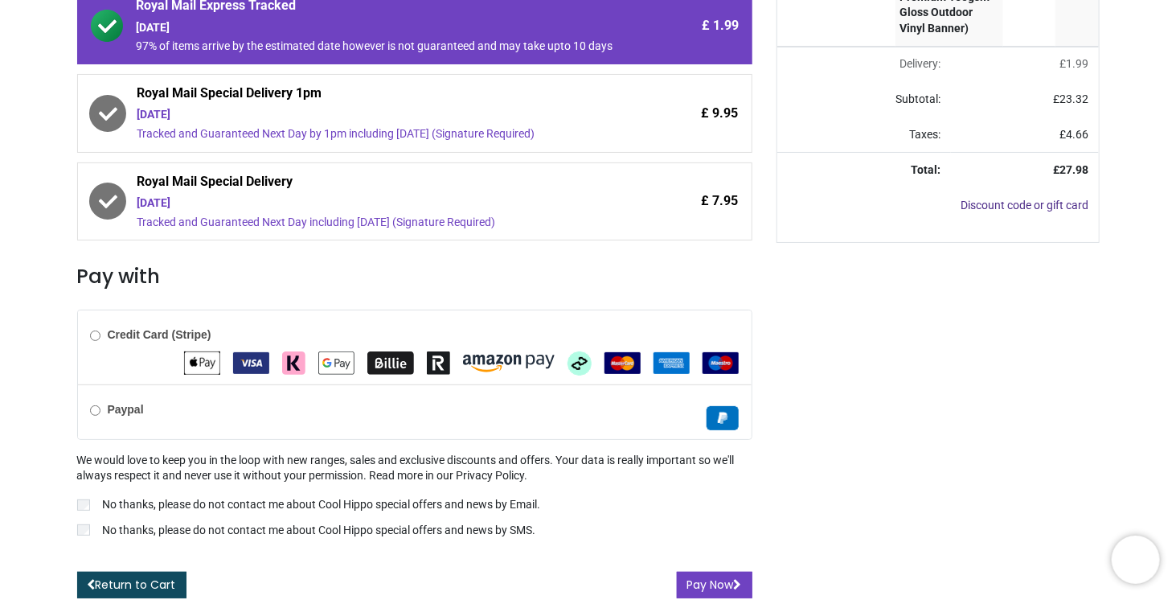
click at [100, 408] on label "Paypal" at bounding box center [116, 410] width 53 height 16
click at [709, 576] on button "Pay Now" at bounding box center [715, 584] width 76 height 27
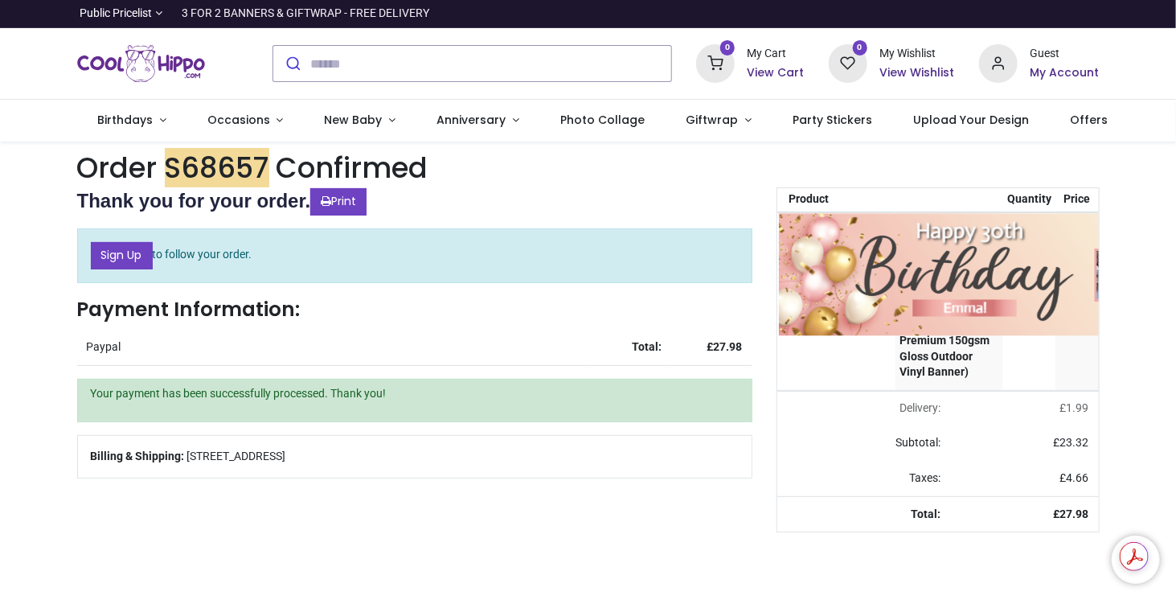
click at [860, 244] on img at bounding box center [984, 275] width 411 height 124
